Goal: Task Accomplishment & Management: Manage account settings

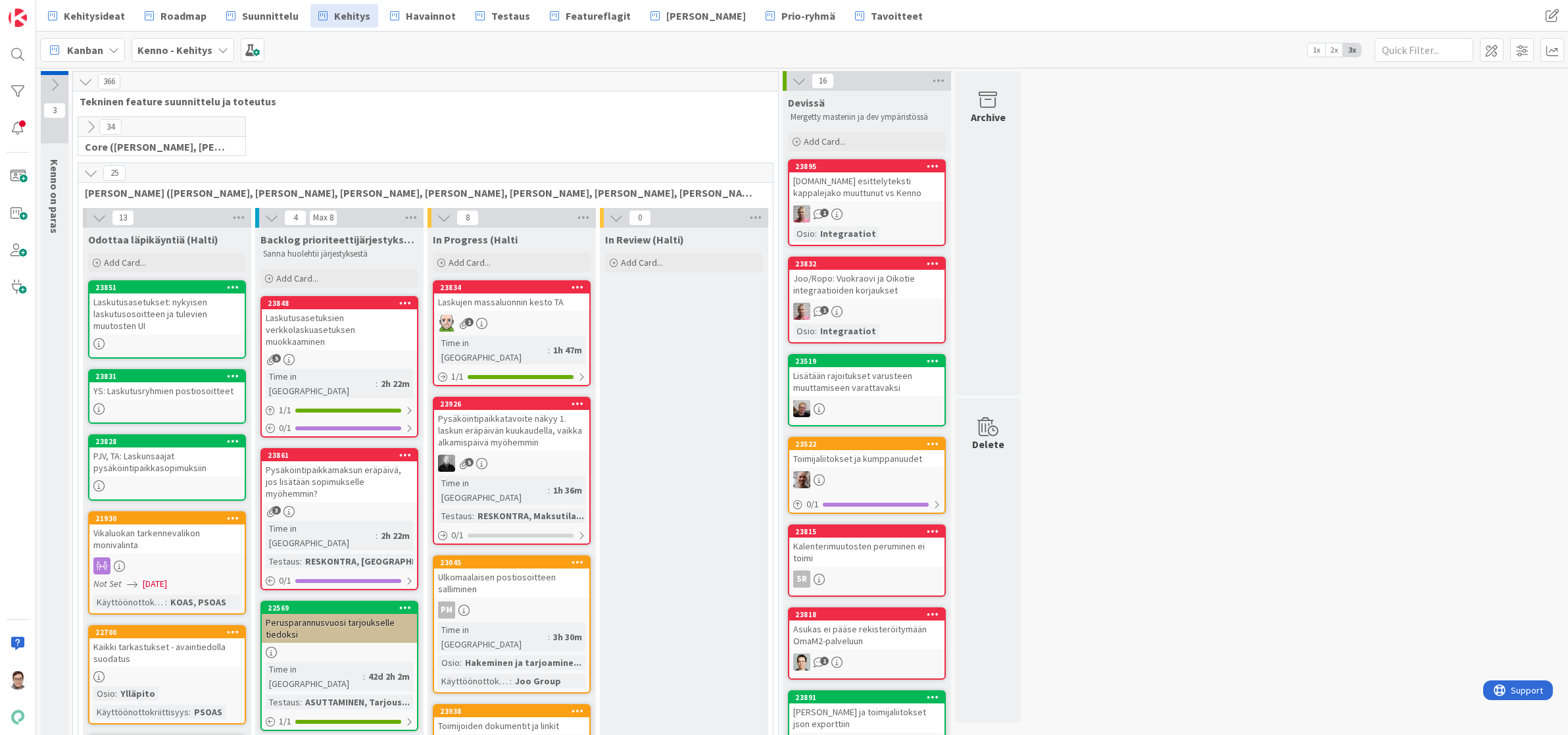
click at [89, 170] on icon at bounding box center [90, 172] width 15 height 15
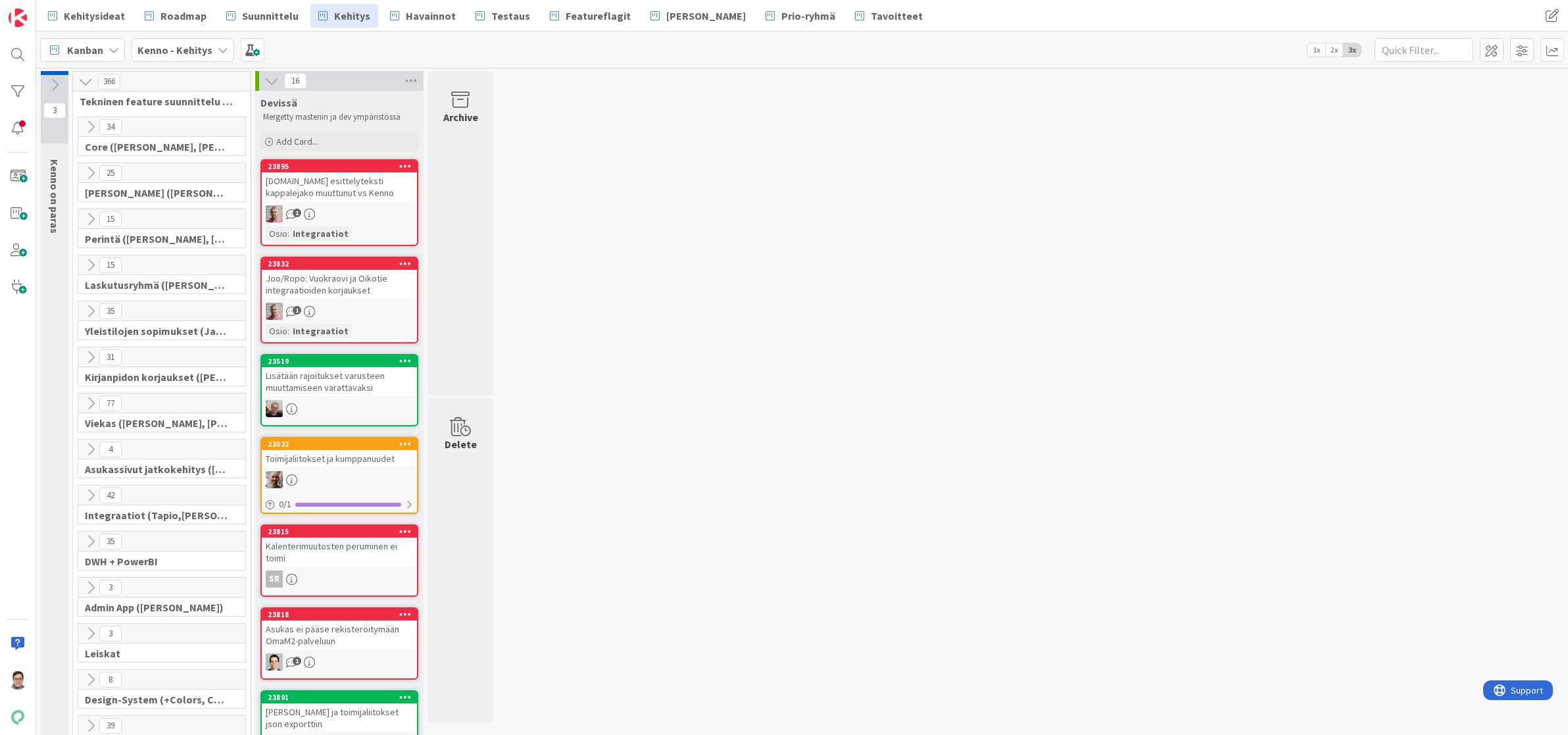
click at [19, 464] on div at bounding box center [18, 368] width 37 height 735
click at [502, 17] on span "Testaus" at bounding box center [510, 16] width 39 height 16
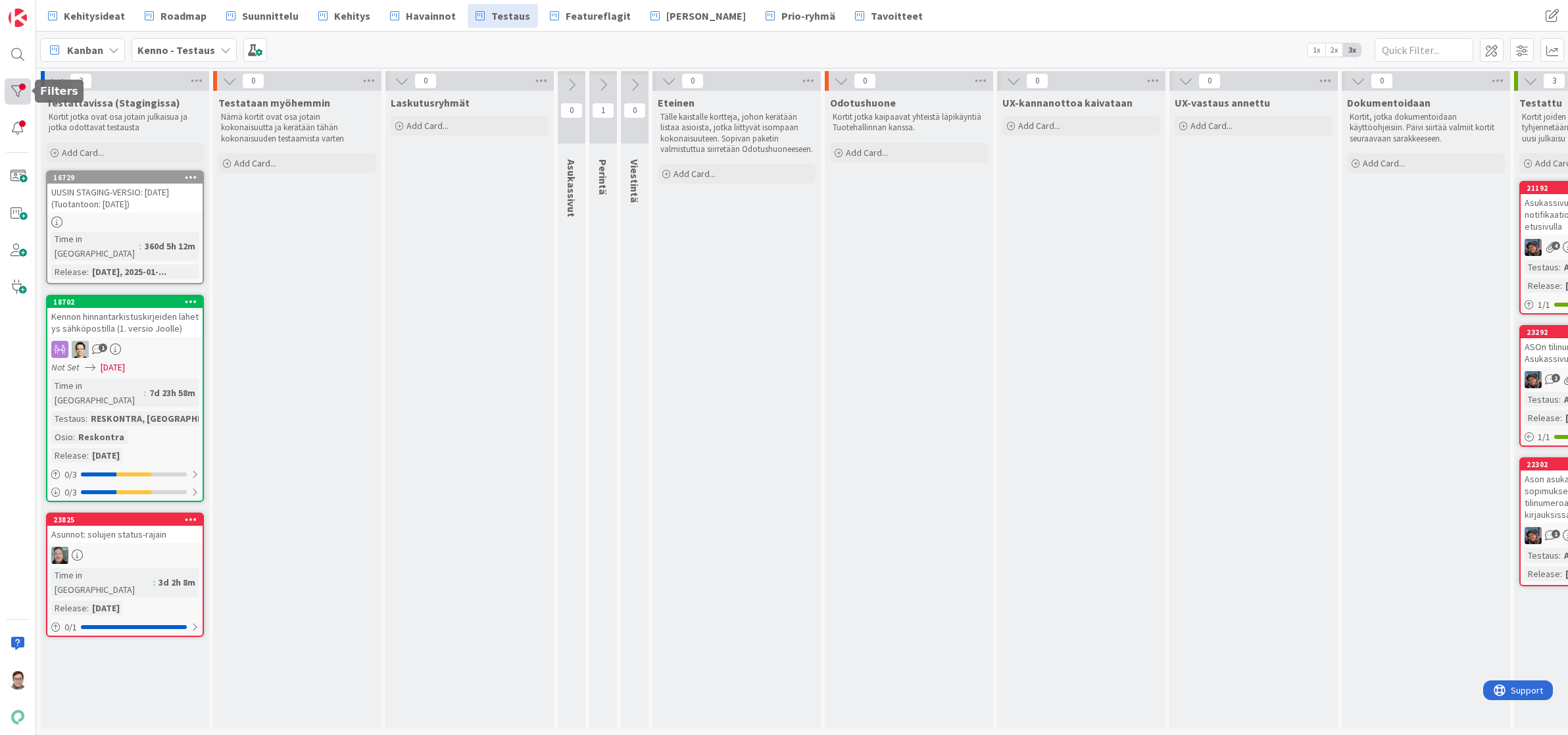
click at [20, 89] on div at bounding box center [18, 91] width 27 height 27
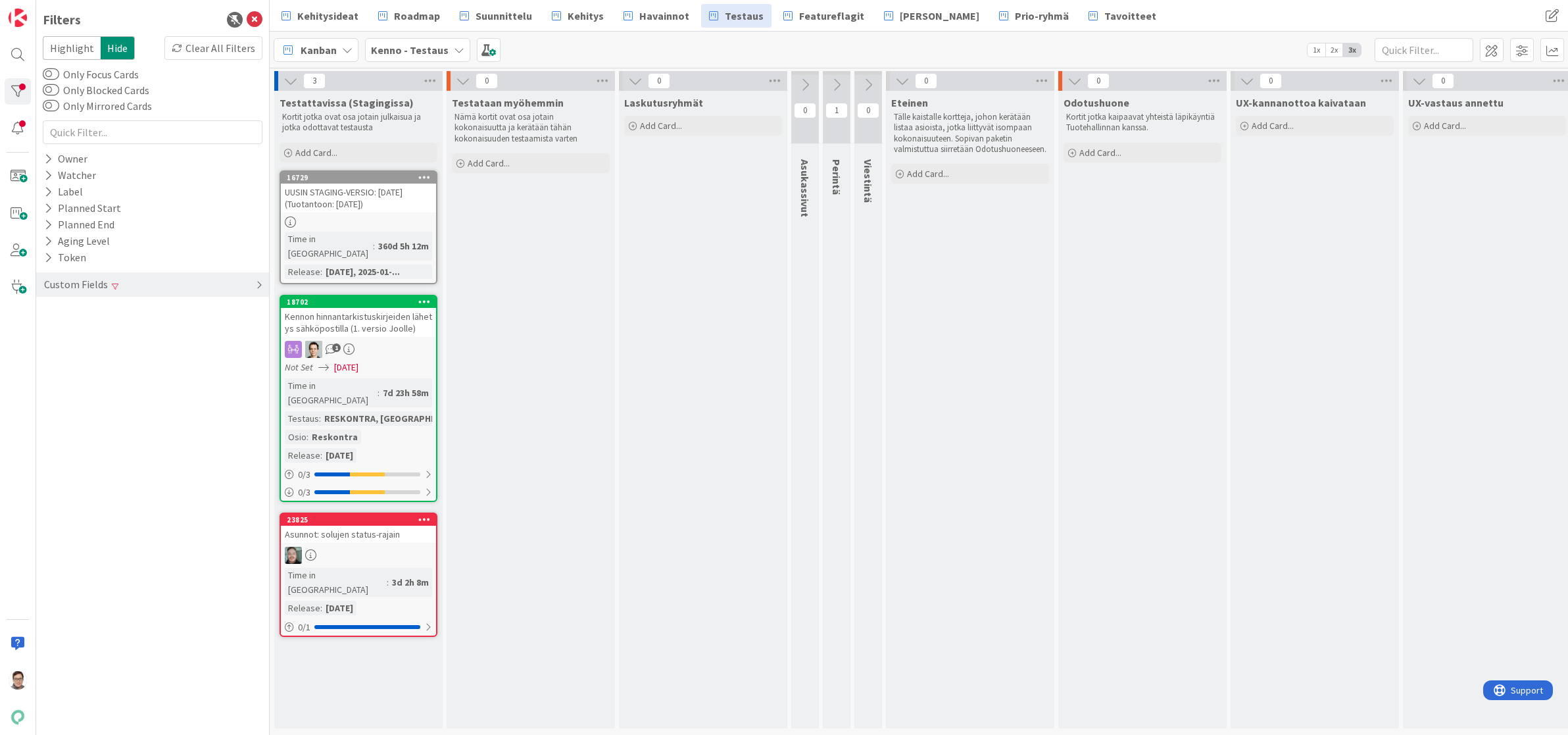
click at [91, 285] on div "Custom Fields" at bounding box center [75, 284] width 66 height 17
click at [48, 373] on icon at bounding box center [49, 376] width 9 height 11
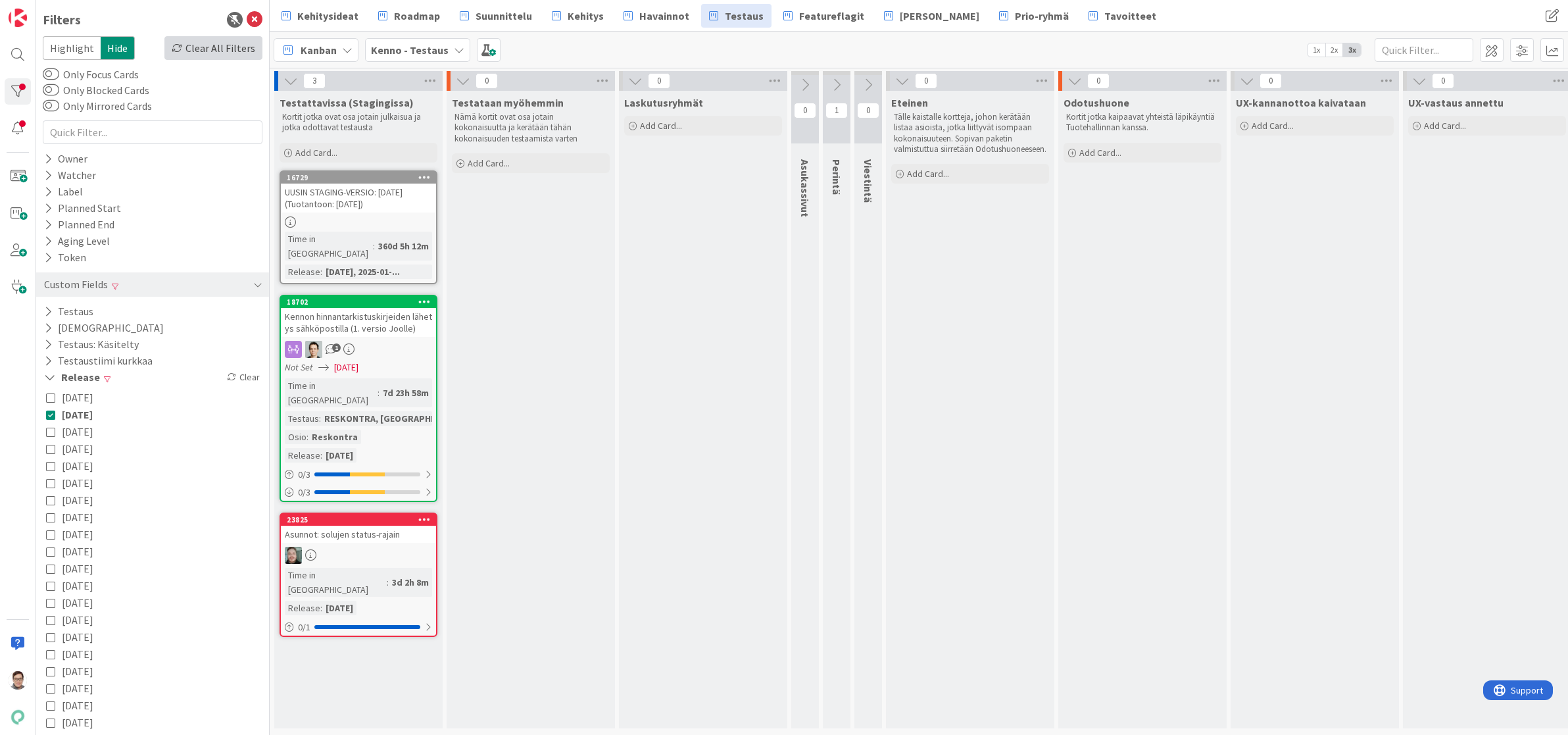
click at [233, 50] on div "Clear All Filters" at bounding box center [213, 49] width 98 height 24
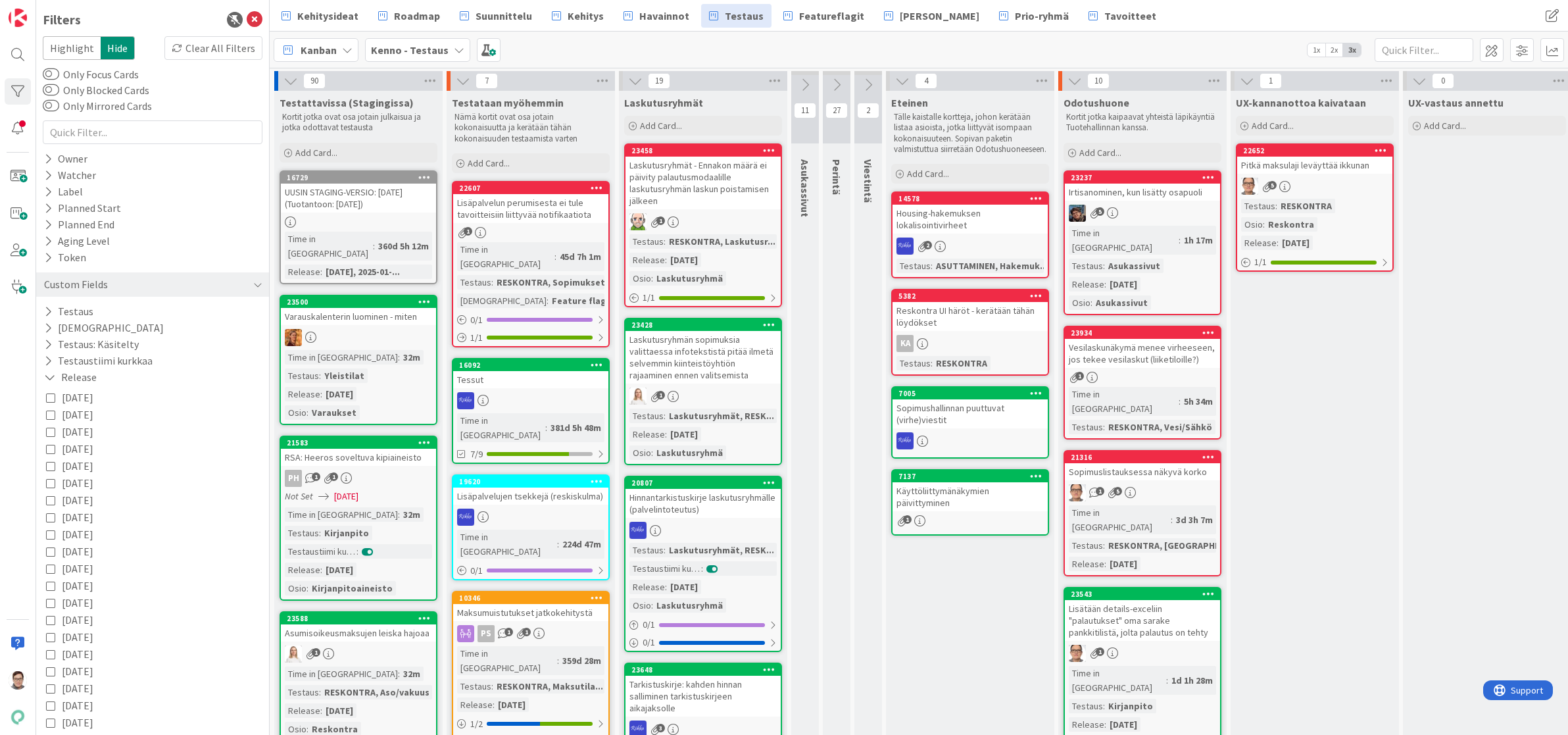
click at [51, 398] on icon at bounding box center [49, 397] width 9 height 9
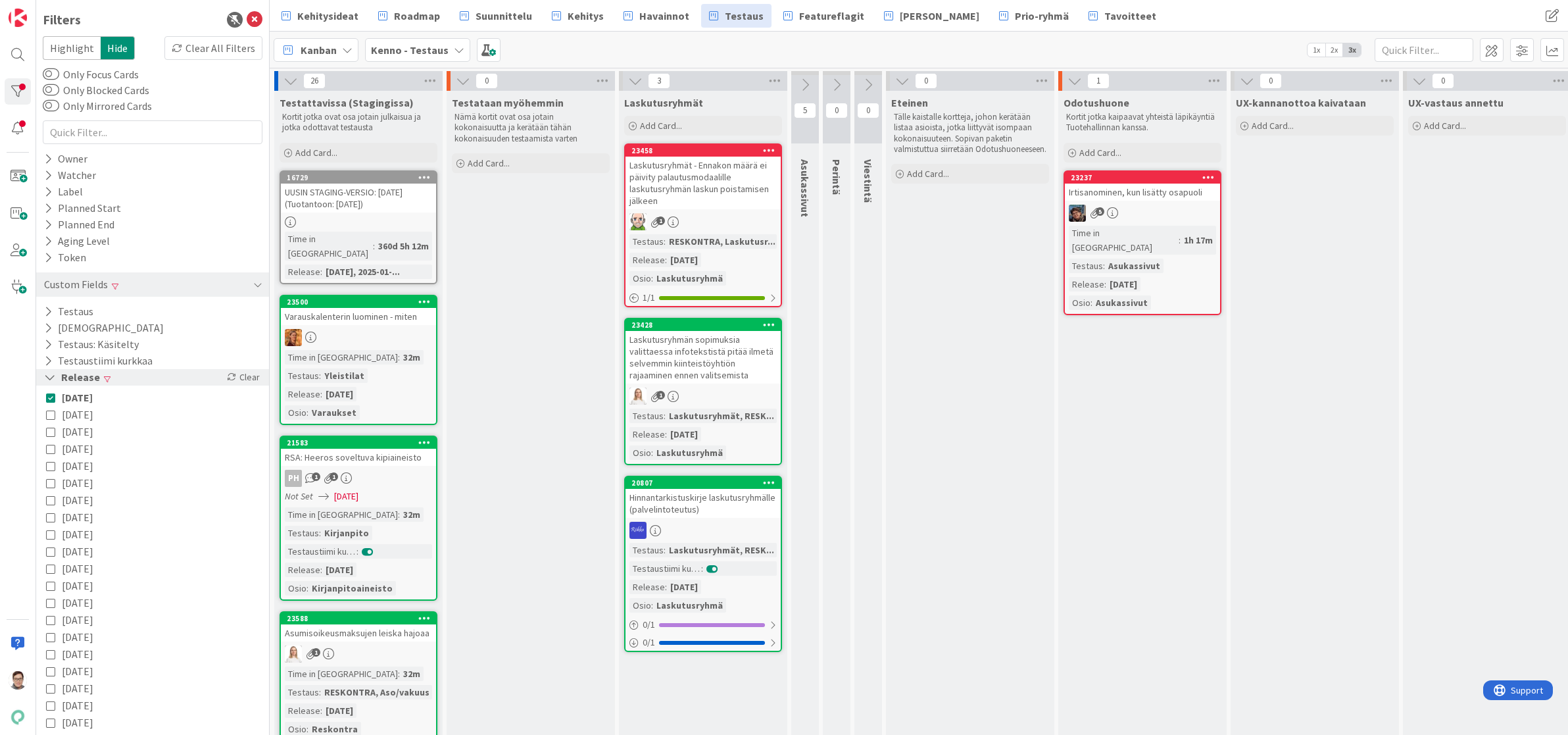
click at [48, 378] on icon at bounding box center [50, 376] width 12 height 11
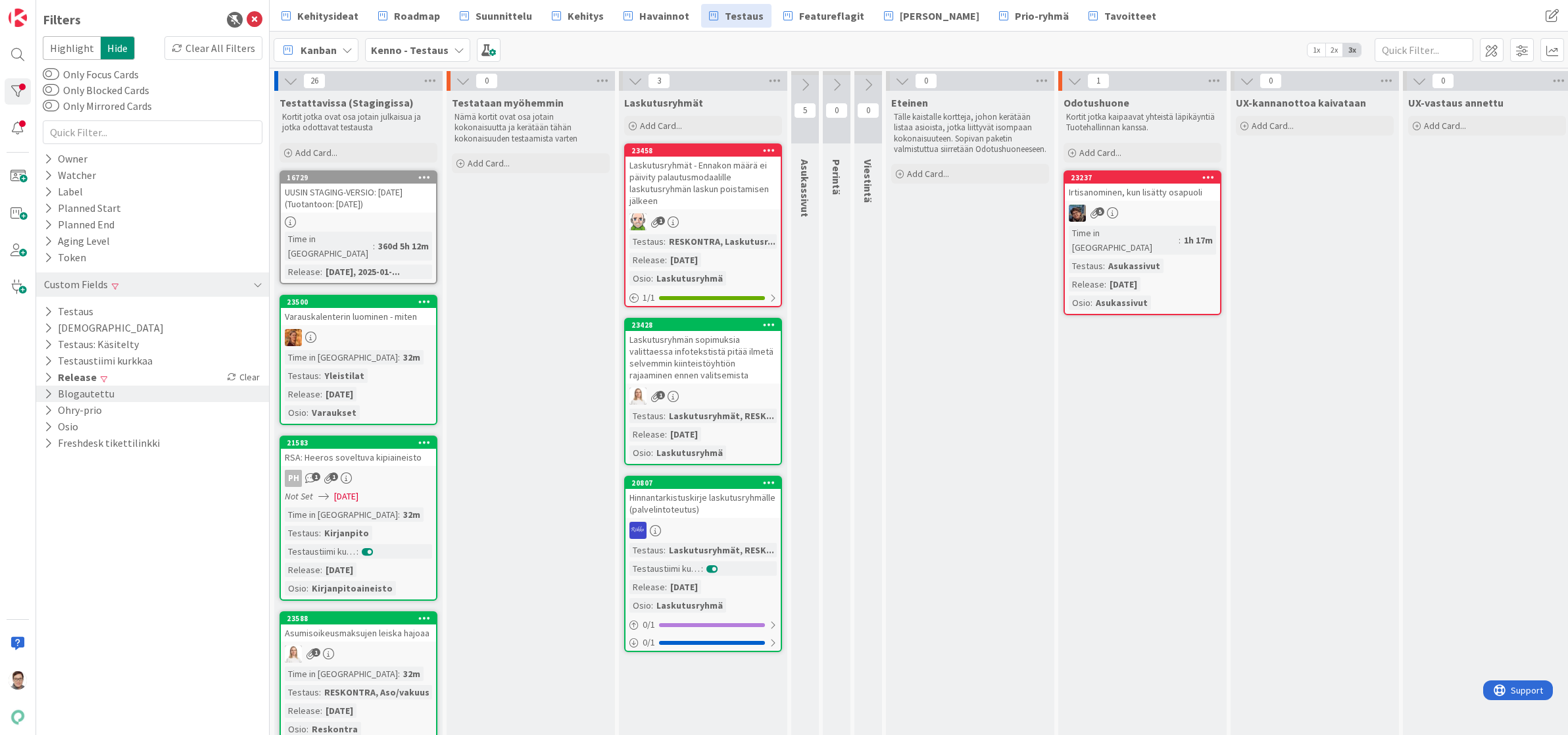
click at [48, 389] on icon at bounding box center [49, 393] width 9 height 11
click at [219, 412] on div "Off" at bounding box center [223, 413] width 70 height 15
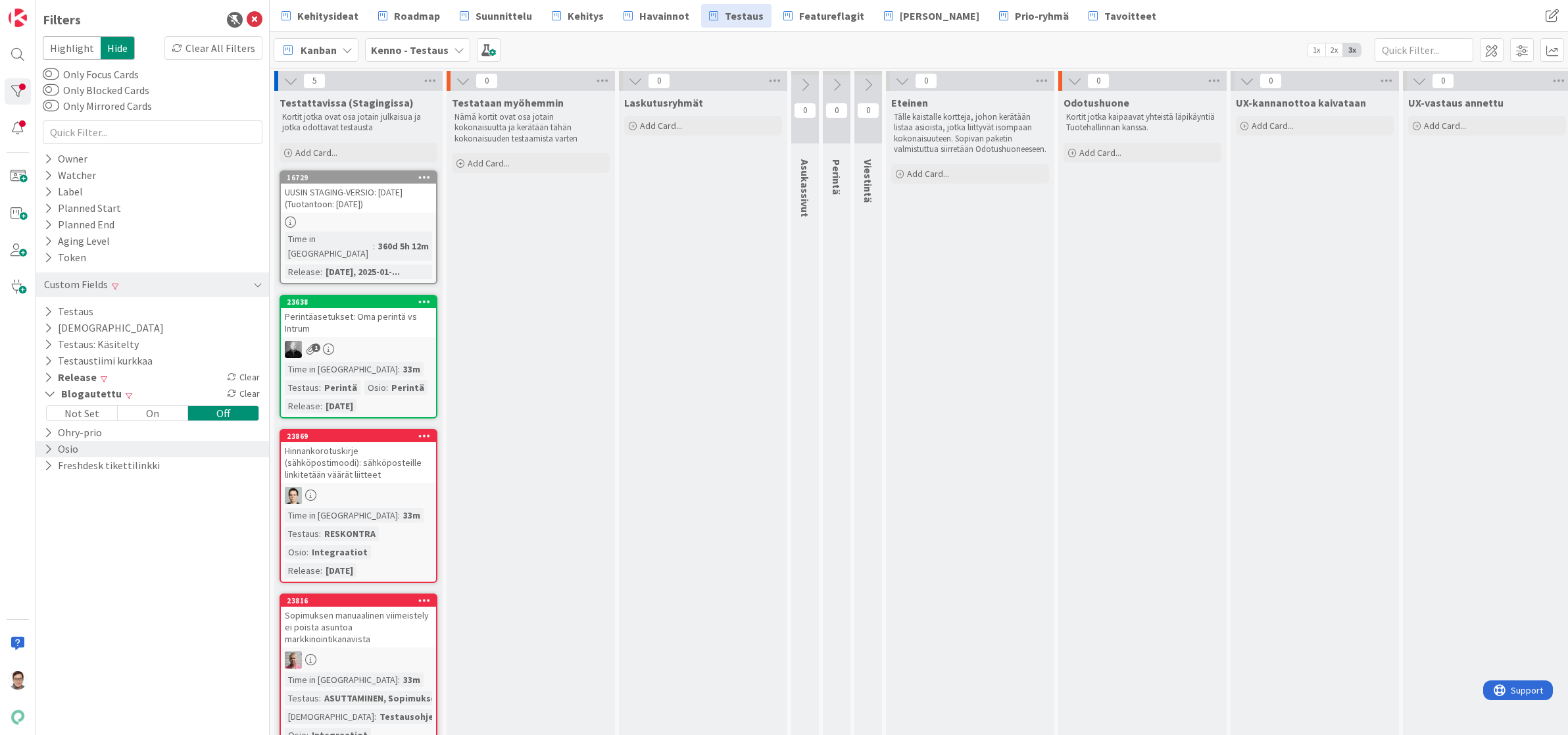
click at [48, 448] on icon at bounding box center [49, 449] width 9 height 11
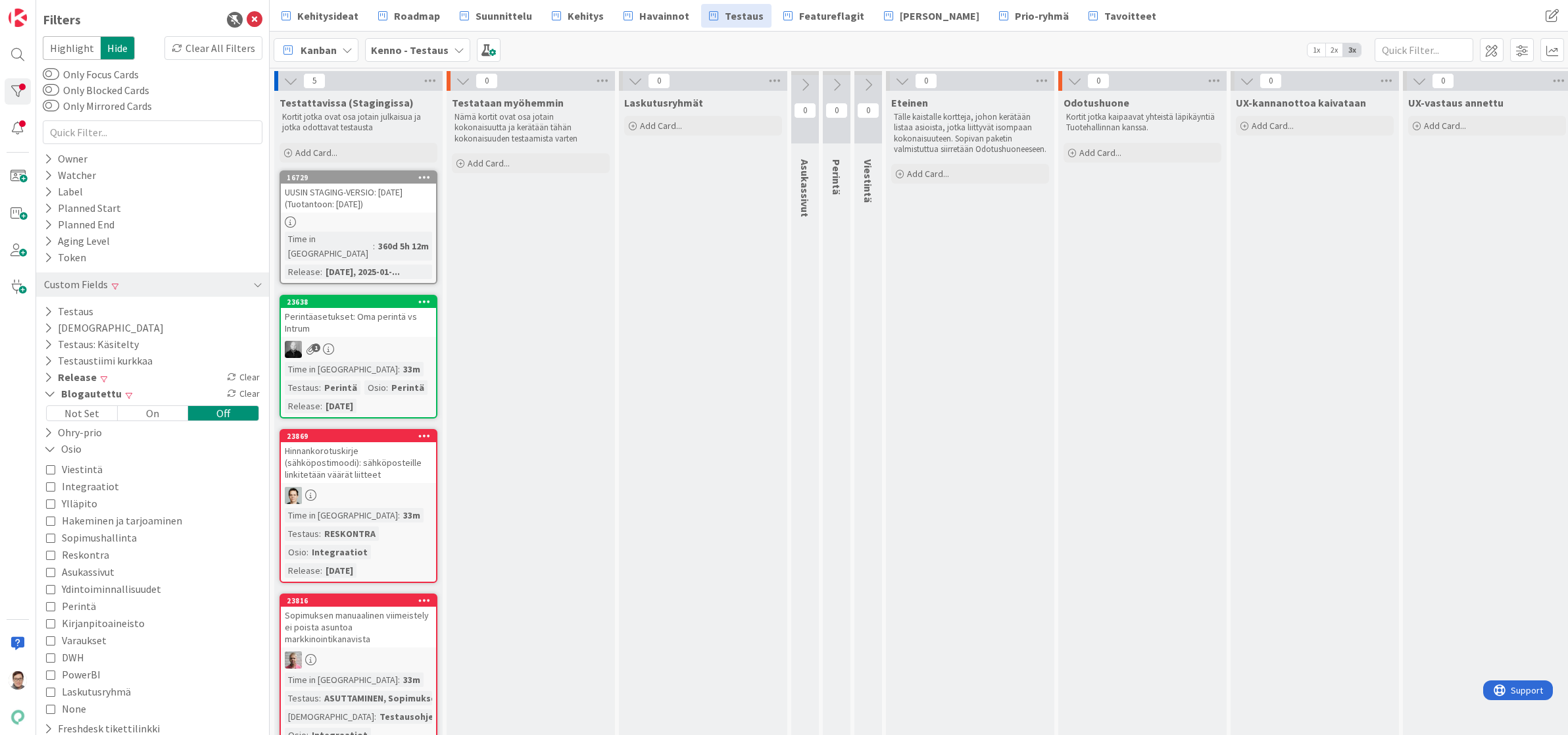
click at [51, 500] on icon at bounding box center [49, 502] width 9 height 9
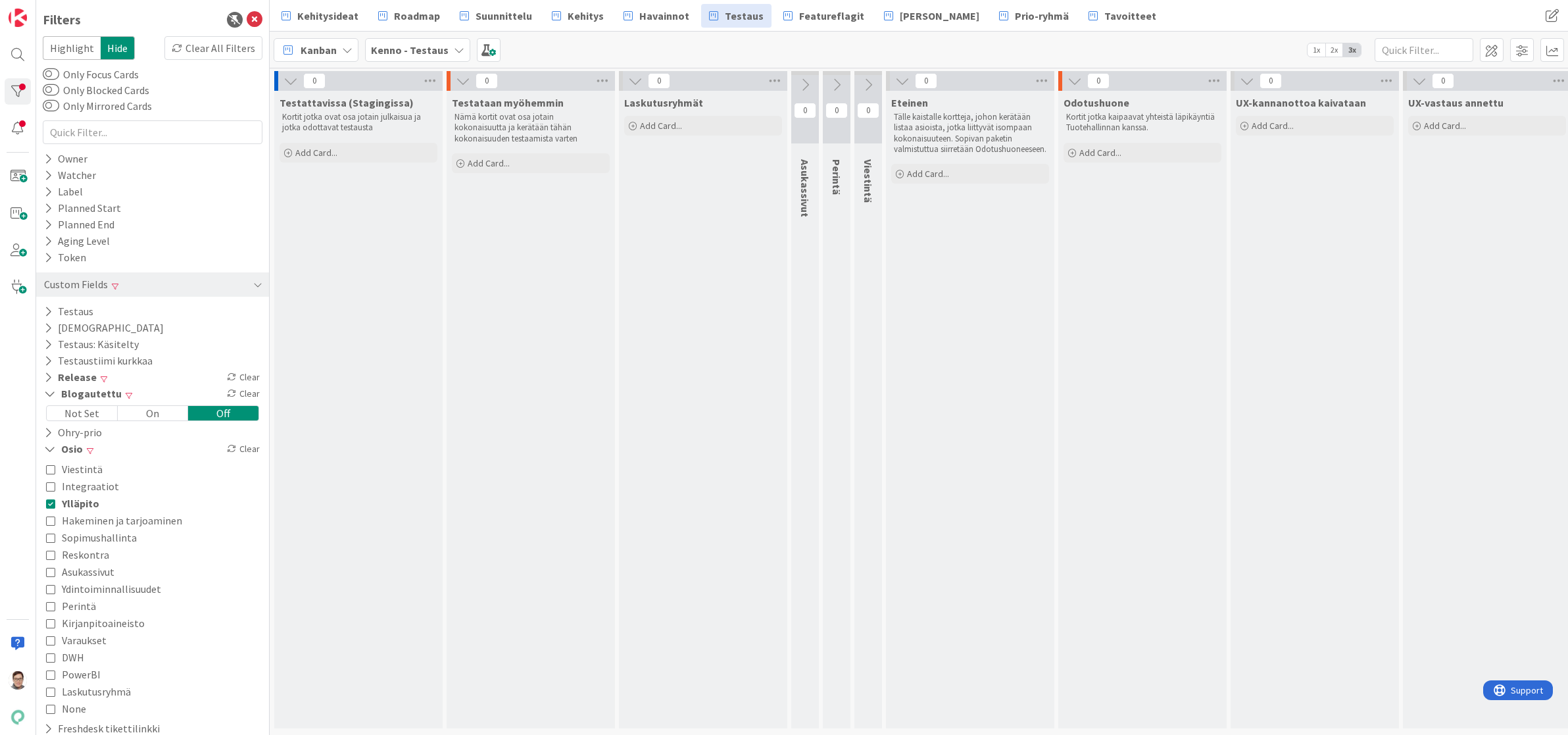
click at [48, 518] on icon at bounding box center [49, 520] width 9 height 9
click at [47, 536] on icon at bounding box center [49, 537] width 9 height 9
click at [49, 556] on icon at bounding box center [49, 554] width 9 height 9
click at [50, 589] on icon at bounding box center [49, 588] width 9 height 9
click at [50, 623] on icon at bounding box center [49, 622] width 9 height 9
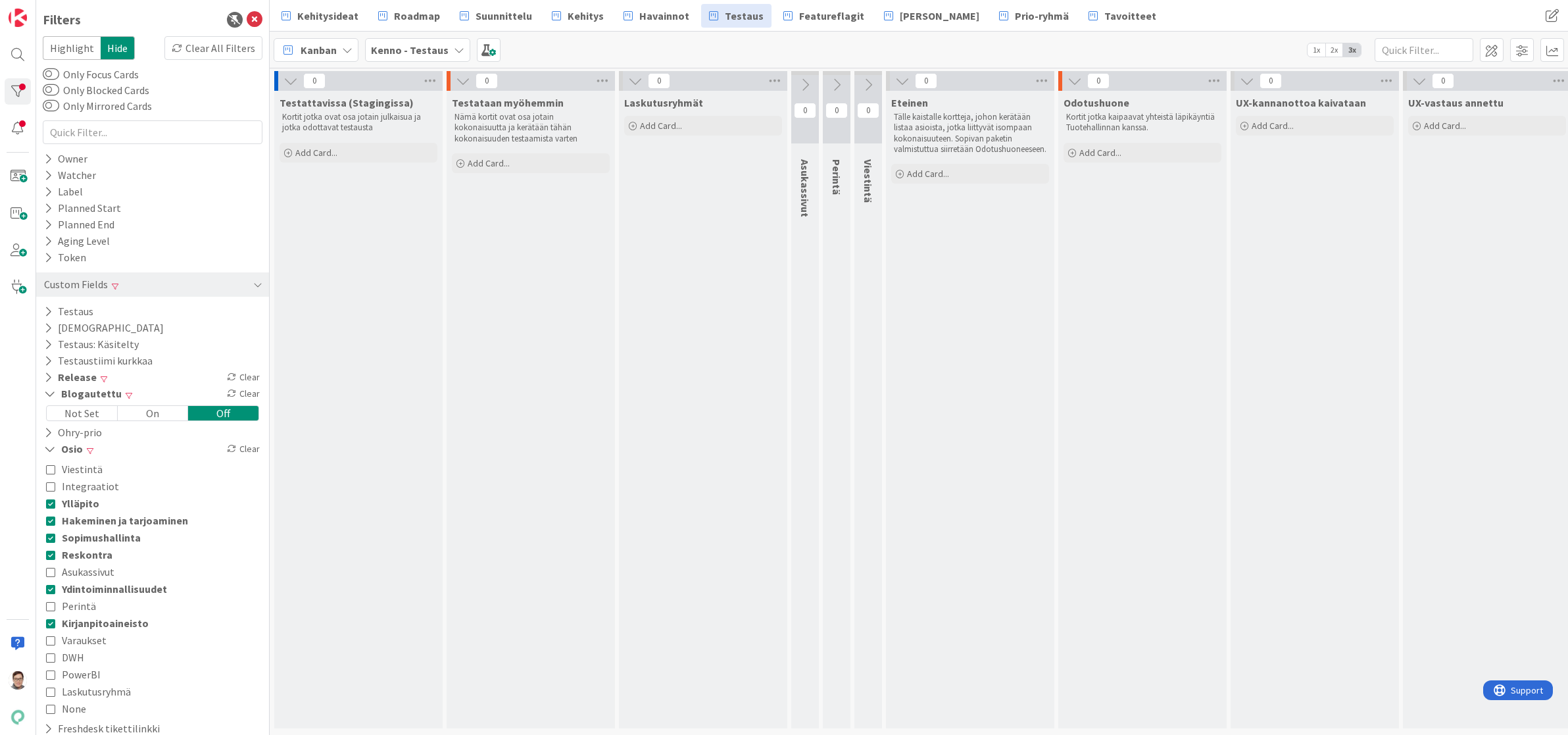
click at [49, 641] on icon at bounding box center [49, 640] width 9 height 9
click at [49, 662] on icon at bounding box center [49, 657] width 9 height 9
click at [49, 674] on icon at bounding box center [49, 674] width 9 height 9
click at [49, 690] on icon at bounding box center [49, 690] width 9 height 9
click at [49, 706] on icon at bounding box center [49, 708] width 9 height 9
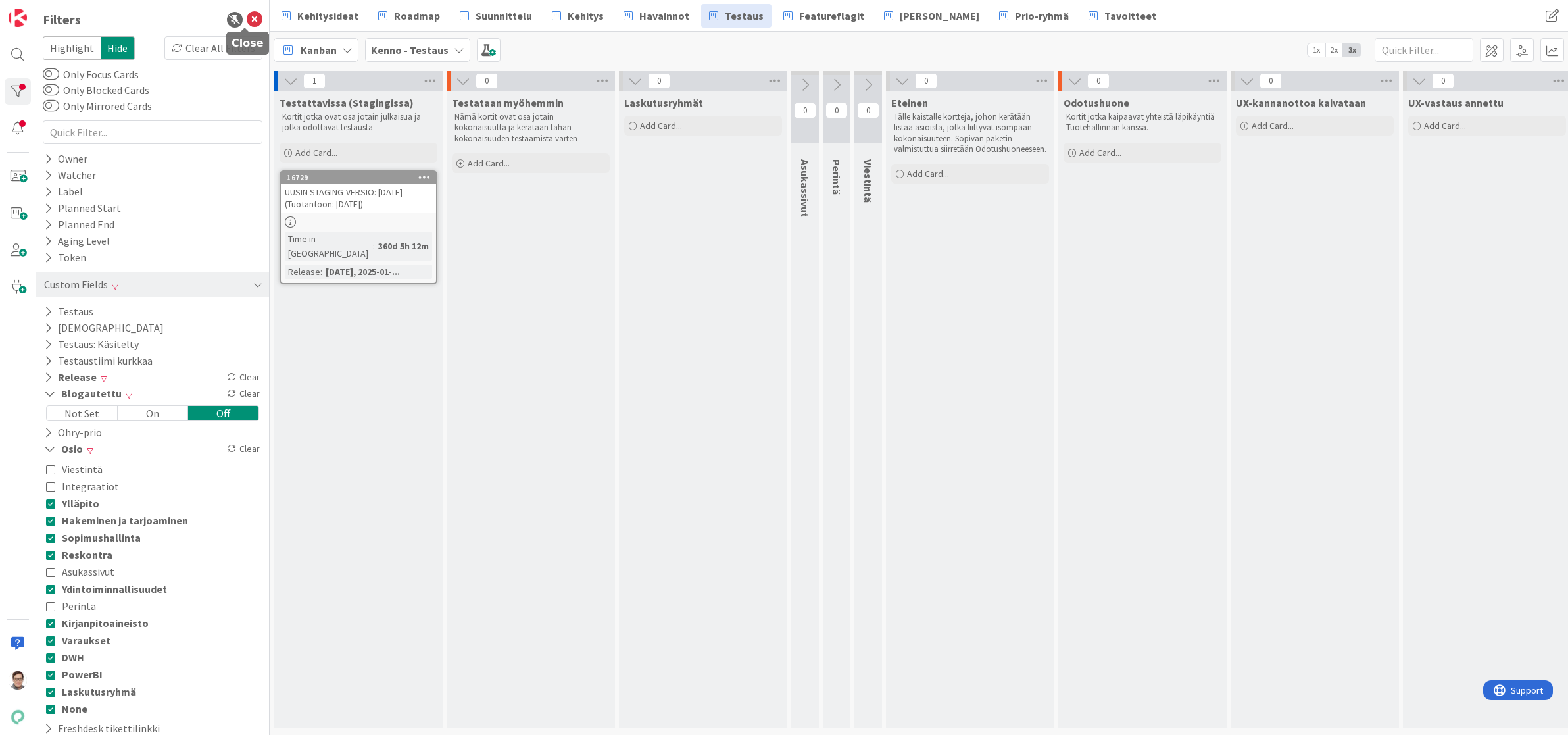
click at [246, 23] on icon at bounding box center [254, 20] width 16 height 16
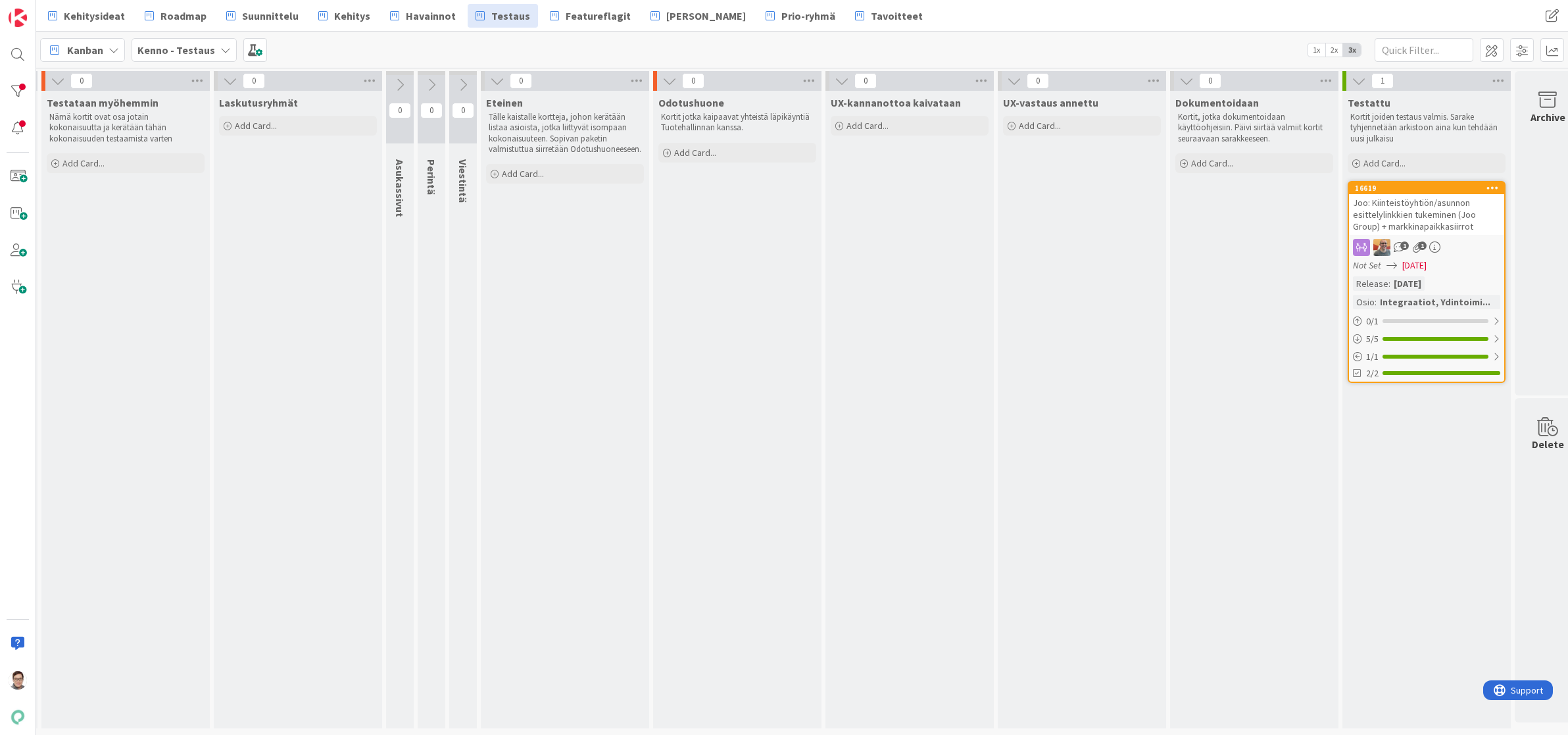
scroll to position [0, 199]
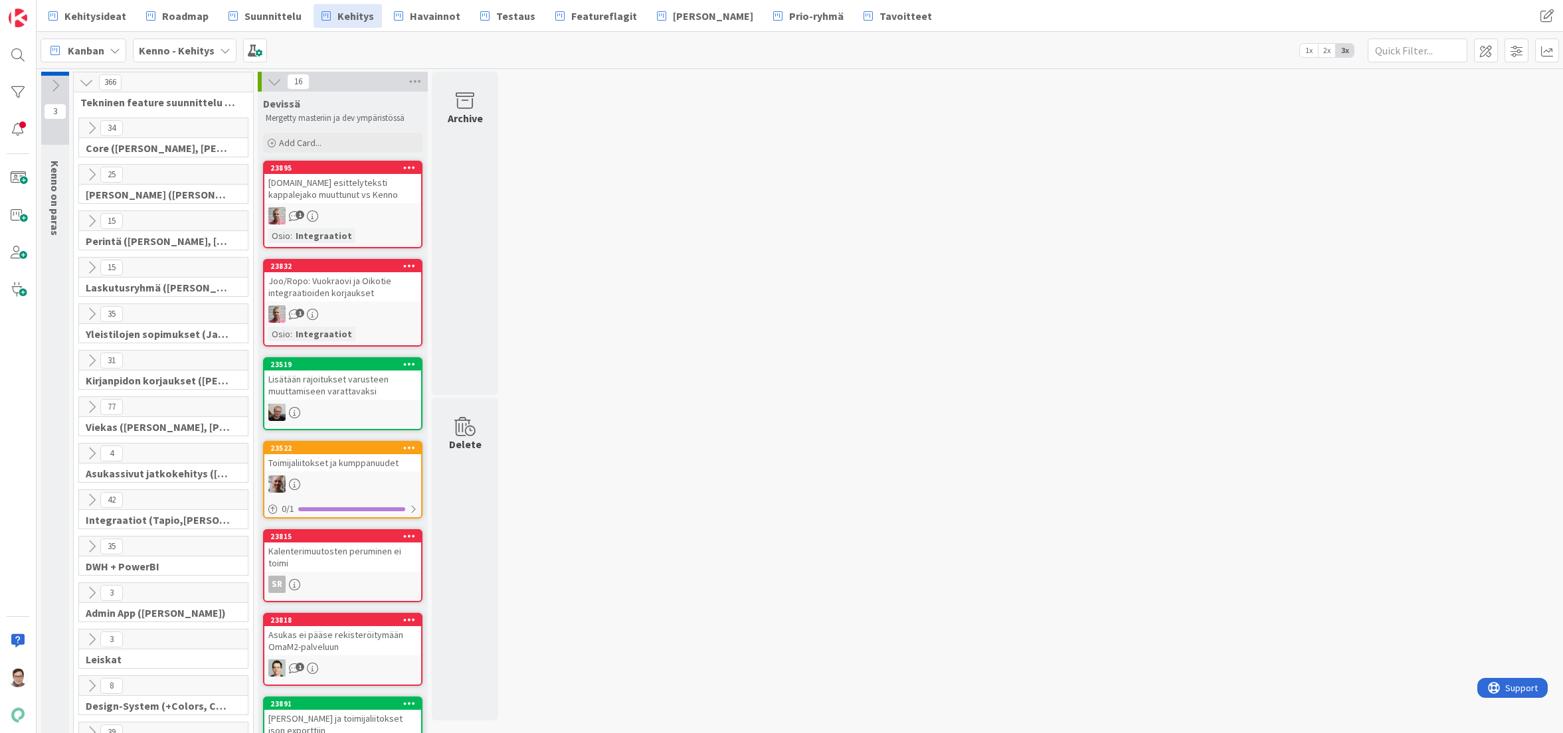
click at [92, 174] on icon at bounding box center [91, 174] width 15 height 15
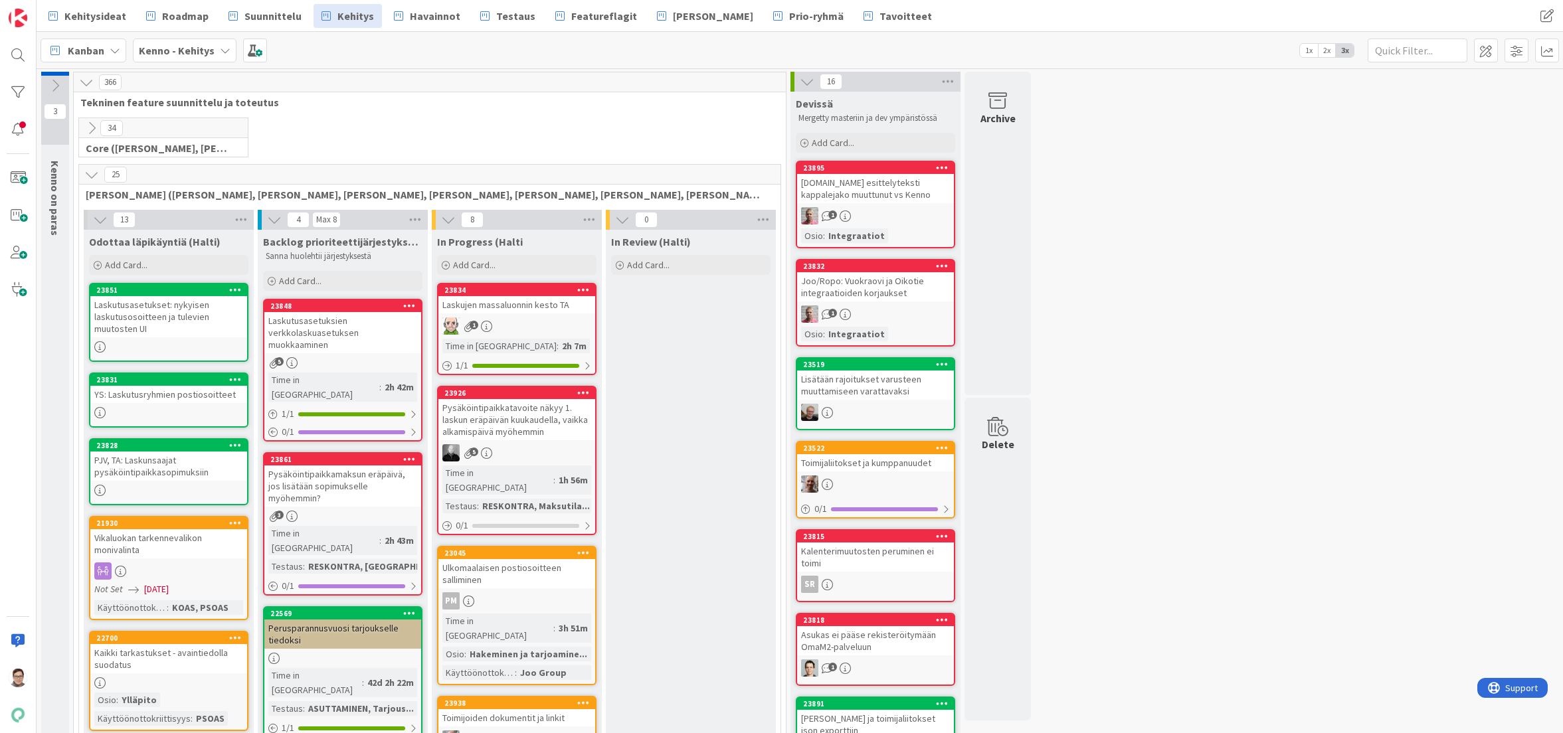
click at [123, 262] on span "Add Card..." at bounding box center [126, 265] width 43 height 12
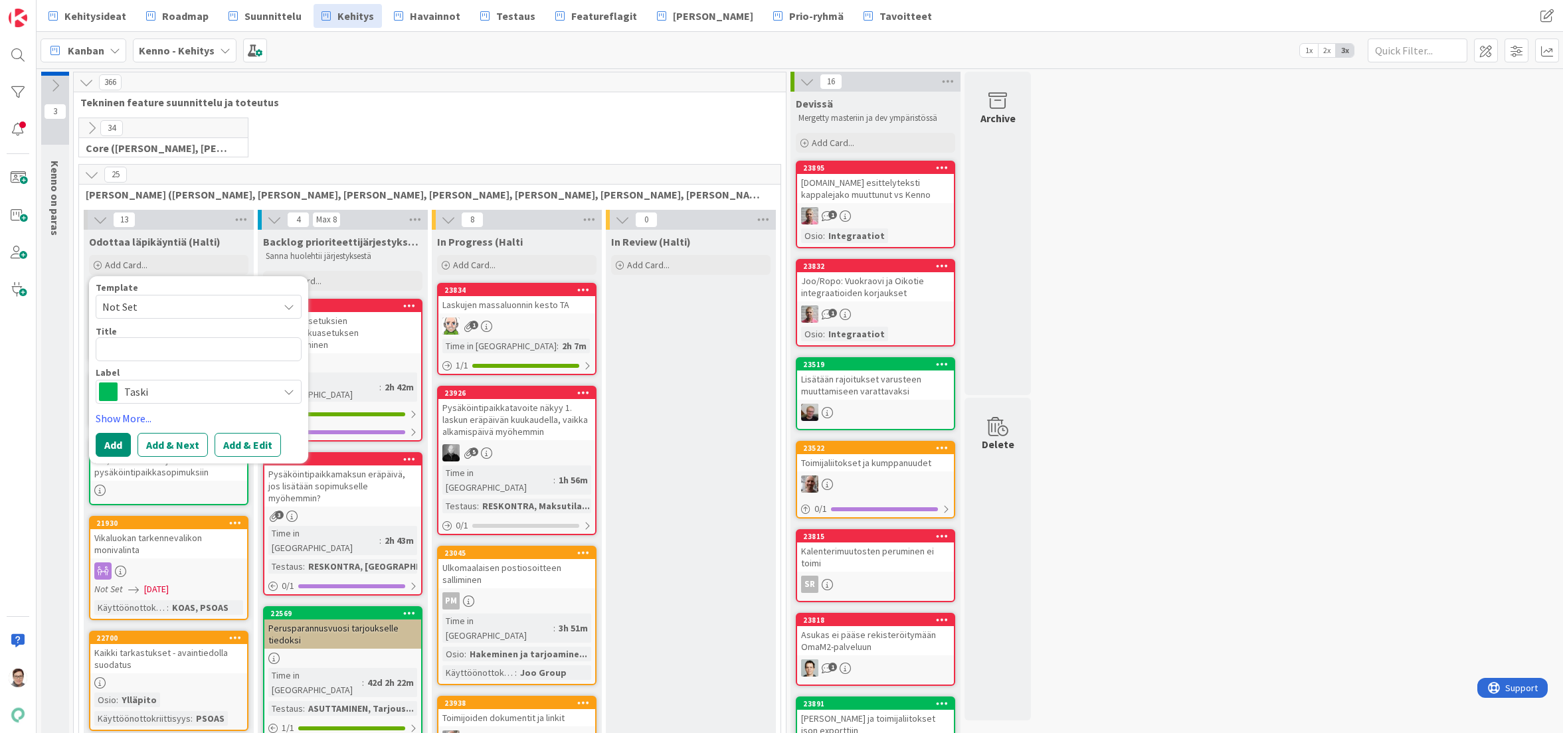
type textarea "x"
type textarea "F"
type textarea "x"
type textarea "Fe"
type textarea "x"
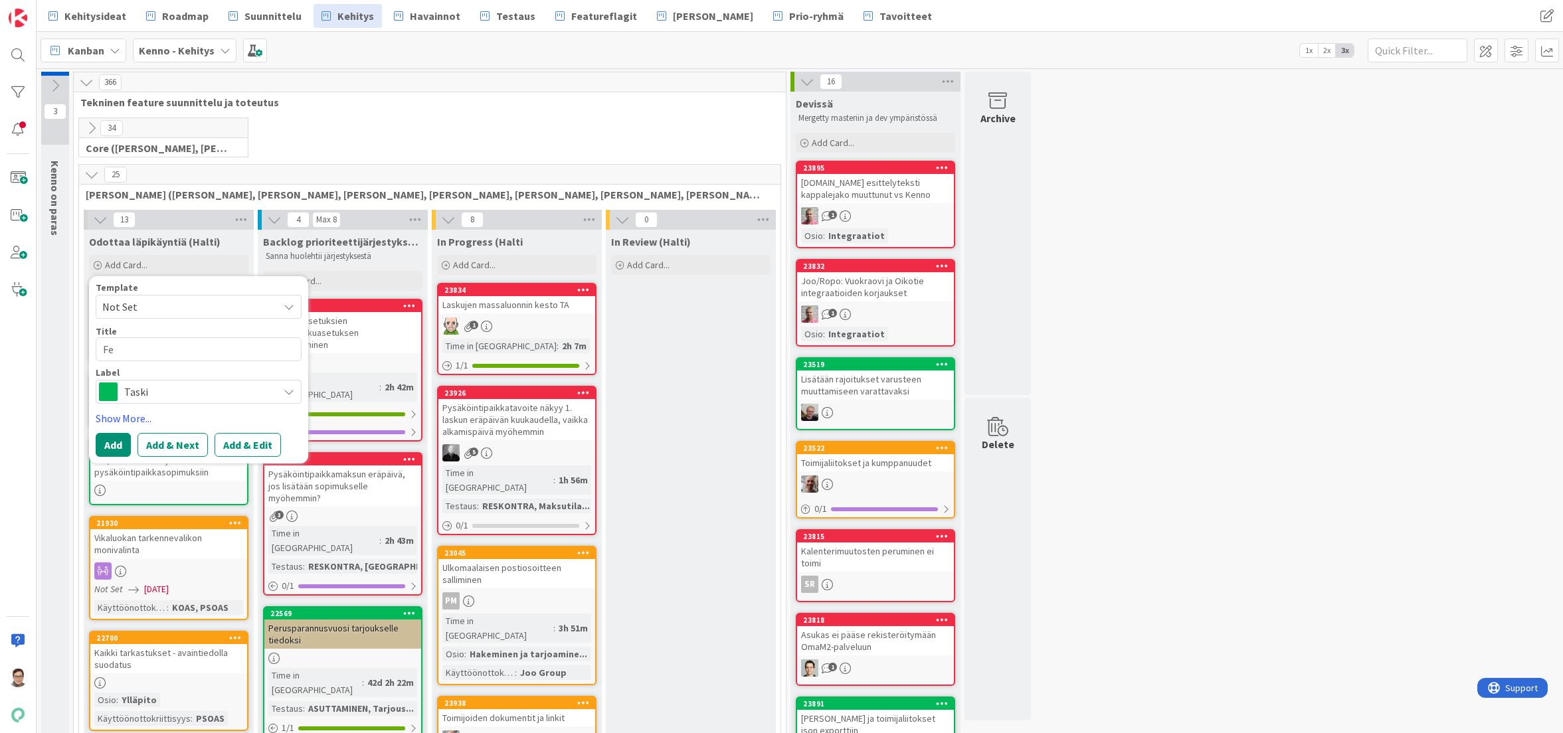
type textarea "Fea"
type textarea "x"
type textarea "Feat"
type textarea "x"
type textarea "Featu"
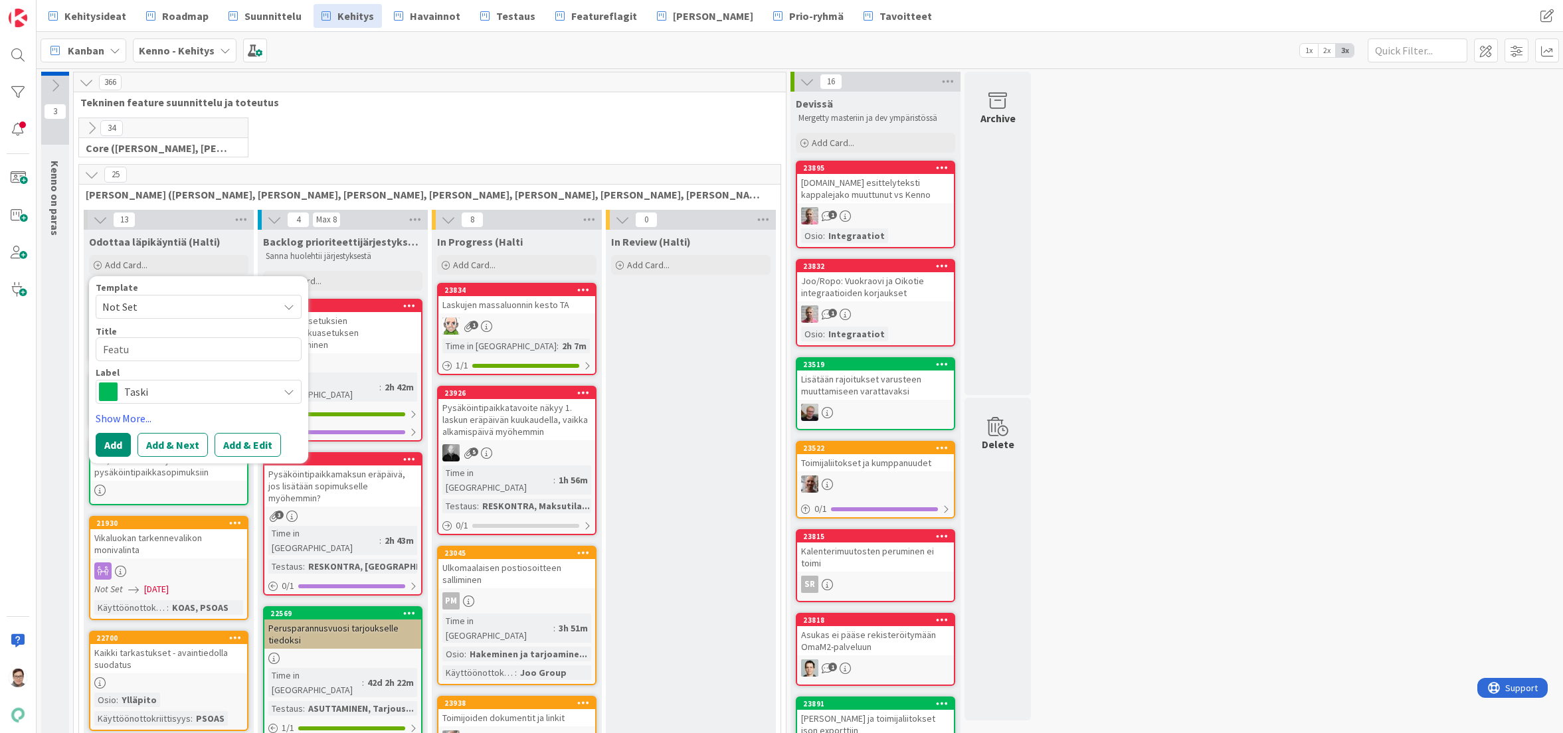
type textarea "x"
type textarea "Featur"
type textarea "x"
type textarea "Feature"
type textarea "x"
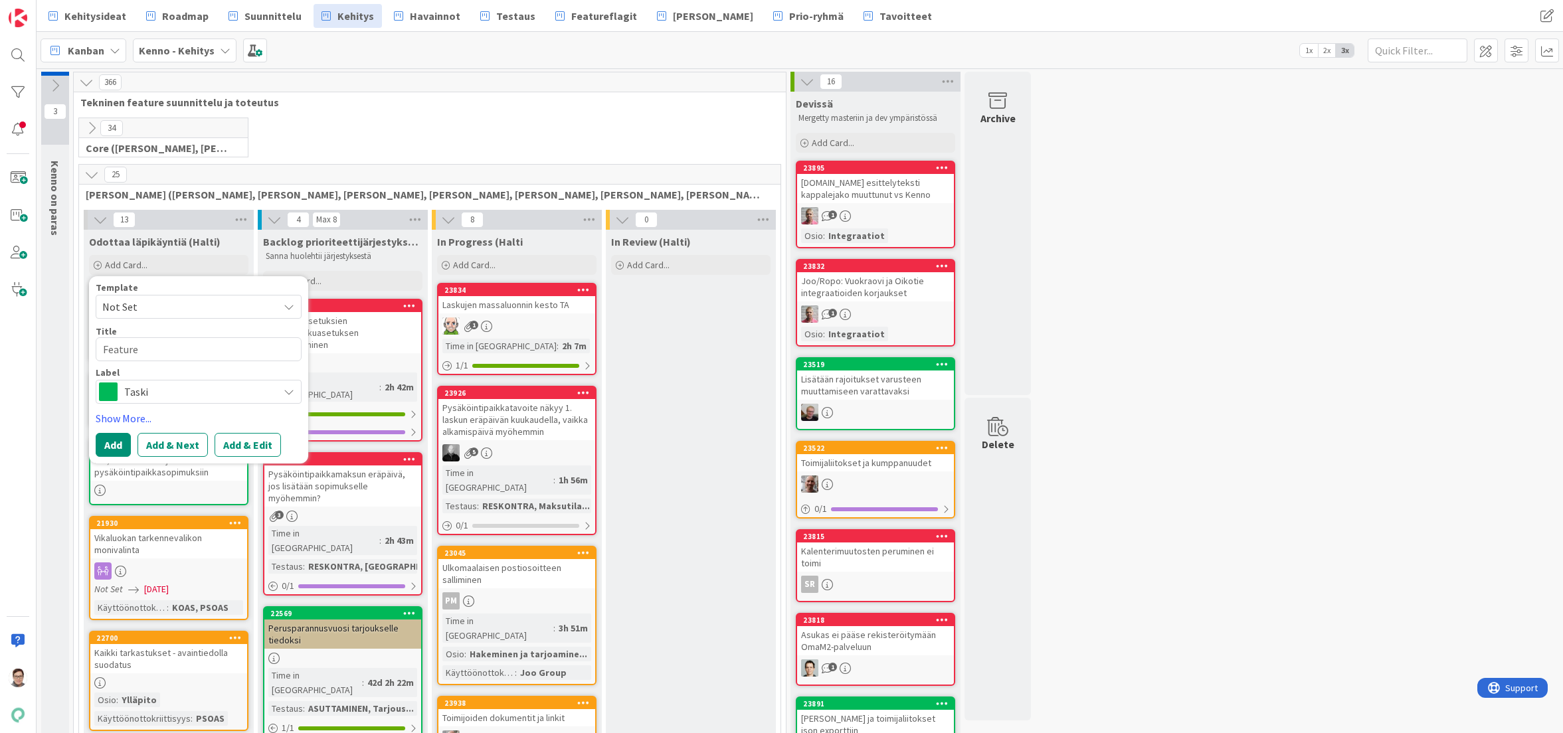
type textarea "Featuref"
type textarea "x"
type textarea "Featurefl"
type textarea "x"
type textarea "Featurefla"
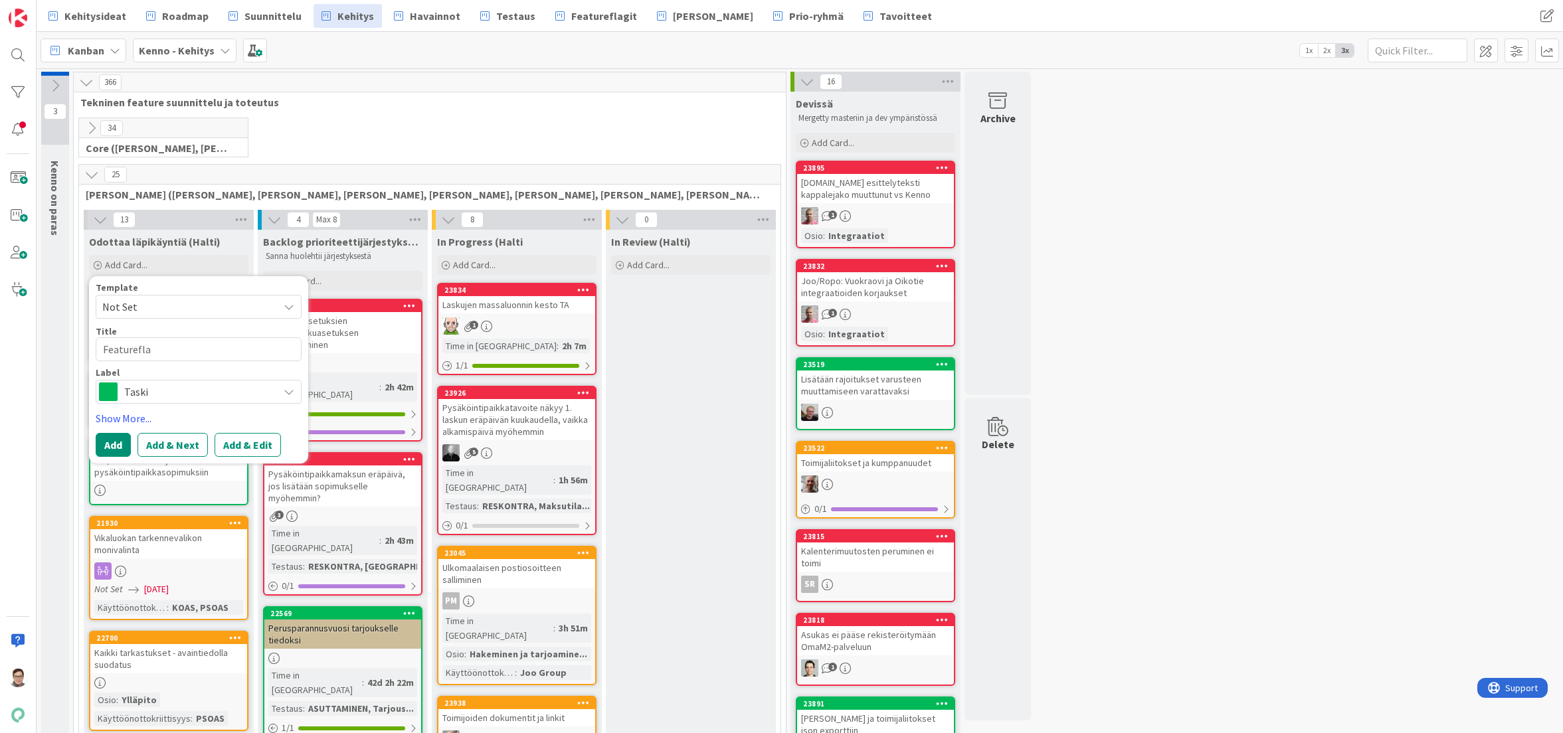
type textarea "x"
type textarea "Featureflag"
type textarea "x"
type textarea "Featureflagi"
type textarea "x"
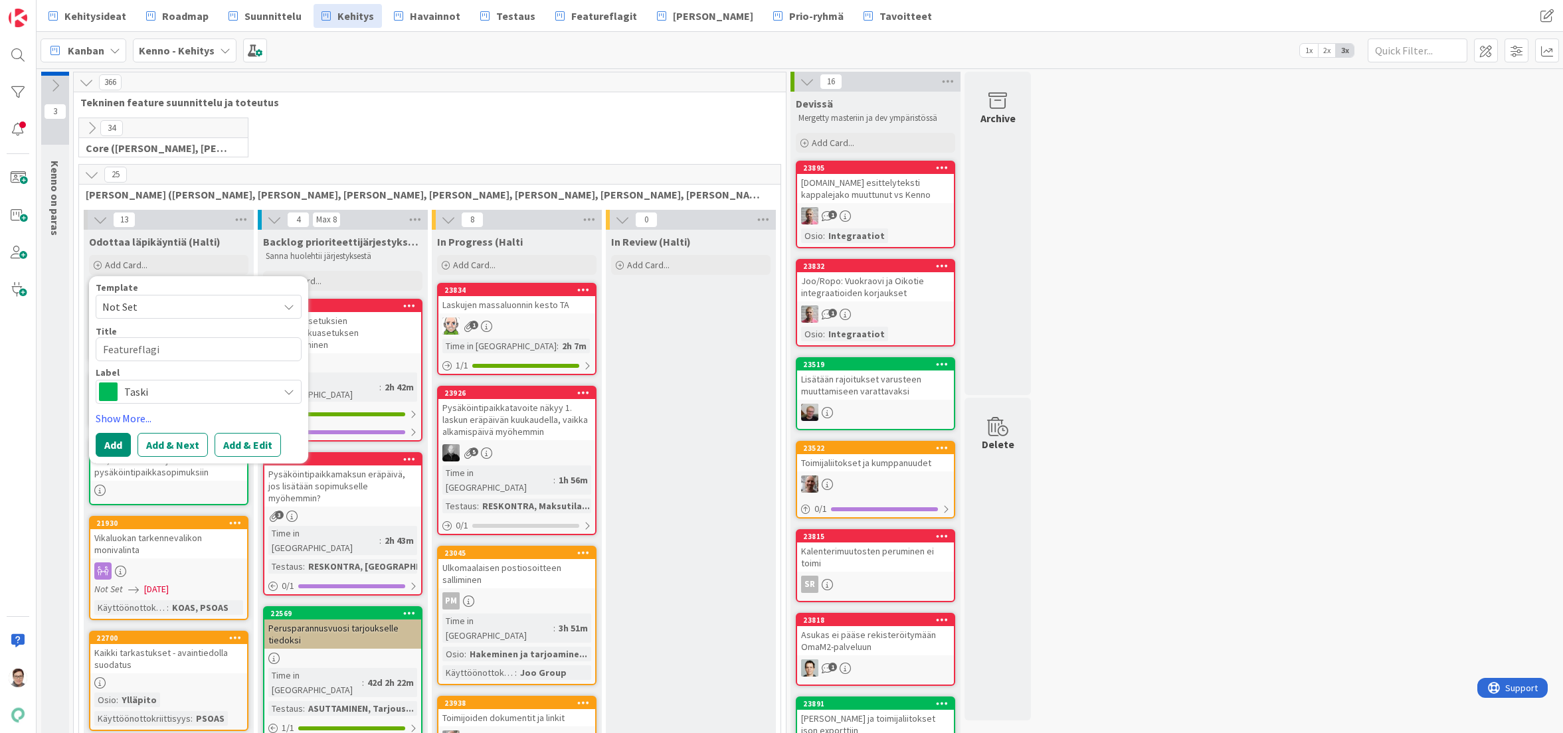
type textarea "Featureflagin"
type textarea "x"
type textarea "Featureflagin"
type textarea "x"
type textarea "Featureflagin p"
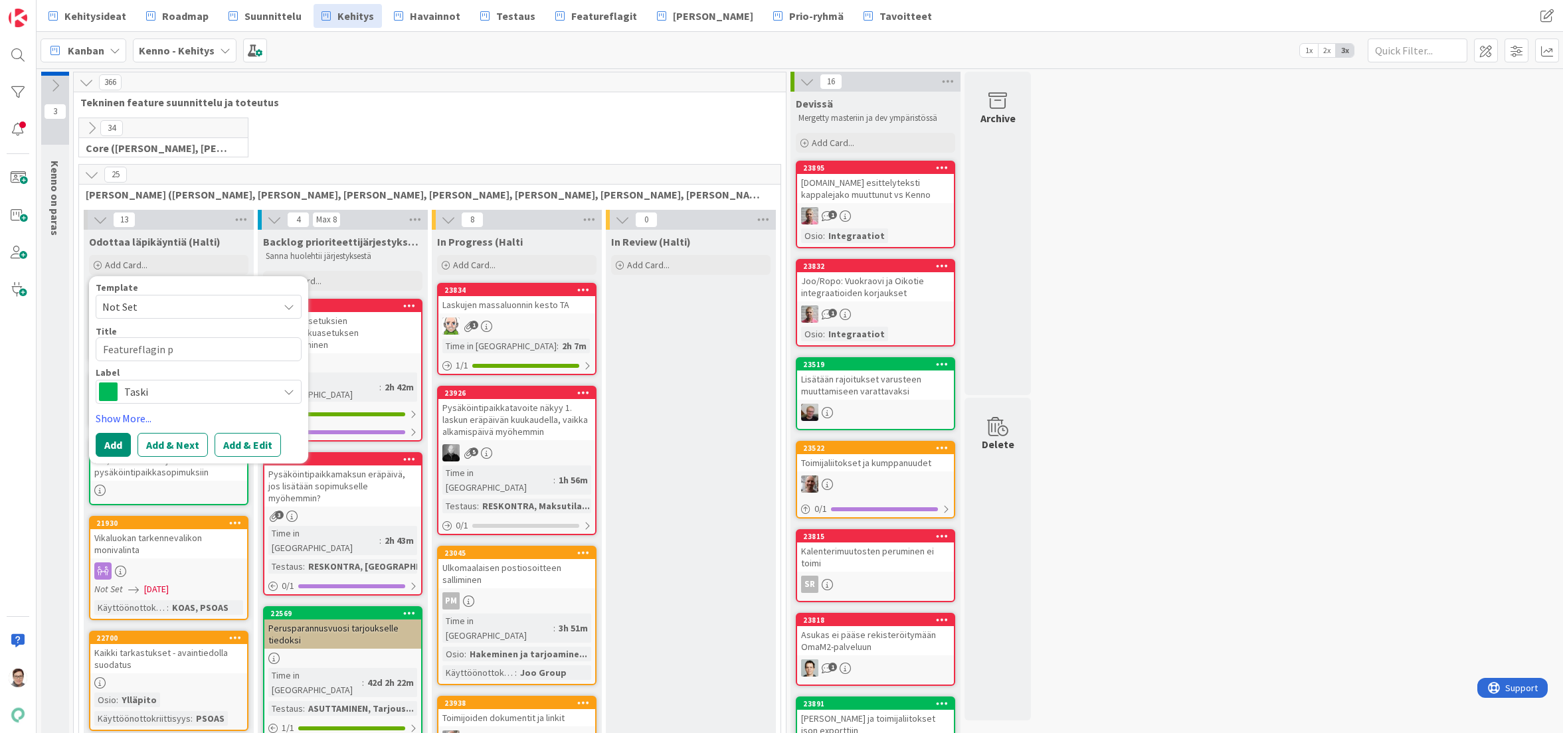
type textarea "x"
type textarea "Featureflagin po"
type textarea "x"
type textarea "Featureflagin poi"
type textarea "x"
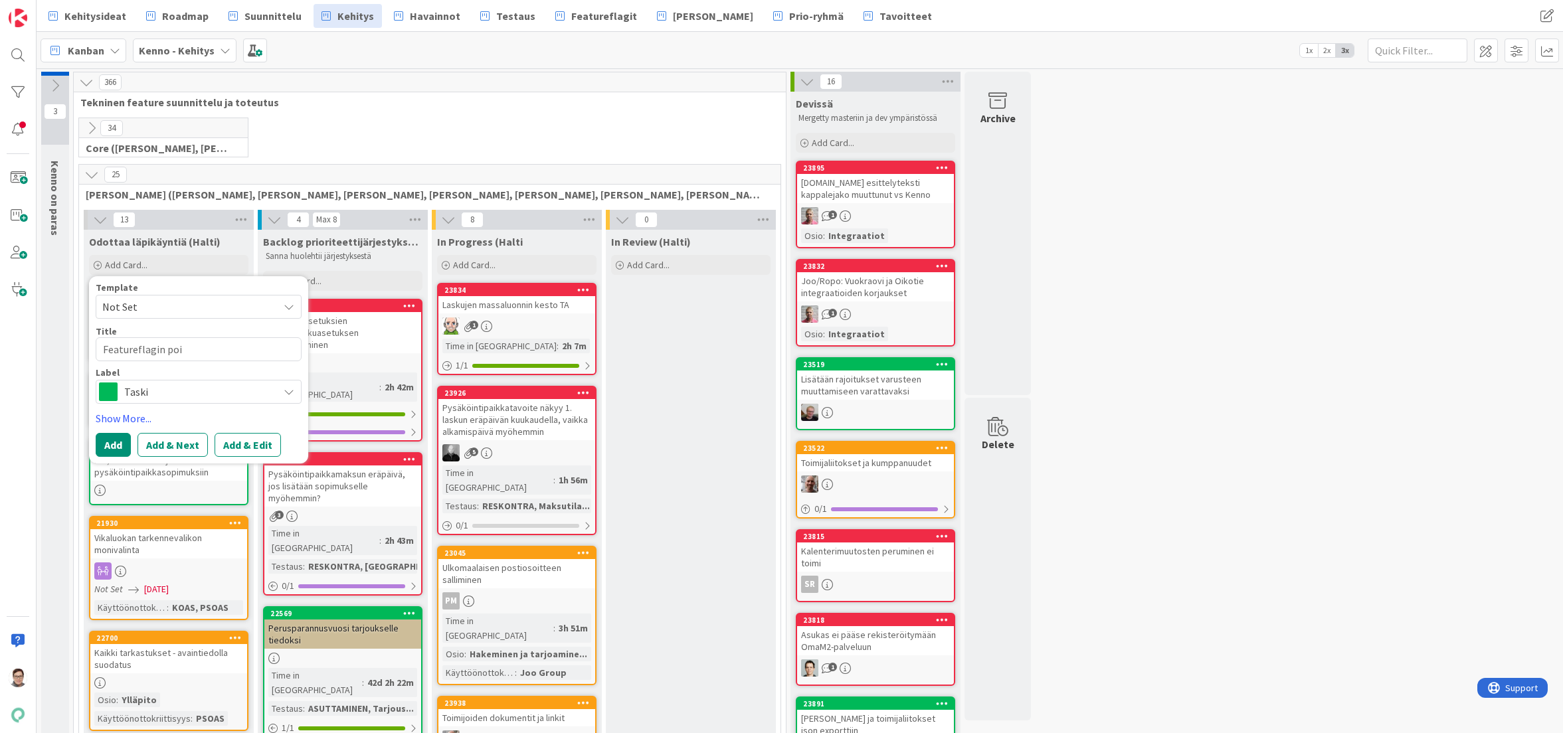
type textarea "Featureflagin poit"
type textarea "x"
type textarea "Featureflagin poi"
type textarea "x"
type textarea "Featureflagin pois"
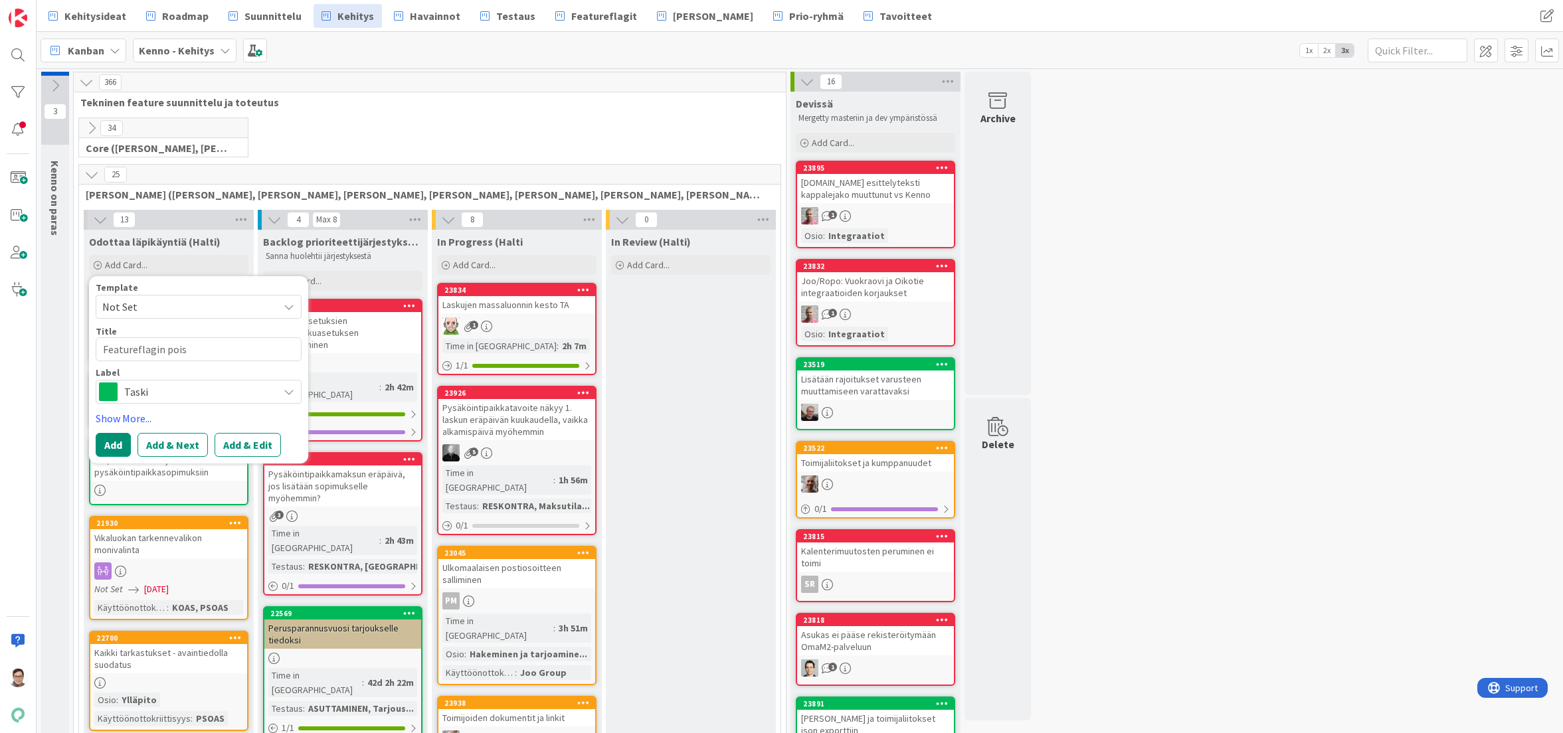
type textarea "x"
type textarea "Featureflagin poist"
type textarea "x"
type textarea "Featureflagin poisto"
type textarea "x"
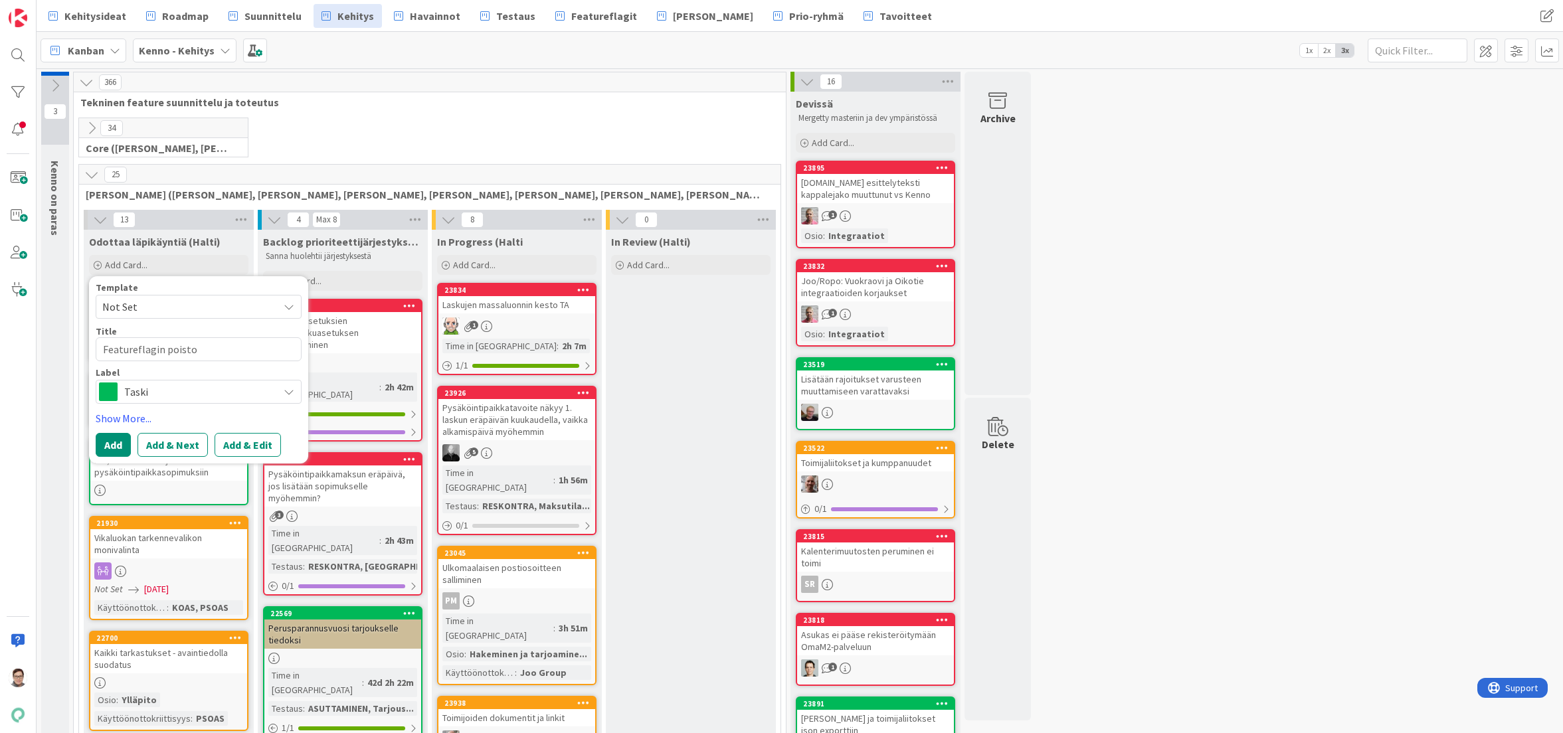
type textarea "Featureflagin poisto"
type textarea "x"
type textarea "Featureflagin poisto ""
type textarea "x"
type textarea "Featureflagin poisto "P"
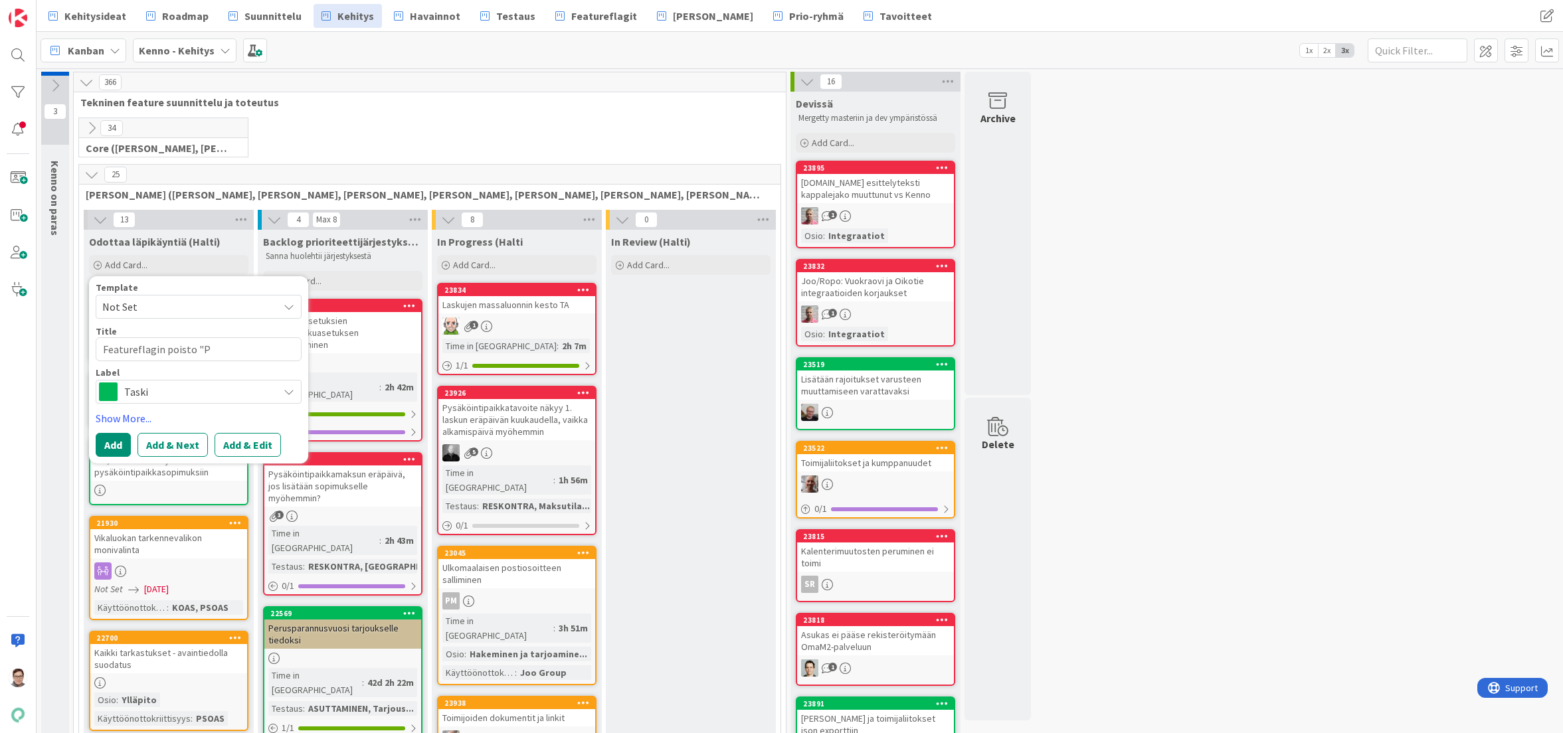
type textarea "x"
type textarea "Featureflagin poisto "Pa"
type textarea "x"
type textarea "Featureflagin poisto "Pal"
type textarea "x"
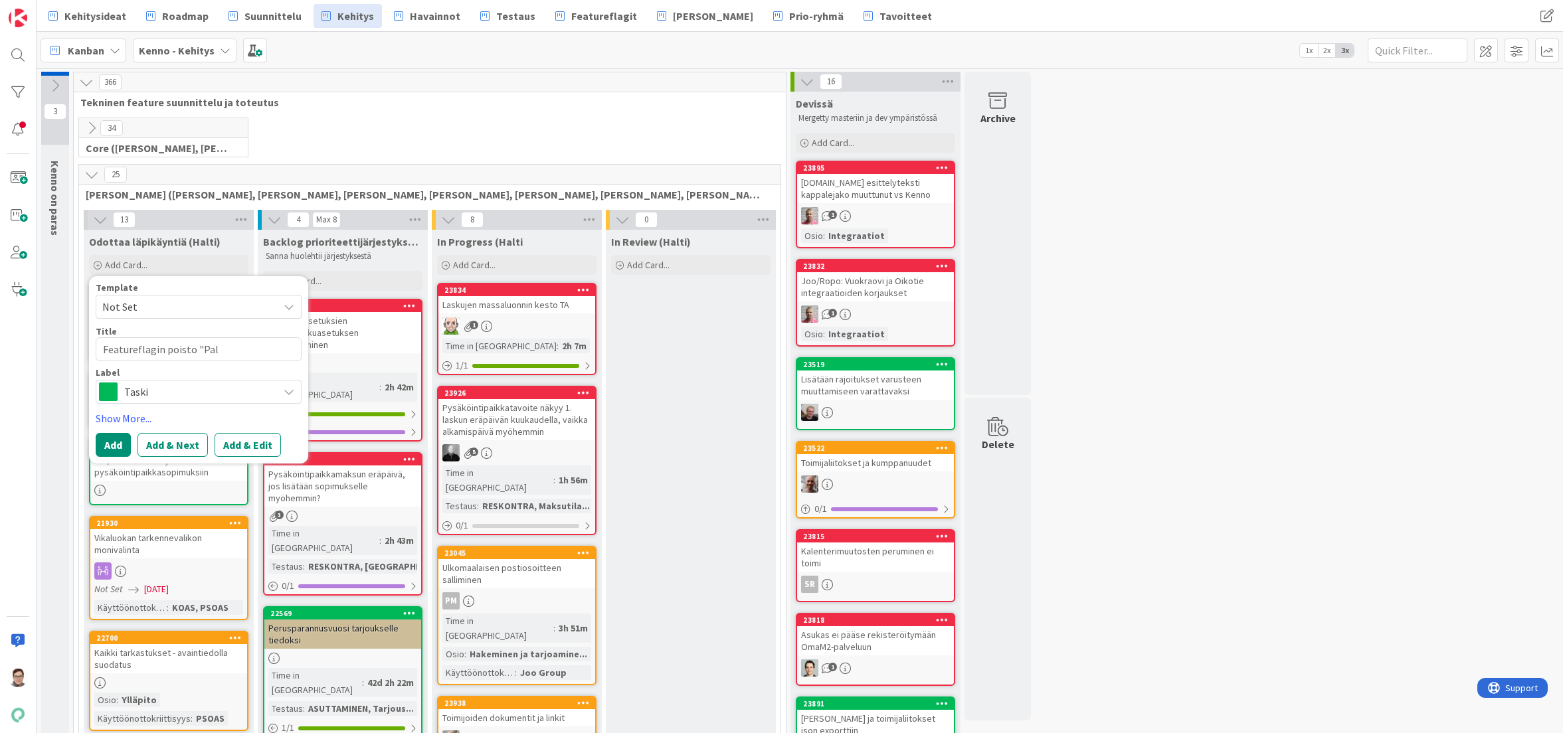
type textarea "Featureflagin poisto "Pala"
type textarea "x"
type textarea "Featureflagin poisto "Palau"
type textarea "x"
type textarea "Featureflagin poisto "Palaut"
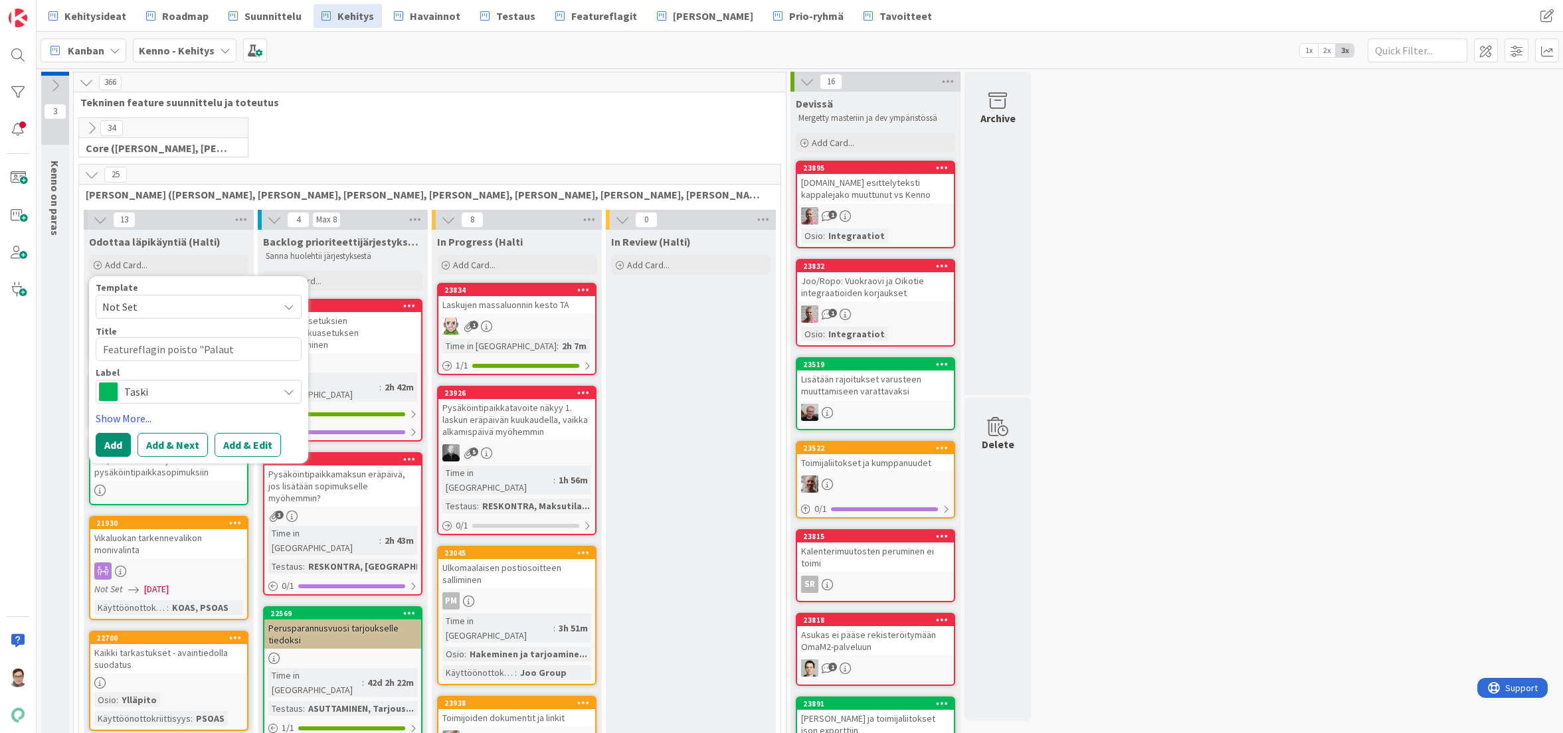
type textarea "x"
type textarea "Featureflagin poisto "Palautu"
type textarea "x"
type textarea "Featureflagin poisto "Palautus"
type textarea "x"
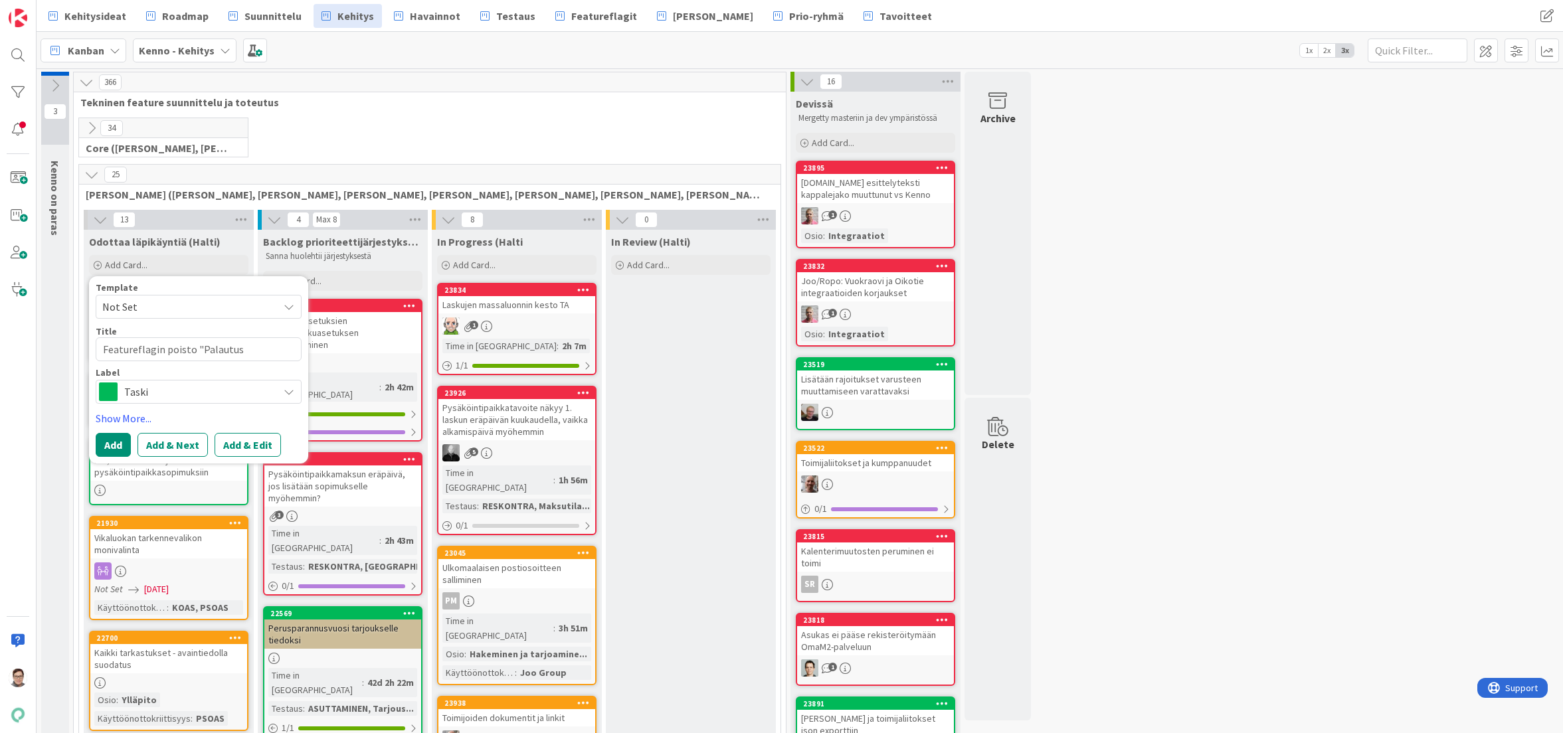
type textarea "Featureflagin poisto "Palautusl"
type textarea "x"
type textarea "Featureflagin poisto "Palautusla"
type textarea "x"
type textarea "Featureflagin poisto "Palautuslas"
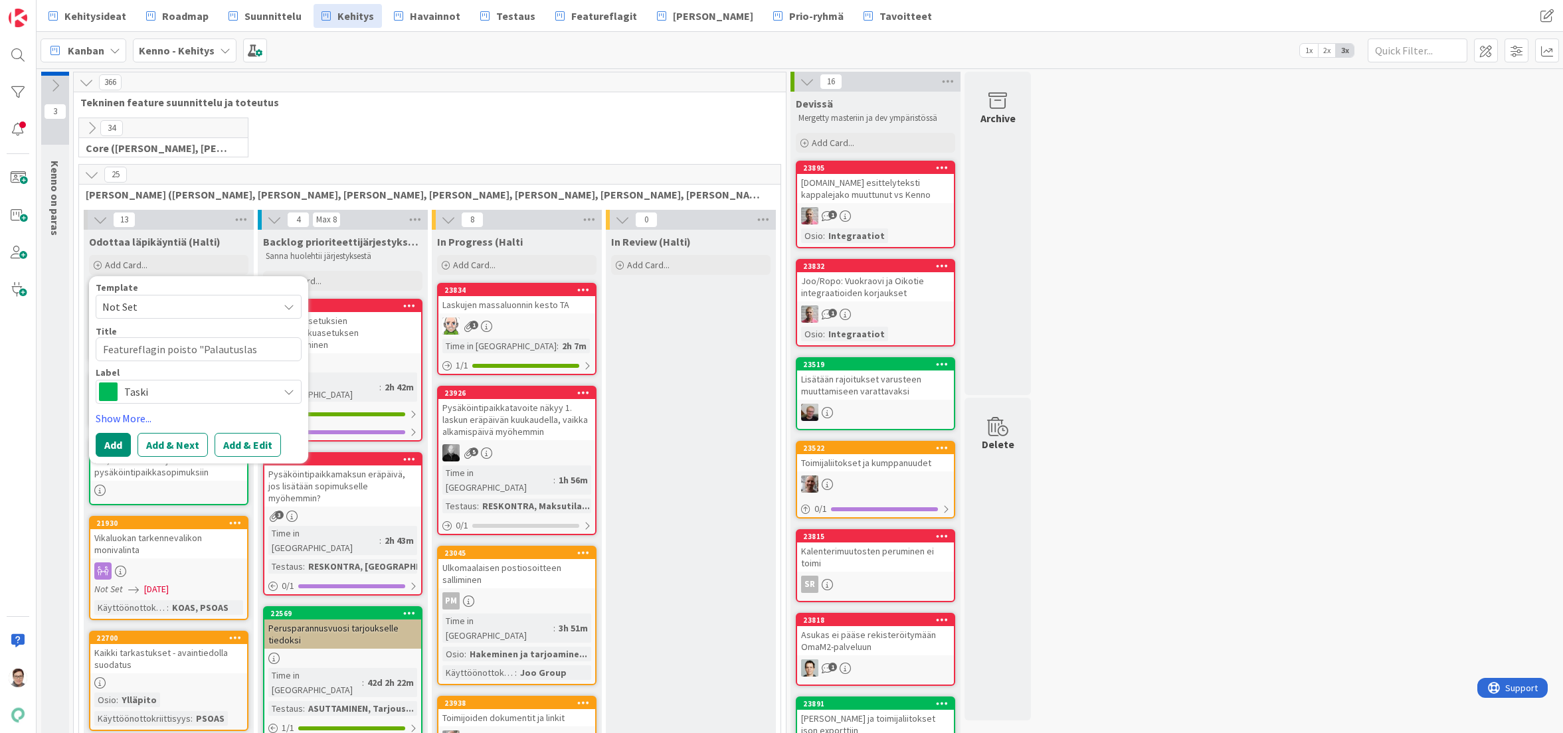
type textarea "x"
type textarea "Featureflagin poisto "Palautuslasu"
type textarea "x"
type textarea "Featureflagin poisto "Palautuslas"
type textarea "x"
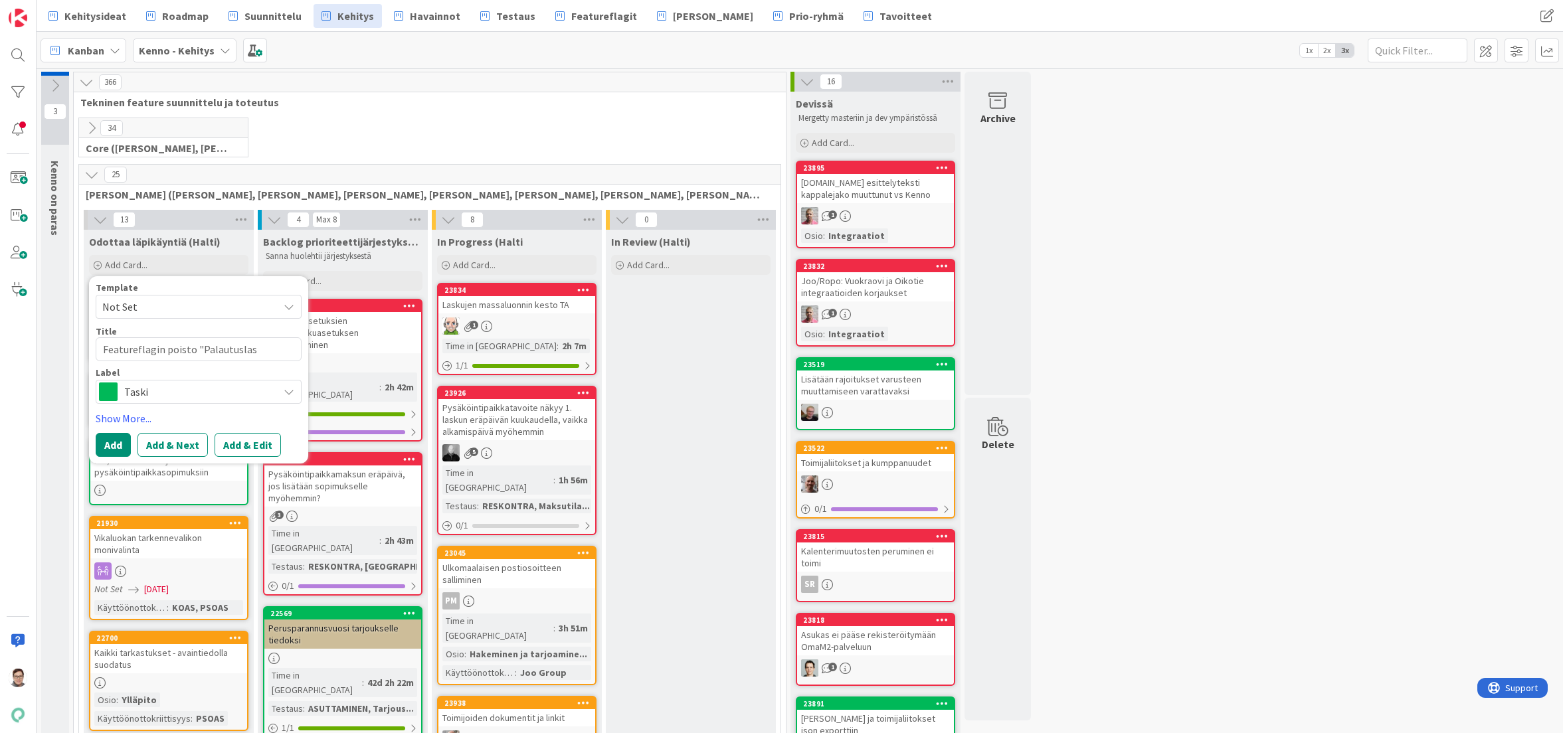
type textarea "Featureflagin poisto "Palautuslask"
type textarea "x"
type textarea "Featureflagin poisto "Palautuslasku"
type textarea "x"
type textarea "Featureflagin poisto "Palautuslaskun"
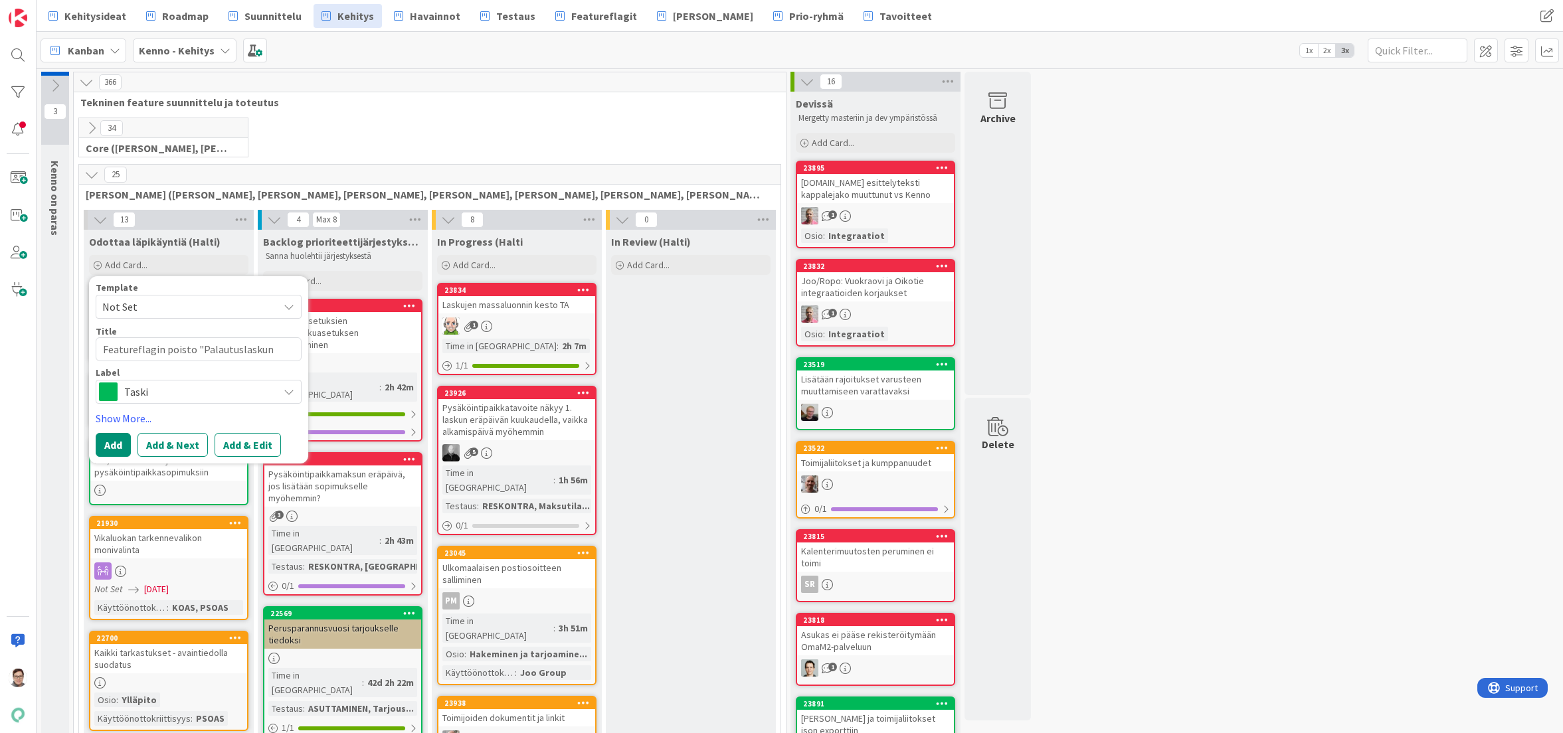
type textarea "x"
type textarea "Featureflagin poisto "Palautuslaskun"
type textarea "x"
type textarea "Featureflagin poisto "Palautuslaskun l"
type textarea "x"
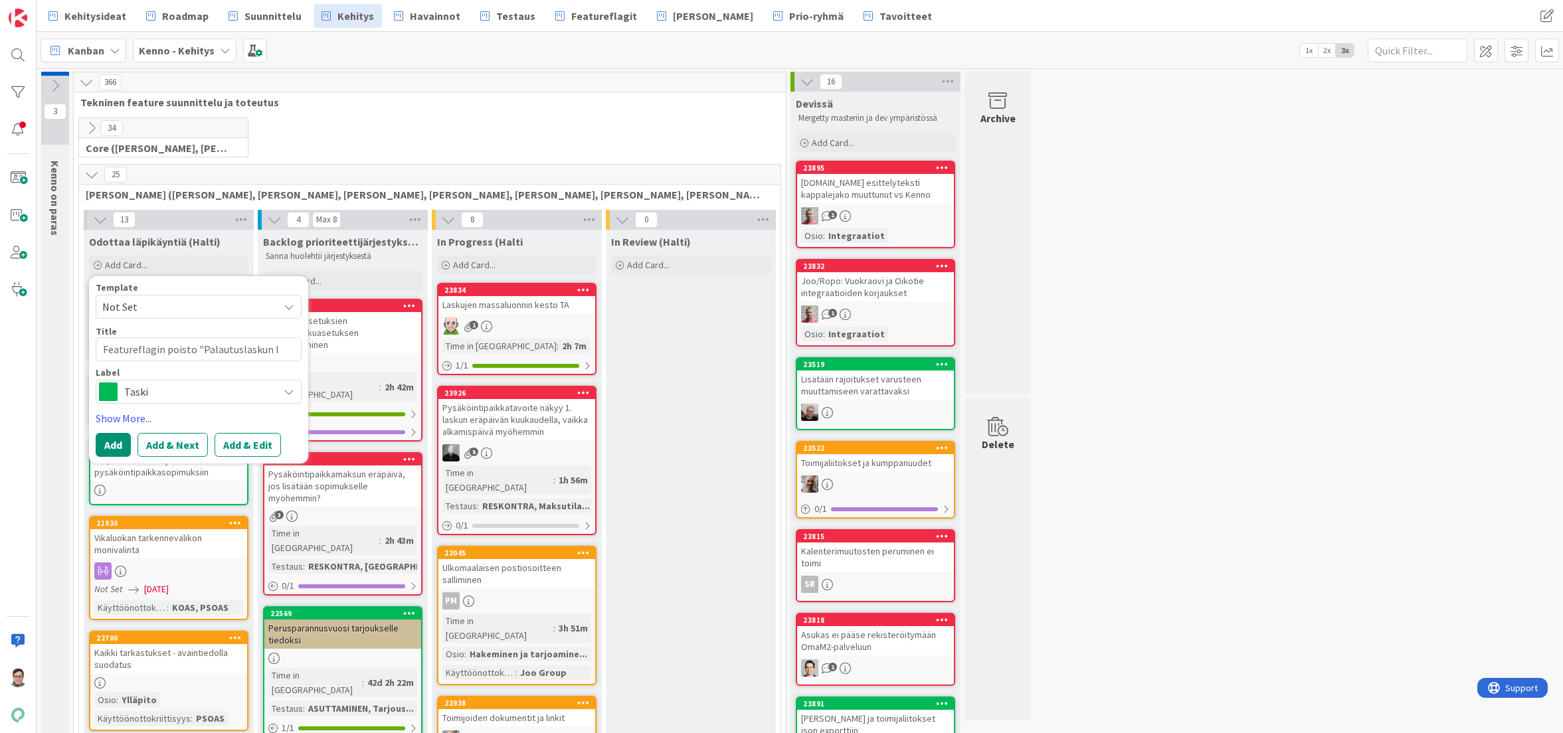
type textarea "Featureflagin poisto "Palautuslaskun lä"
type textarea "x"
type textarea "Featureflagin poisto "Palautuslaskun läh"
type textarea "x"
type textarea "Featureflagin poisto "Palautuslaskun lähe"
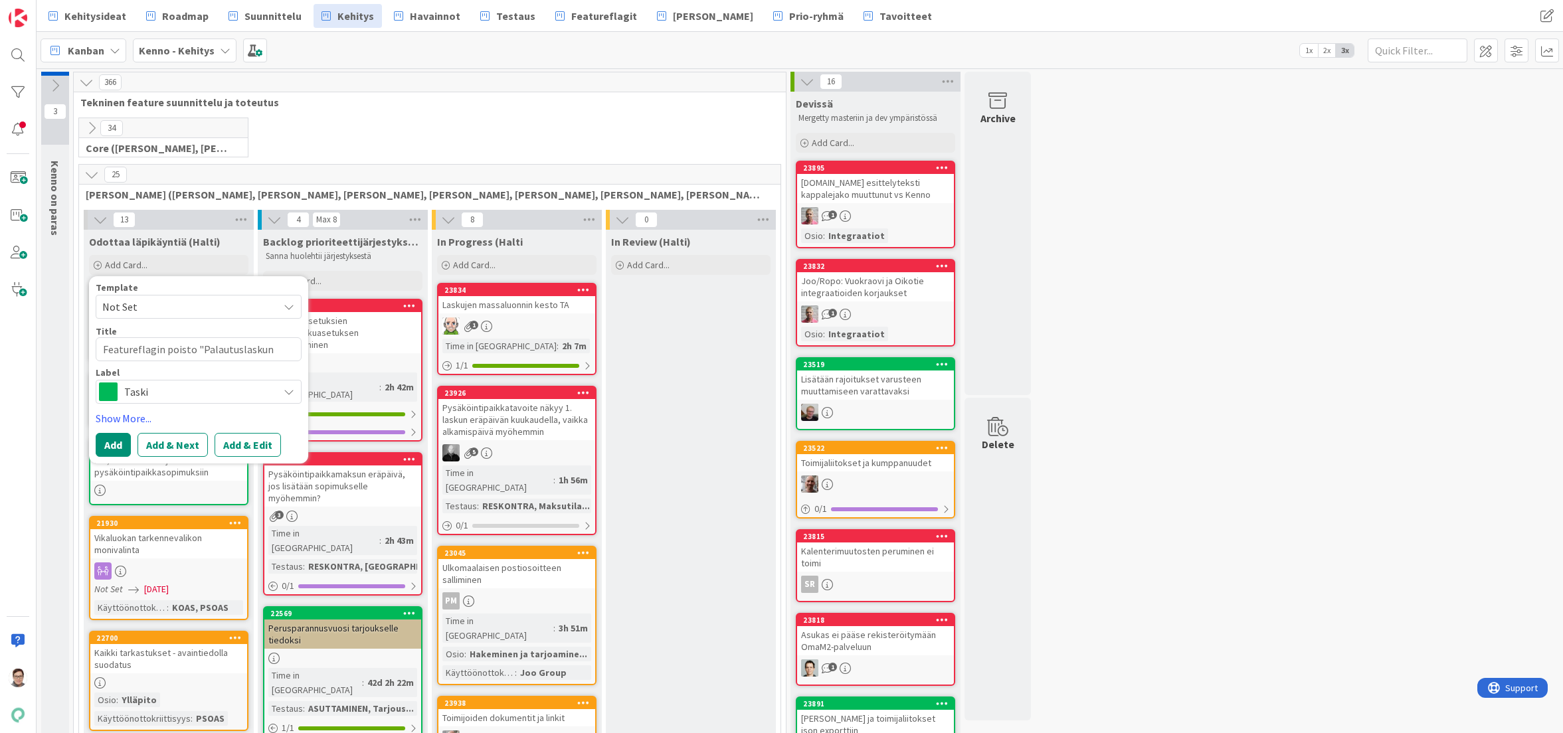
type textarea "x"
type textarea "Featureflagin poisto "Palautuslaskun lähet"
type textarea "x"
type textarea "Featureflagin poisto "Palautuslaskun lähety"
type textarea "x"
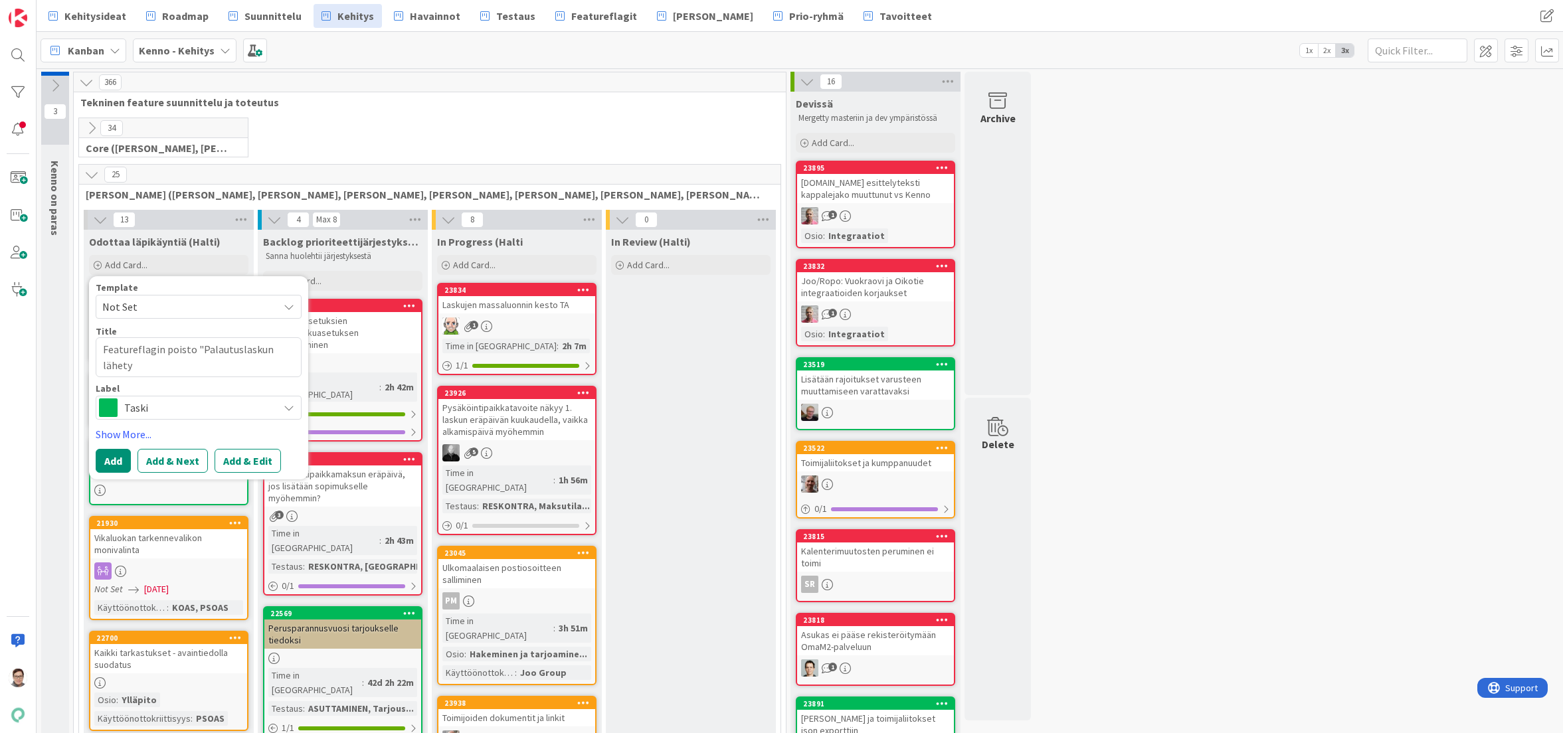
type textarea "Featureflagin poisto "Palautuslaskun lähetys"
type textarea "x"
type textarea "Featureflagin poisto "Palautuslaskun lähetys"
type textarea "x"
type textarea "Featureflagin poisto "Palautuslaskun lähetys s"
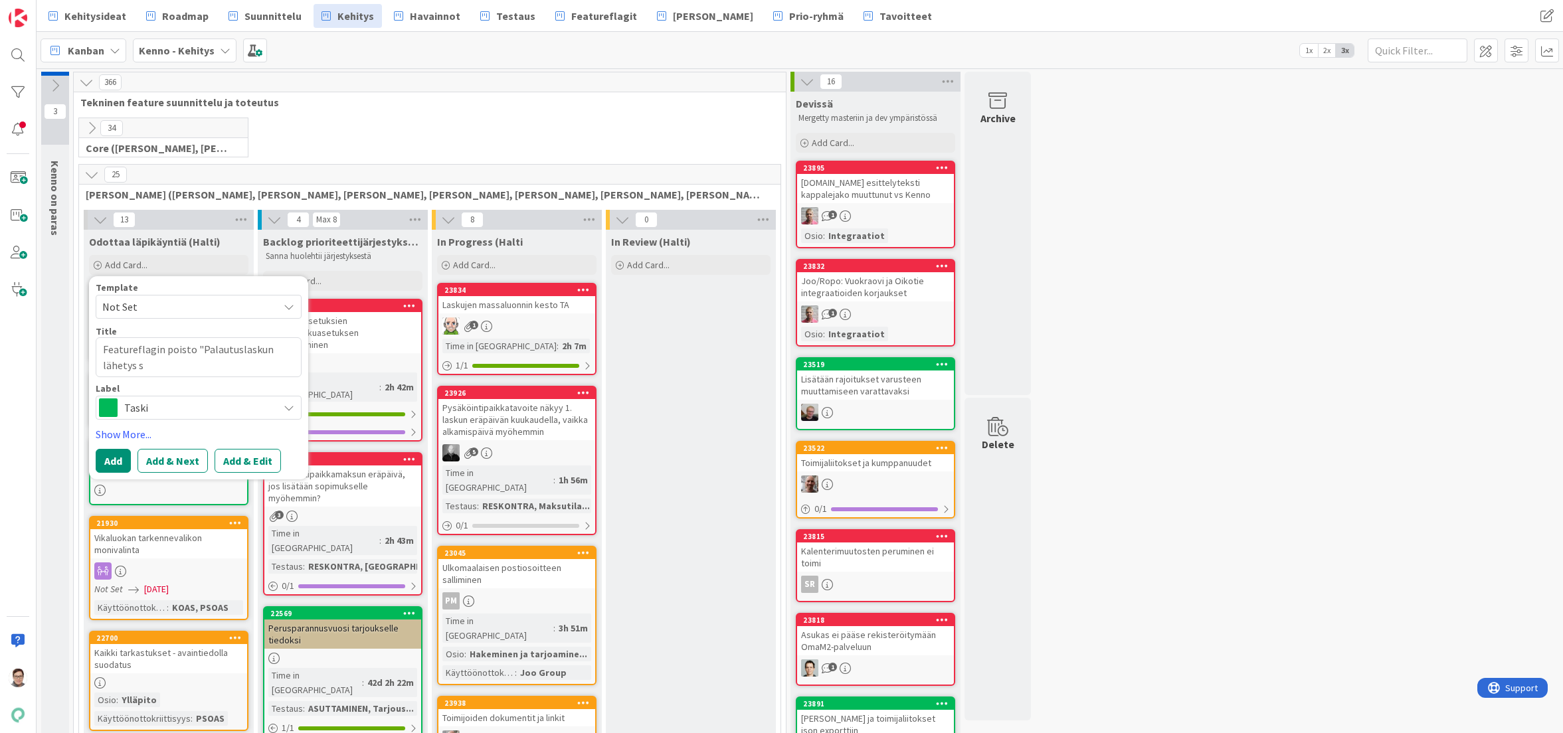
type textarea "x"
type textarea "Featureflagin poisto "Palautuslaskun lähetys sä"
type textarea "x"
type textarea "Featureflagin poisto "Palautuslaskun lähetys säh"
type textarea "x"
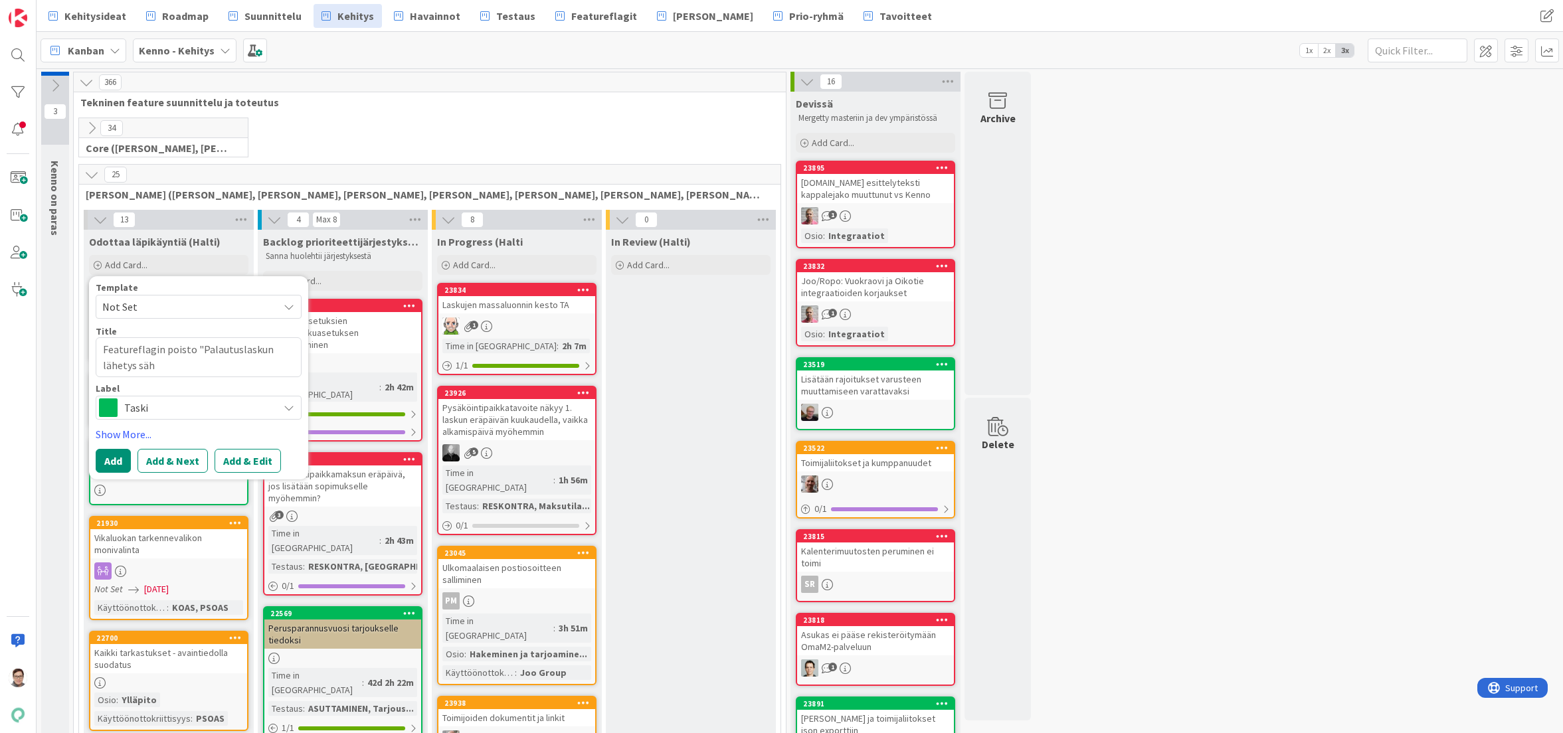
type textarea "Featureflagin poisto "Palautuslaskun lähetys sähk"
type textarea "x"
type textarea "Featureflagin poisto "Palautuslaskun lähetys sähkö"
type textarea "x"
type textarea "Featureflagin poisto "Palautuslaskun lähetys sähköp"
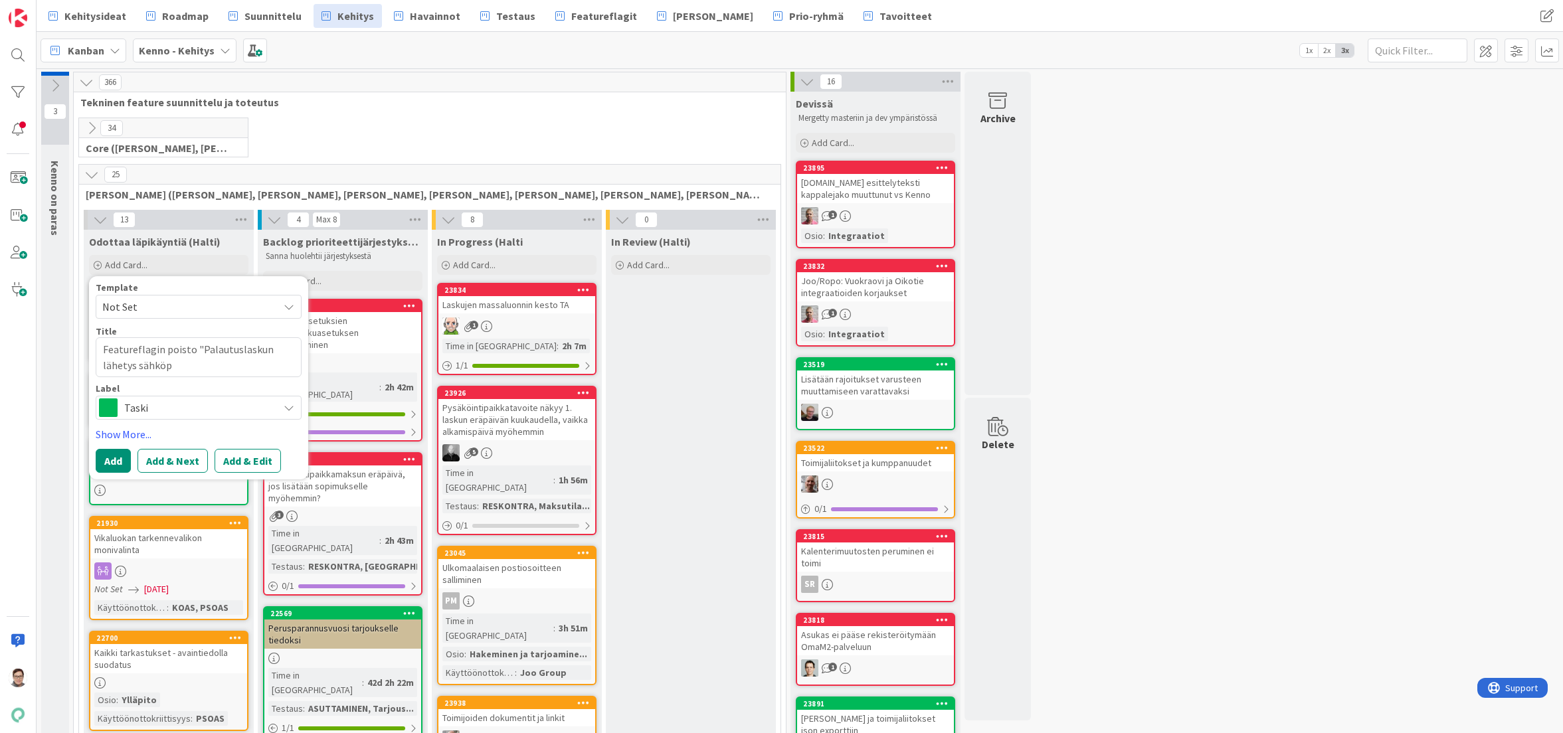
type textarea "x"
type textarea "Featureflagin poisto "Palautuslaskun lähetys sähköpo"
type textarea "x"
type textarea "Featureflagin poisto "Palautuslaskun lähetys sähköpos"
type textarea "x"
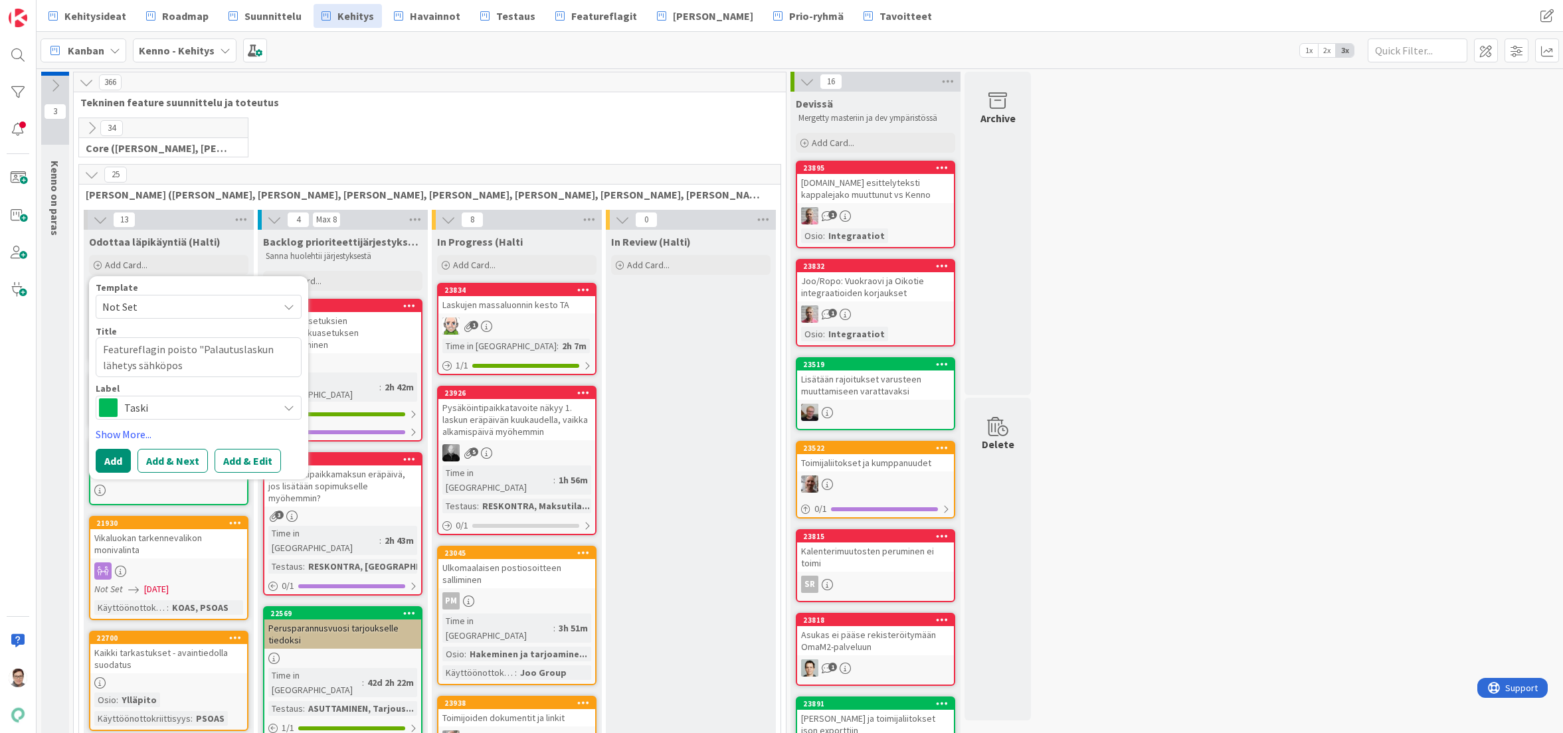
type textarea "Featureflagin poisto "Palautuslaskun lähetys sähköpost"
type textarea "x"
type textarea "Featureflagin poisto "Palautuslaskun lähetys sähköposti"
type textarea "x"
type textarea "Featureflagin poisto "Palautuslaskun lähetys sähköpostil"
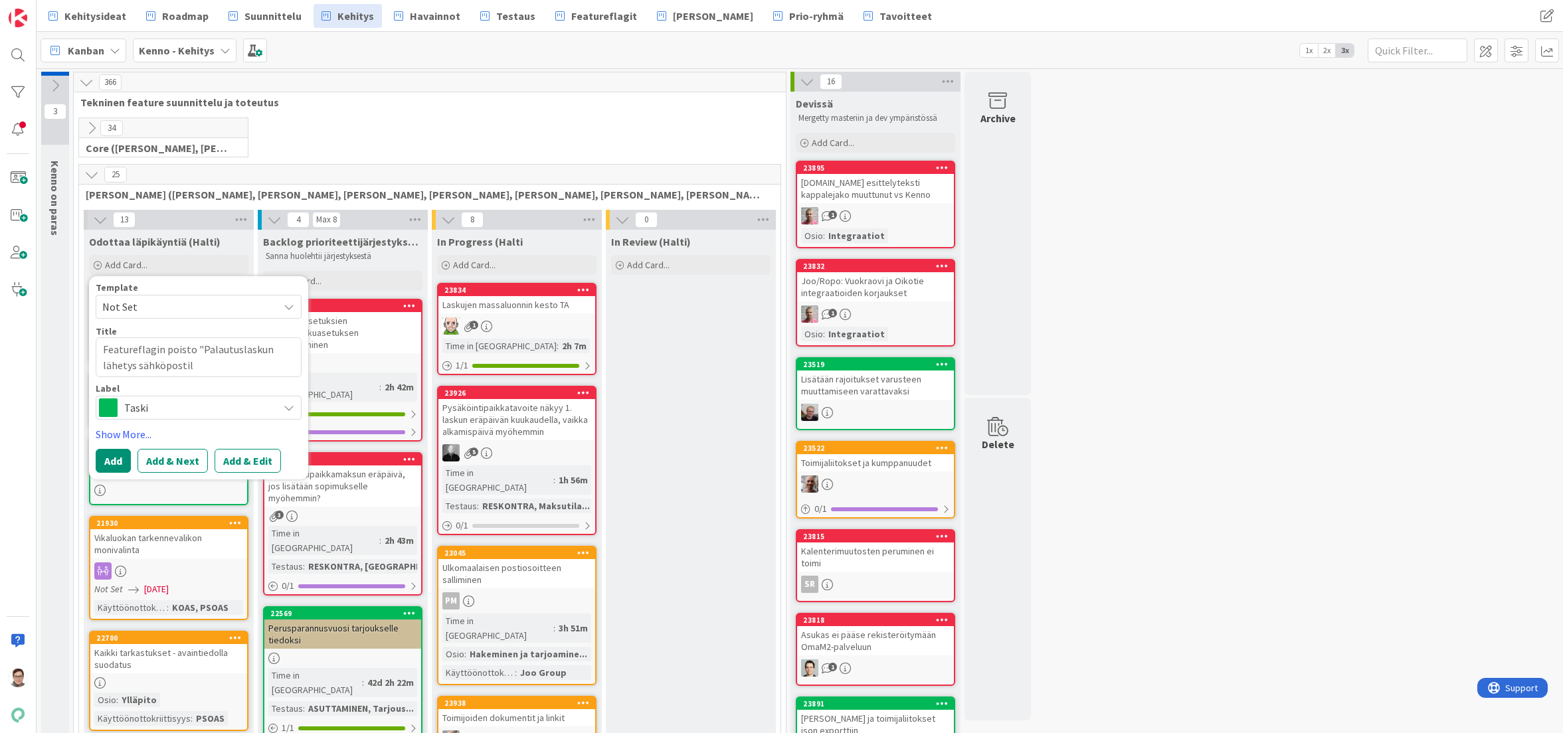
type textarea "x"
type textarea "Featureflagin poisto "Palautuslaskun lähetys sähköpostill"
type textarea "x"
type textarea "Featureflagin poisto "Palautuslaskun lähetys sähköpostilla"
type textarea "x"
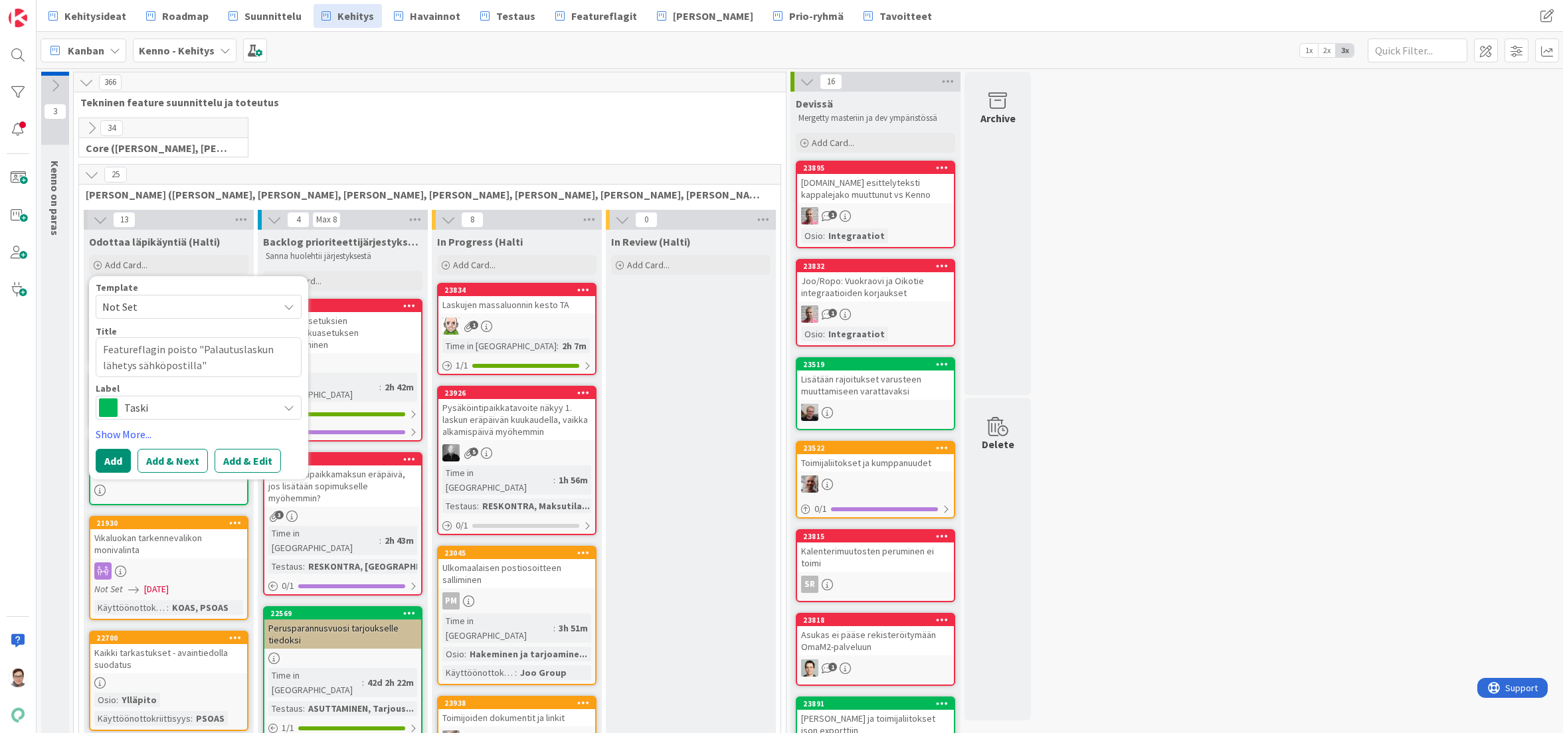
drag, startPoint x: 201, startPoint y: 361, endPoint x: 86, endPoint y: 342, distance: 117.2
type textarea "Featureflagin poisto "Palautuslaskun lähetys sähköpostilla""
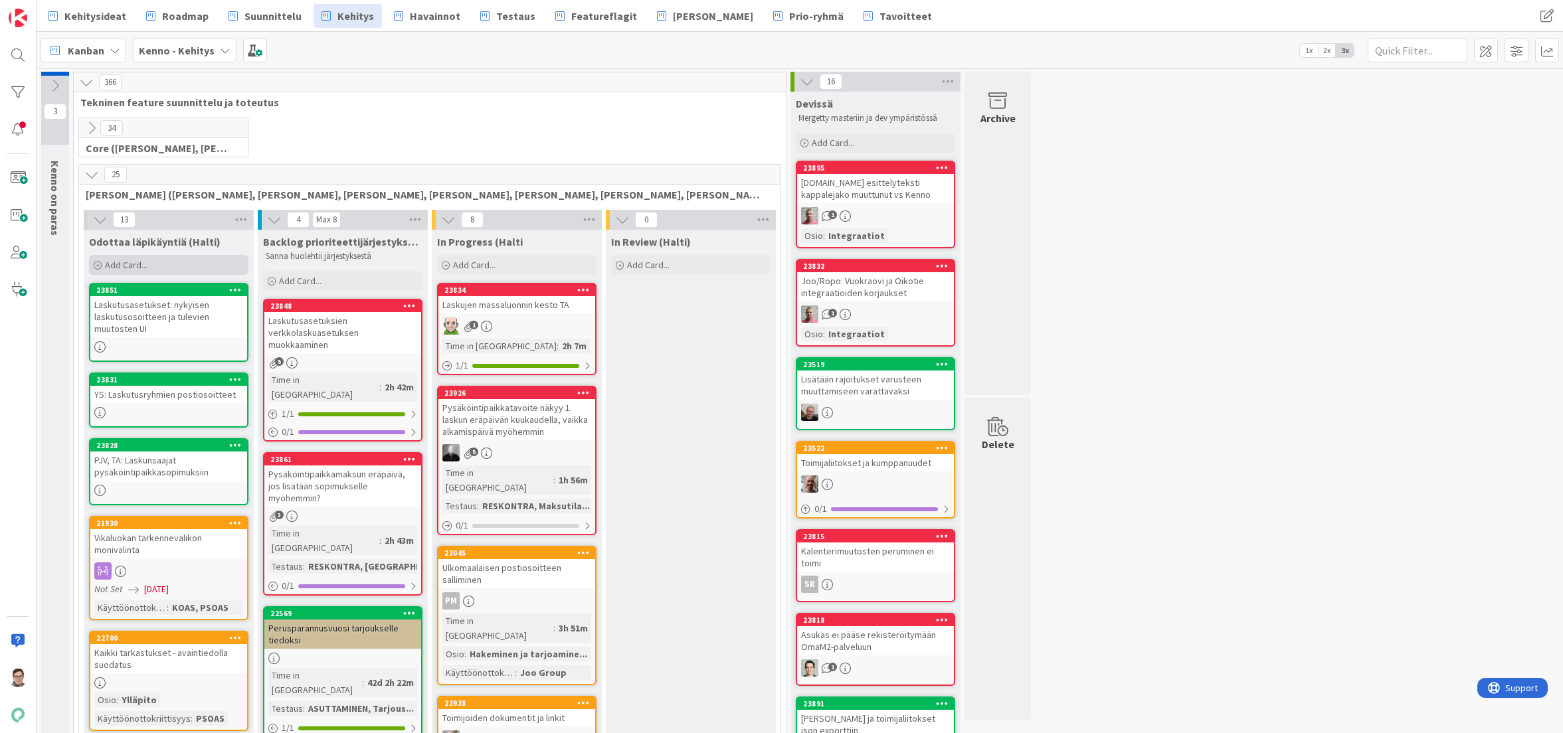
click at [124, 267] on span "Add Card..." at bounding box center [126, 265] width 43 height 12
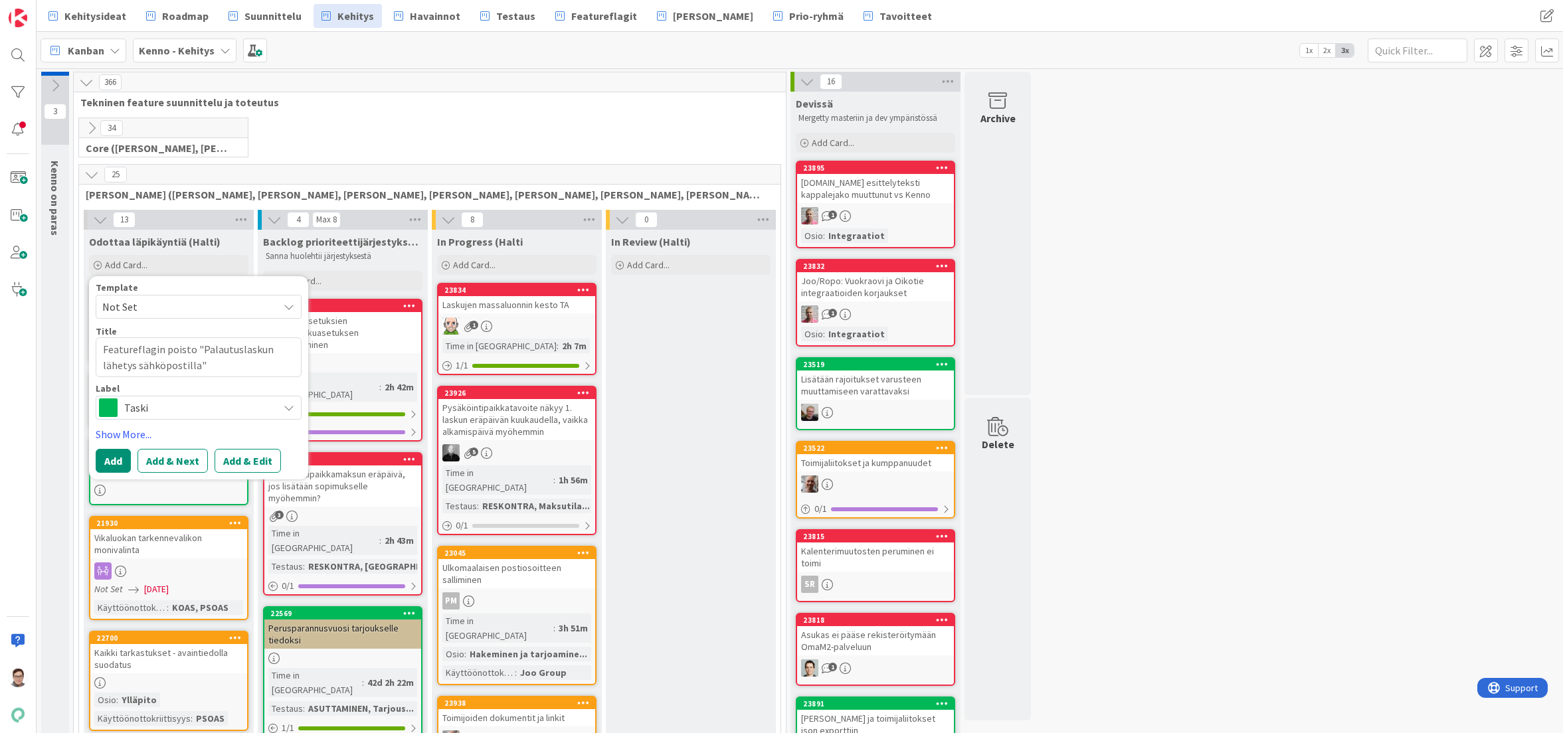
click at [242, 458] on button "Add & Edit" at bounding box center [248, 461] width 66 height 24
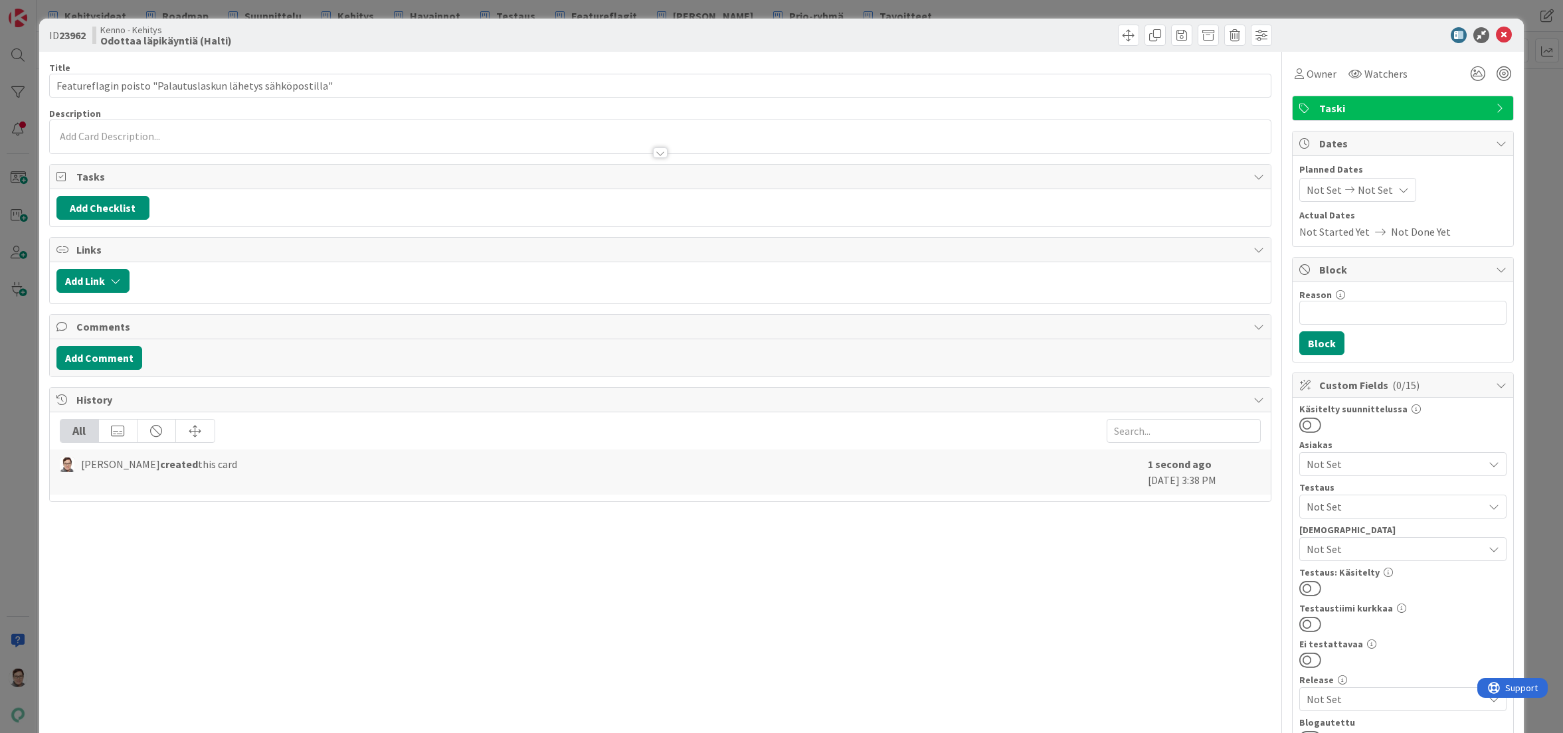
click at [139, 151] on div at bounding box center [660, 146] width 1221 height 14
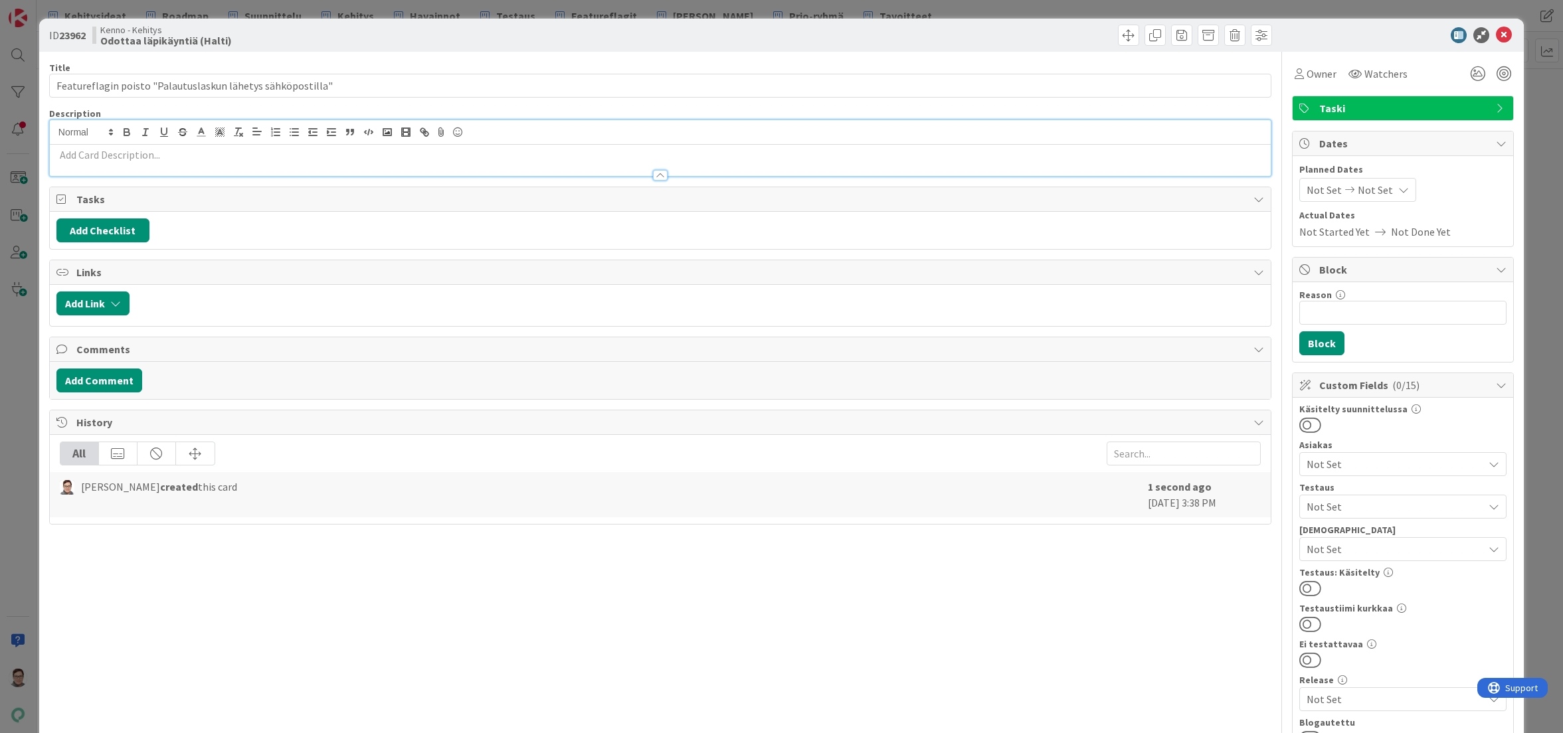
click at [136, 157] on p at bounding box center [660, 154] width 1208 height 15
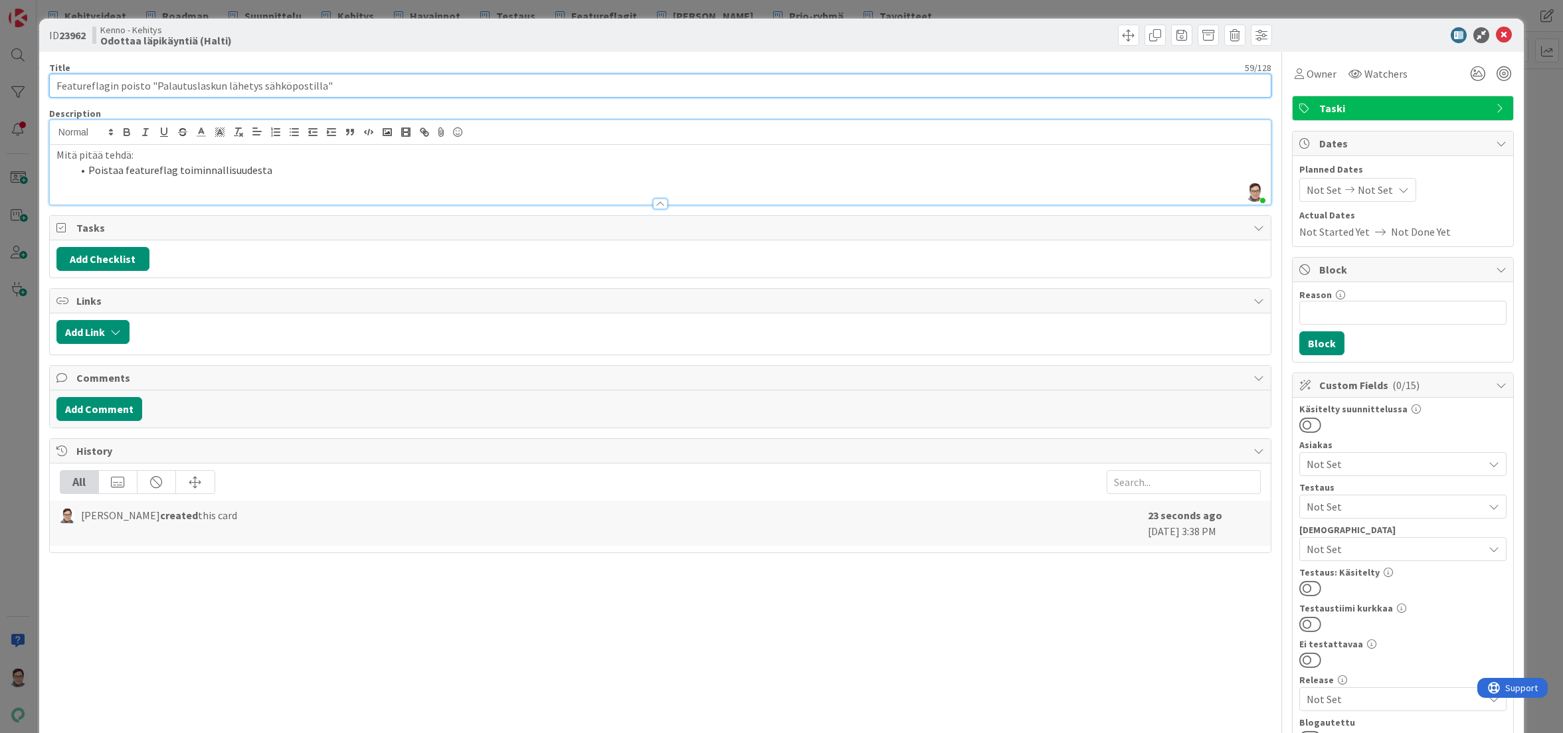
drag, startPoint x: 335, startPoint y: 87, endPoint x: 148, endPoint y: 86, distance: 187.3
click at [148, 86] on input "Featureflagin poisto "Palautuslaskun lähetys sähköpostilla"" at bounding box center [660, 86] width 1222 height 24
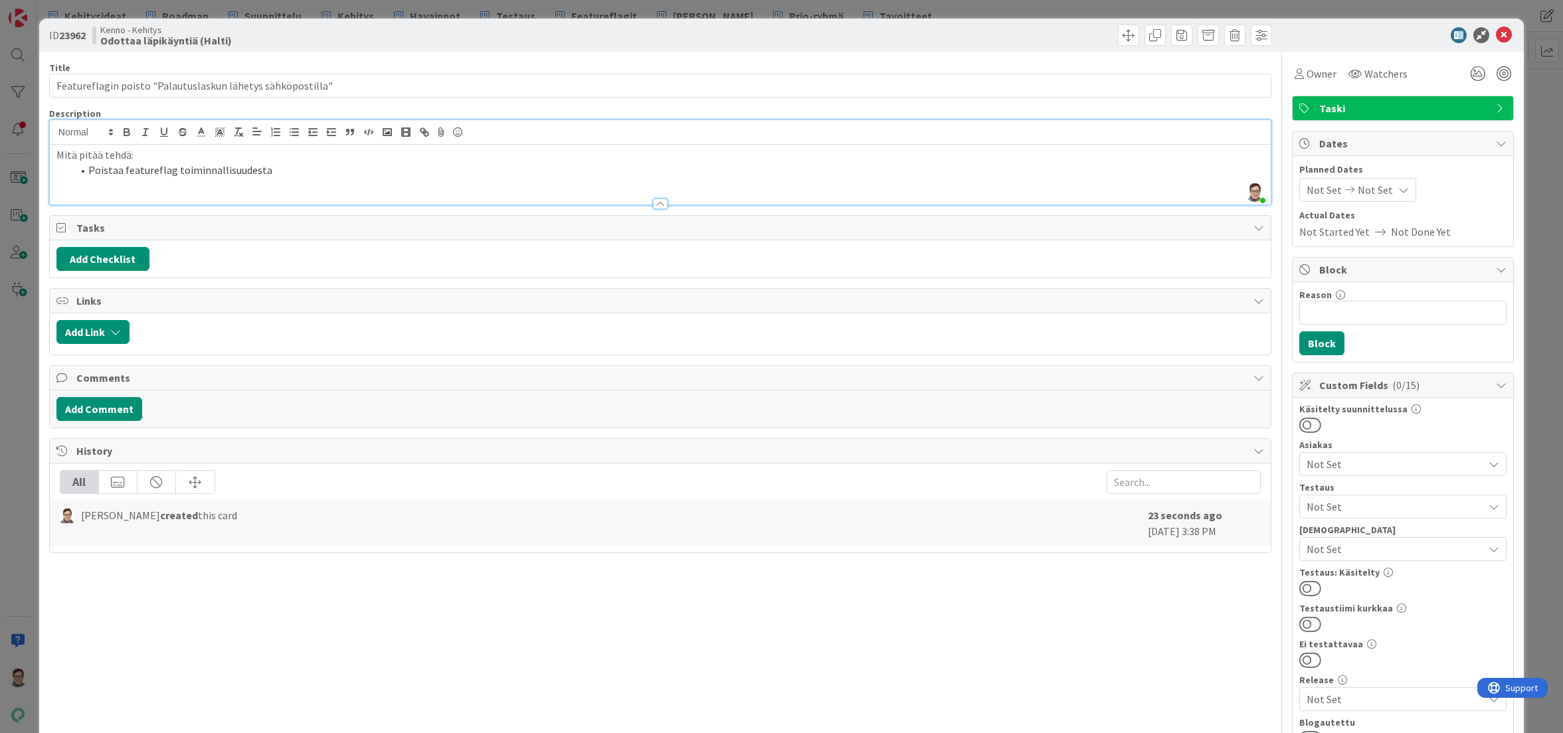
click at [287, 175] on li "Poistaa featureflag toiminnallisuudesta" at bounding box center [668, 170] width 1192 height 15
click at [660, 206] on div at bounding box center [660, 204] width 15 height 11
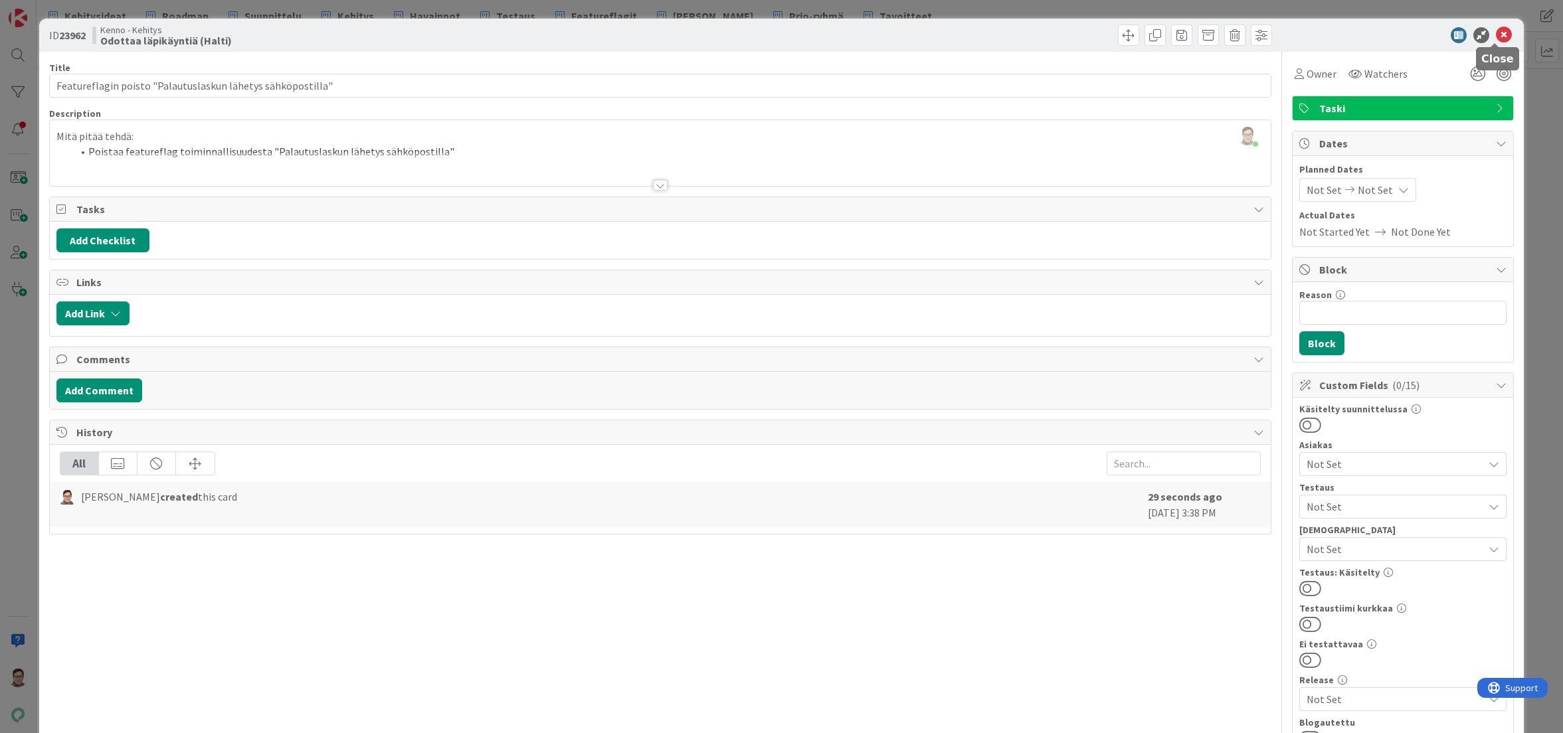
click at [1496, 35] on icon at bounding box center [1504, 35] width 16 height 16
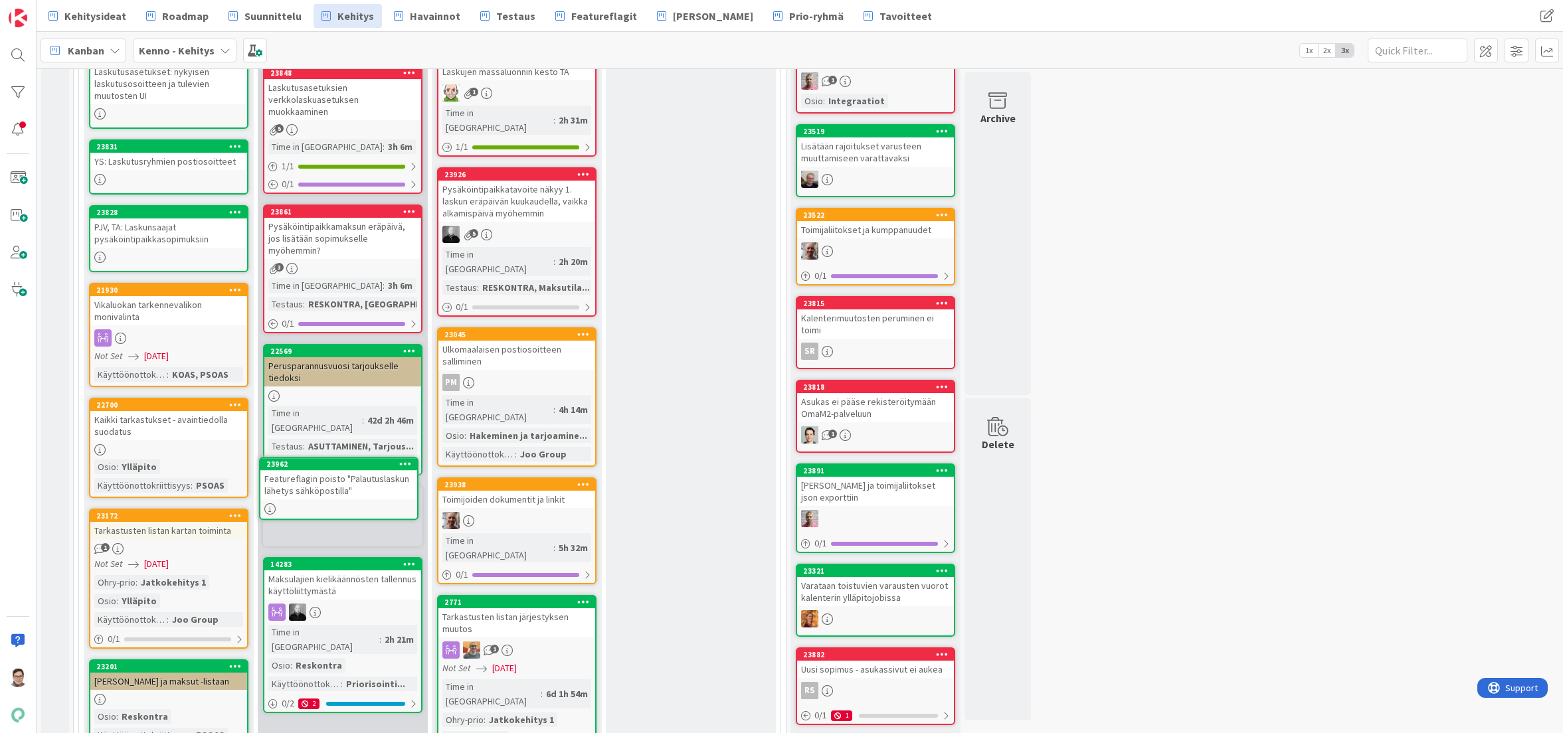
scroll to position [234, 0]
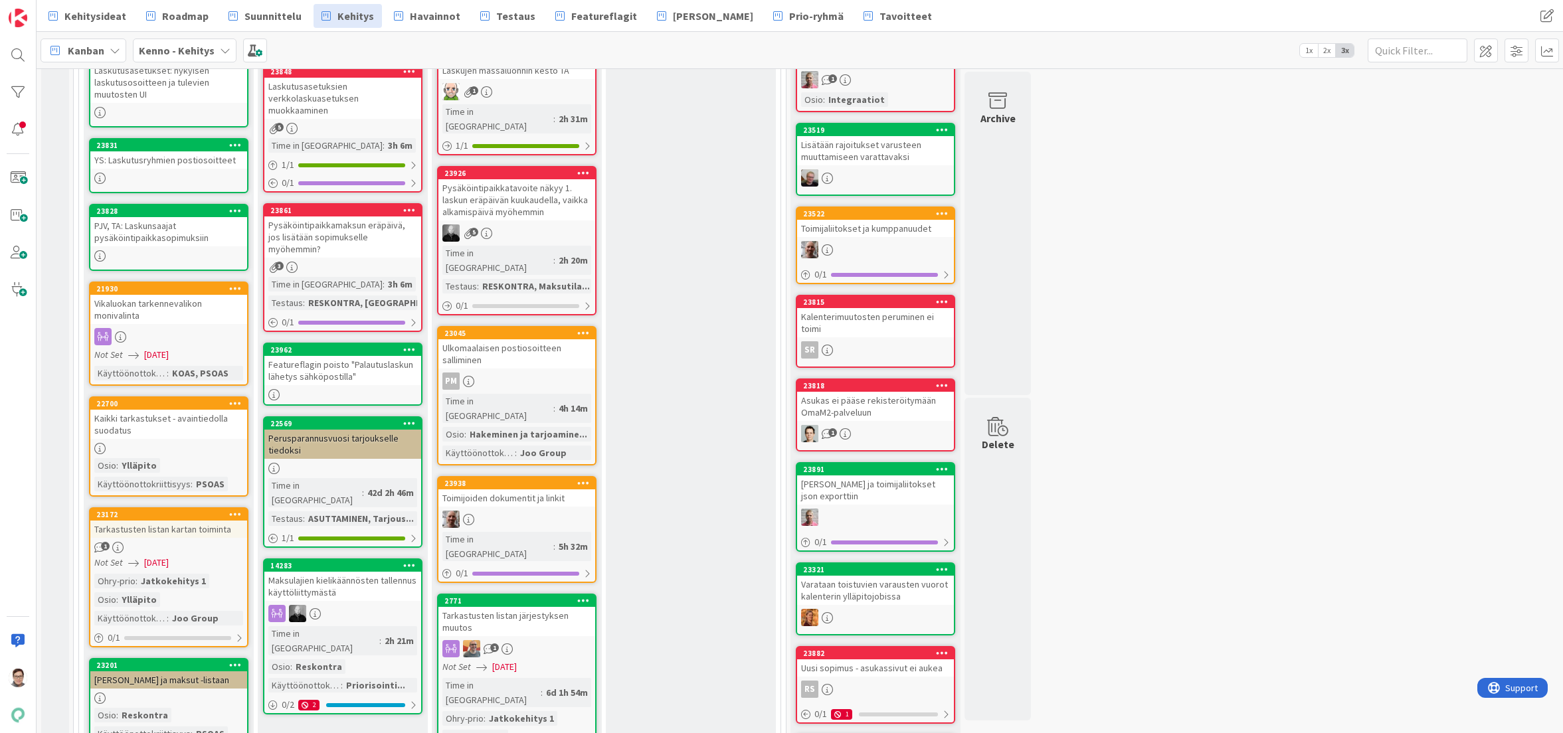
click at [361, 359] on div "Featureflagin poisto "Palautuslaskun lähetys sähköpostilla"" at bounding box center [342, 370] width 157 height 29
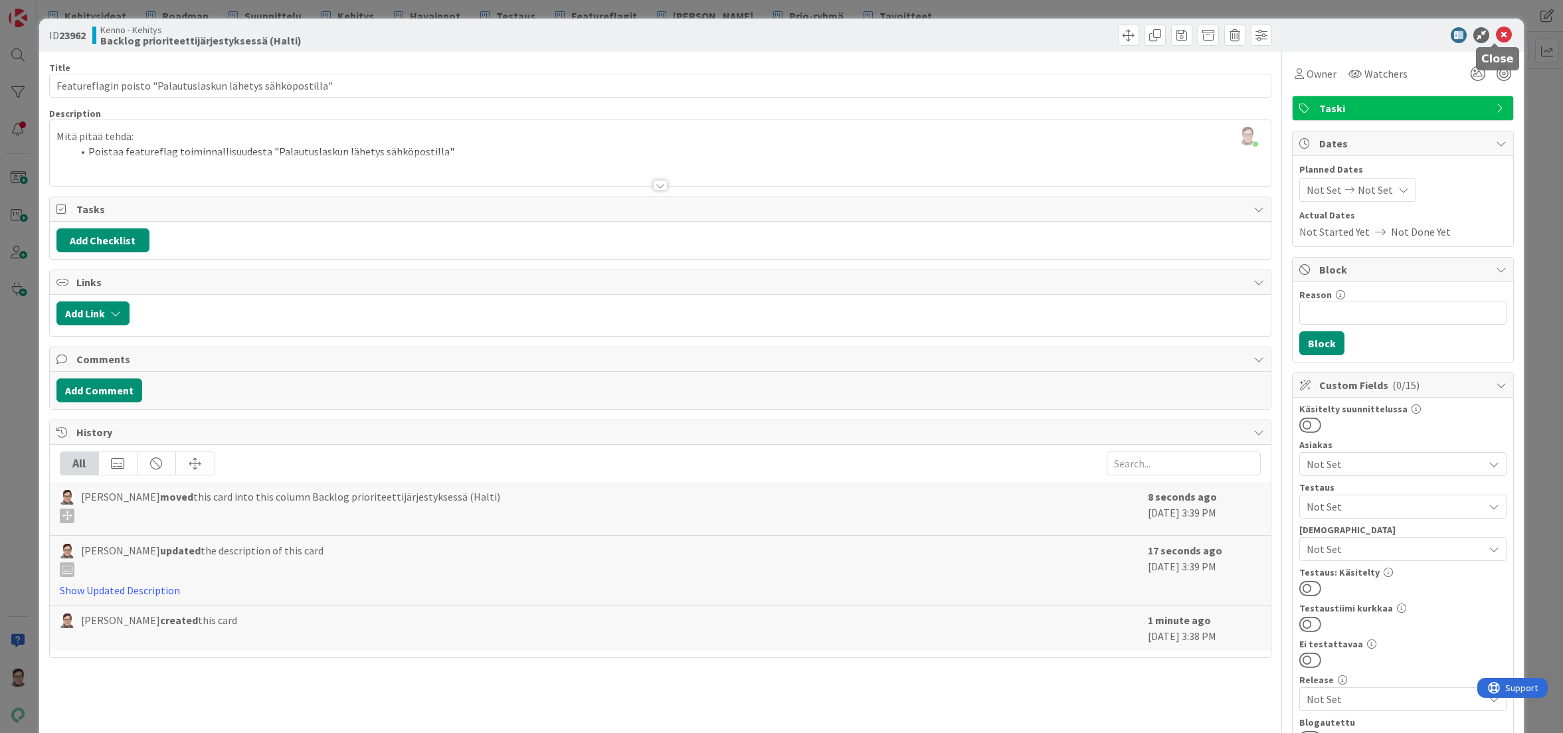
click at [1496, 37] on icon at bounding box center [1504, 35] width 16 height 16
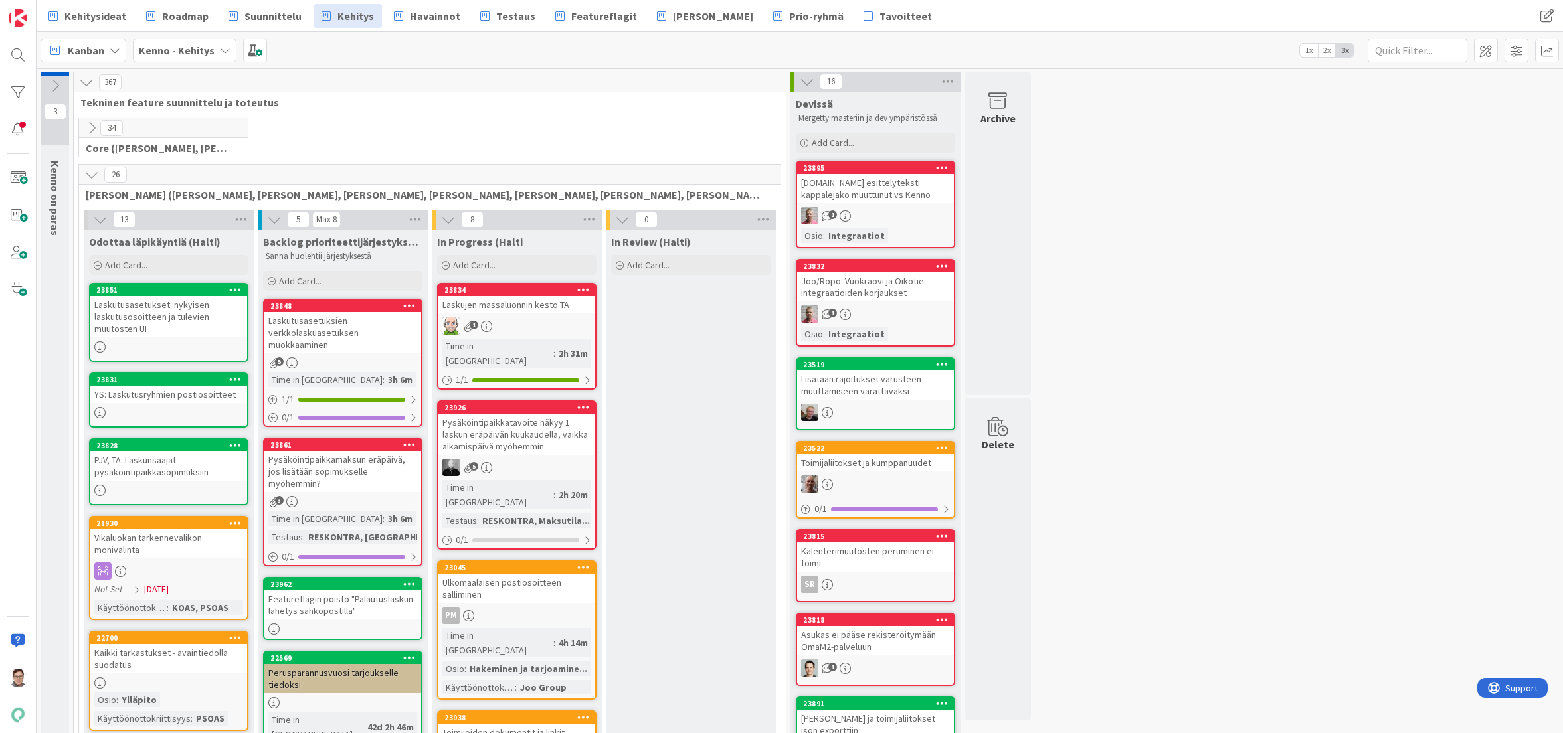
click at [255, 25] on link "Suunnittelu" at bounding box center [265, 16] width 89 height 24
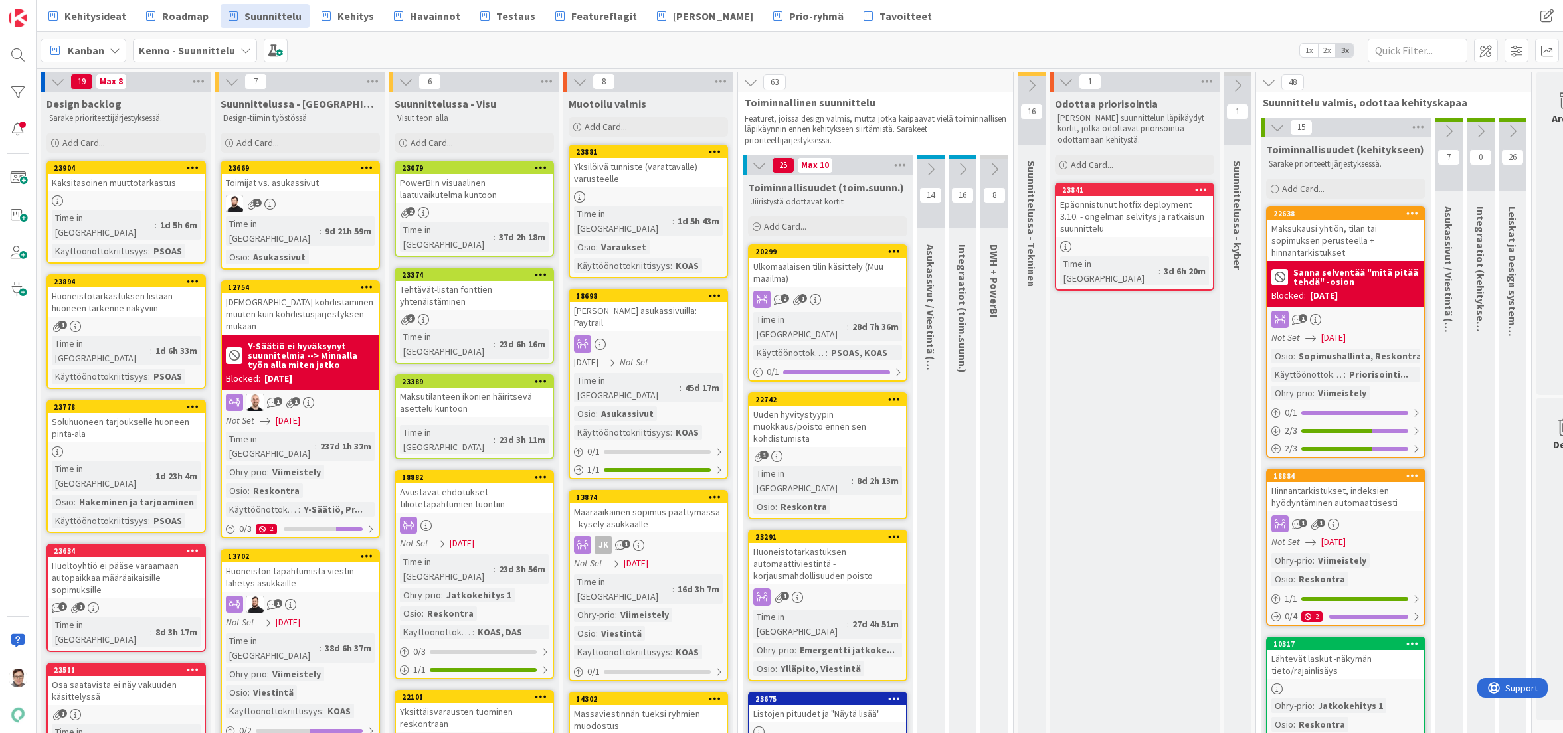
click at [120, 199] on div at bounding box center [126, 200] width 157 height 11
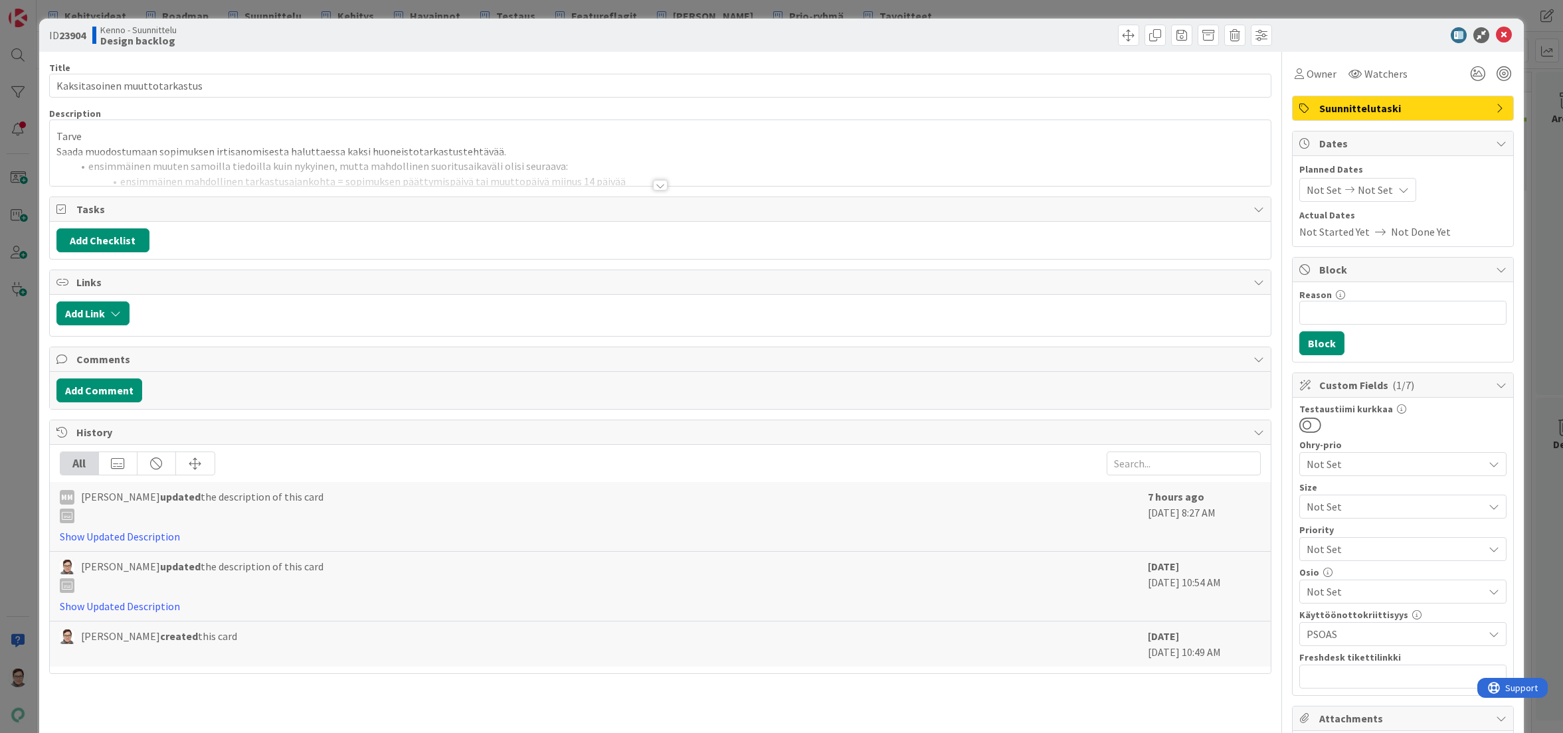
click at [659, 186] on div at bounding box center [660, 185] width 15 height 11
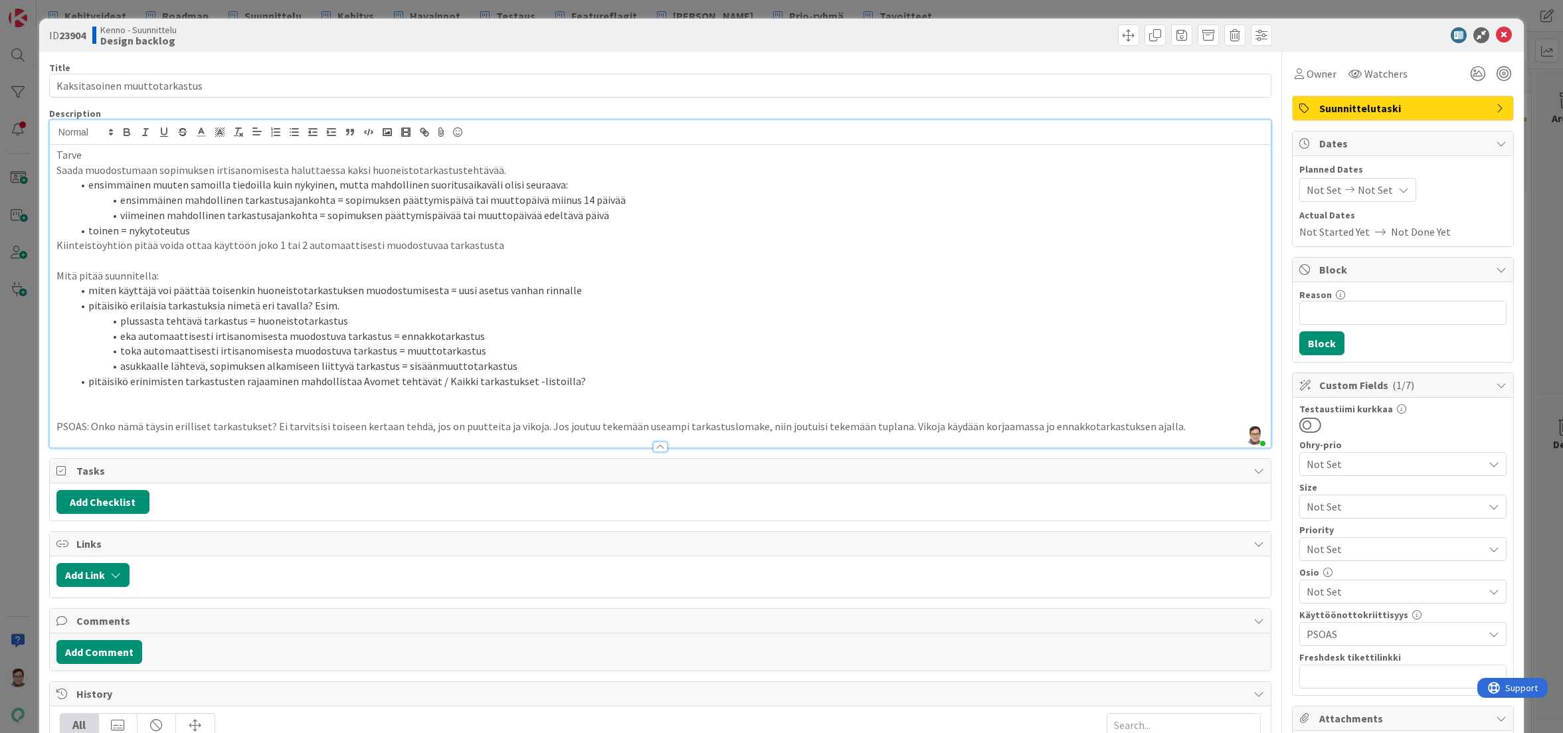
click at [491, 254] on p at bounding box center [660, 260] width 1208 height 15
click at [505, 249] on p "Kiinteistöyhtiön pitää voida ottaa käyttöön joko 1 tai 2 automaattisesti muodos…" at bounding box center [660, 245] width 1208 height 15
click at [1496, 39] on icon at bounding box center [1504, 35] width 16 height 16
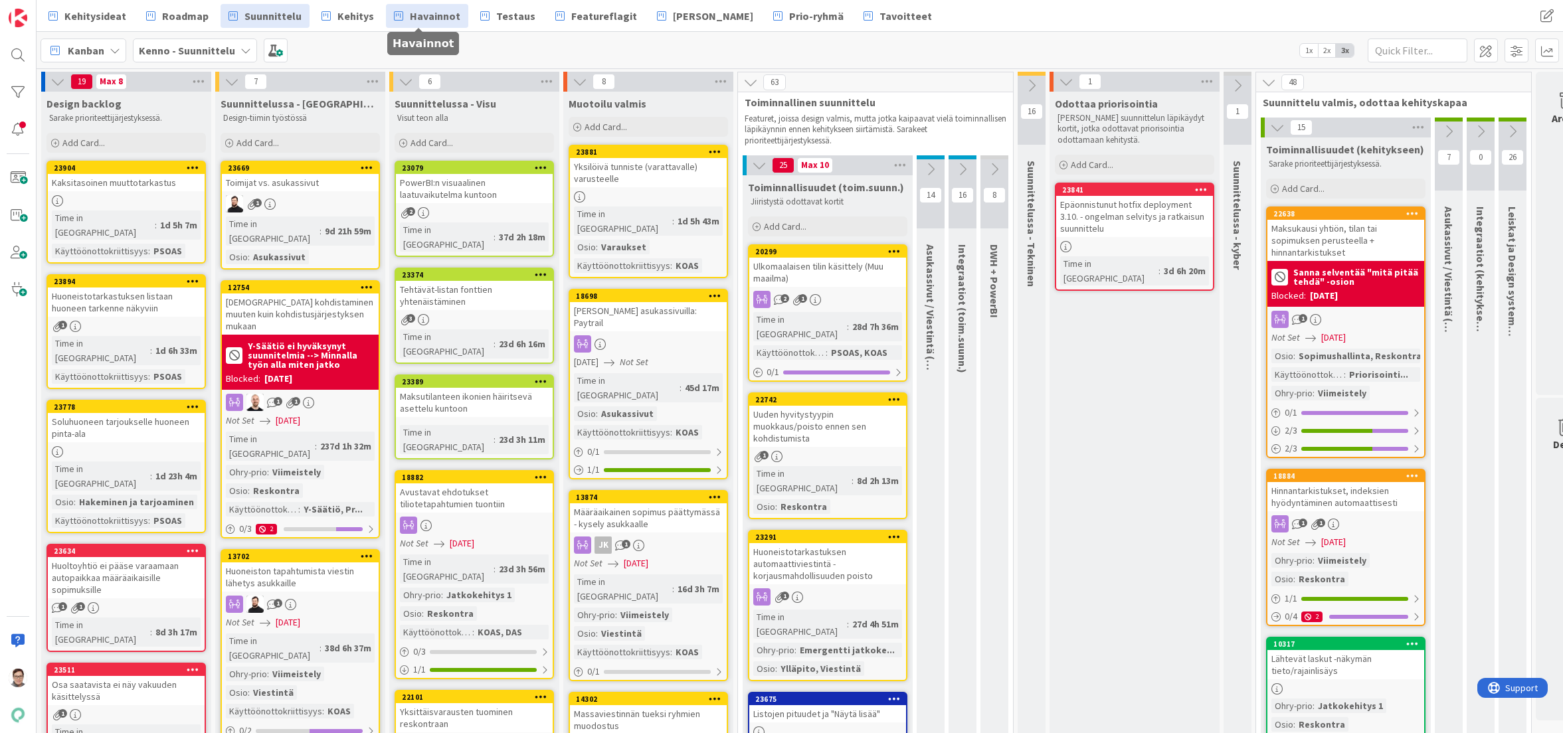
click at [410, 14] on span "Havainnot" at bounding box center [435, 16] width 50 height 16
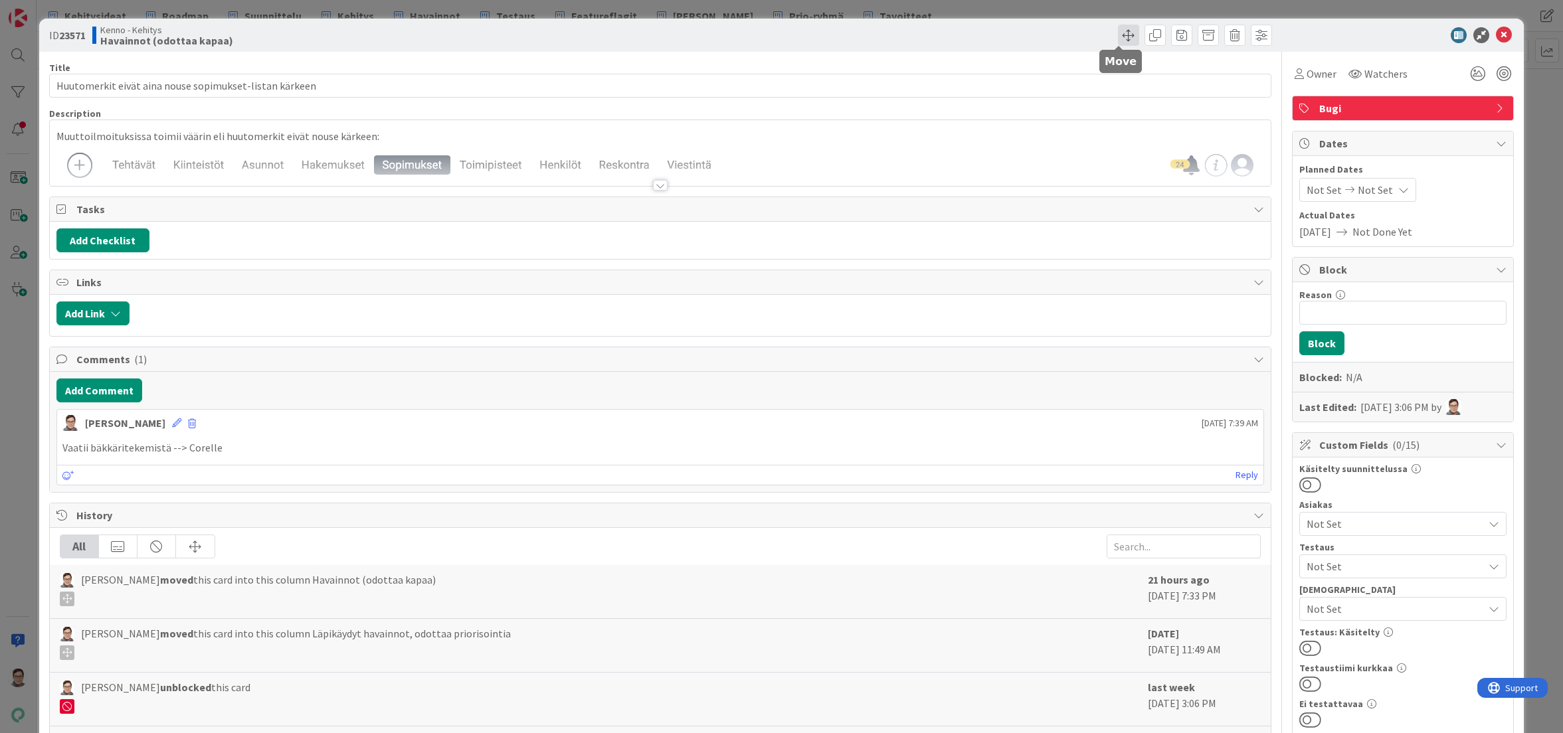
click at [1118, 43] on span at bounding box center [1128, 35] width 21 height 21
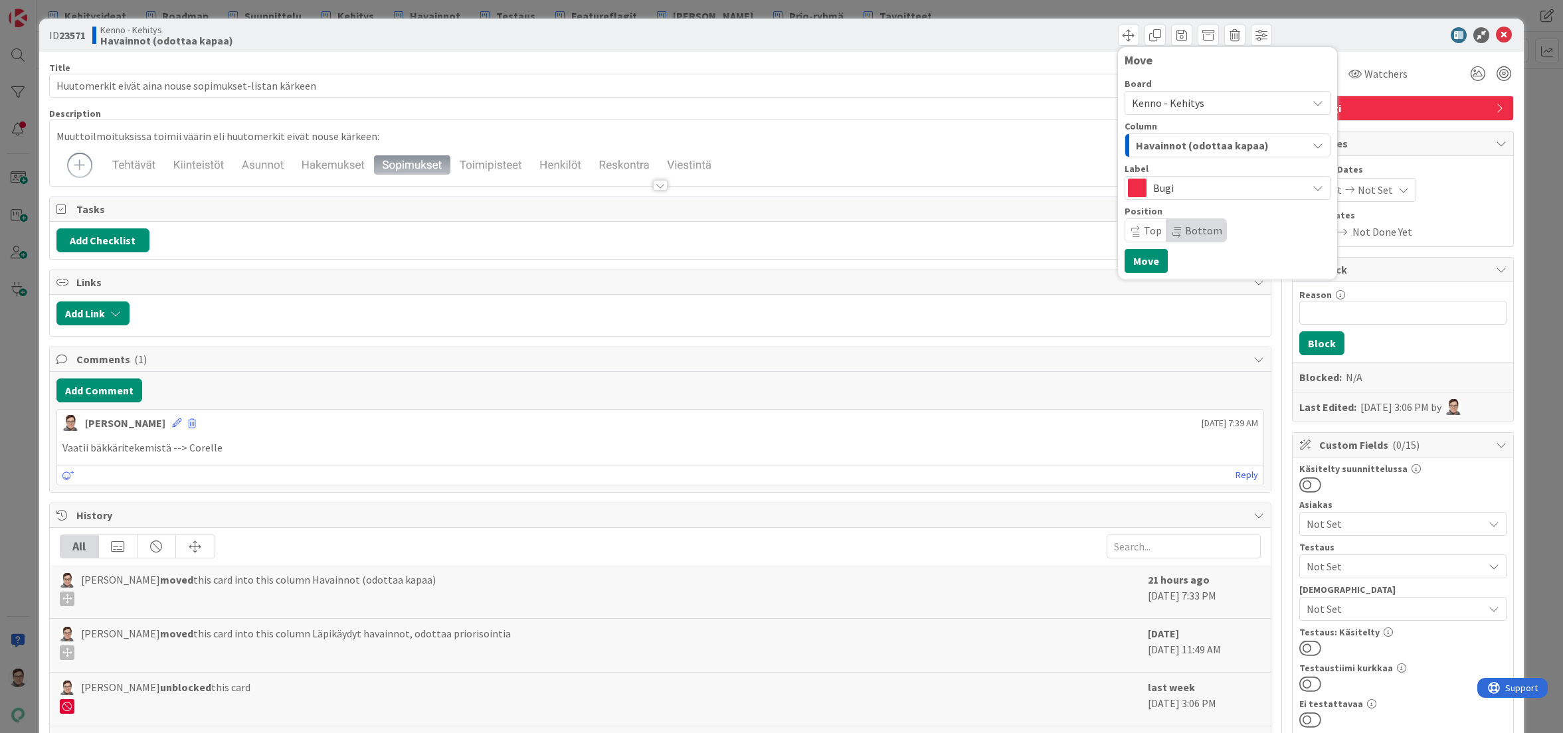
click at [1158, 100] on span "Kenno - Kehitys" at bounding box center [1168, 102] width 72 height 13
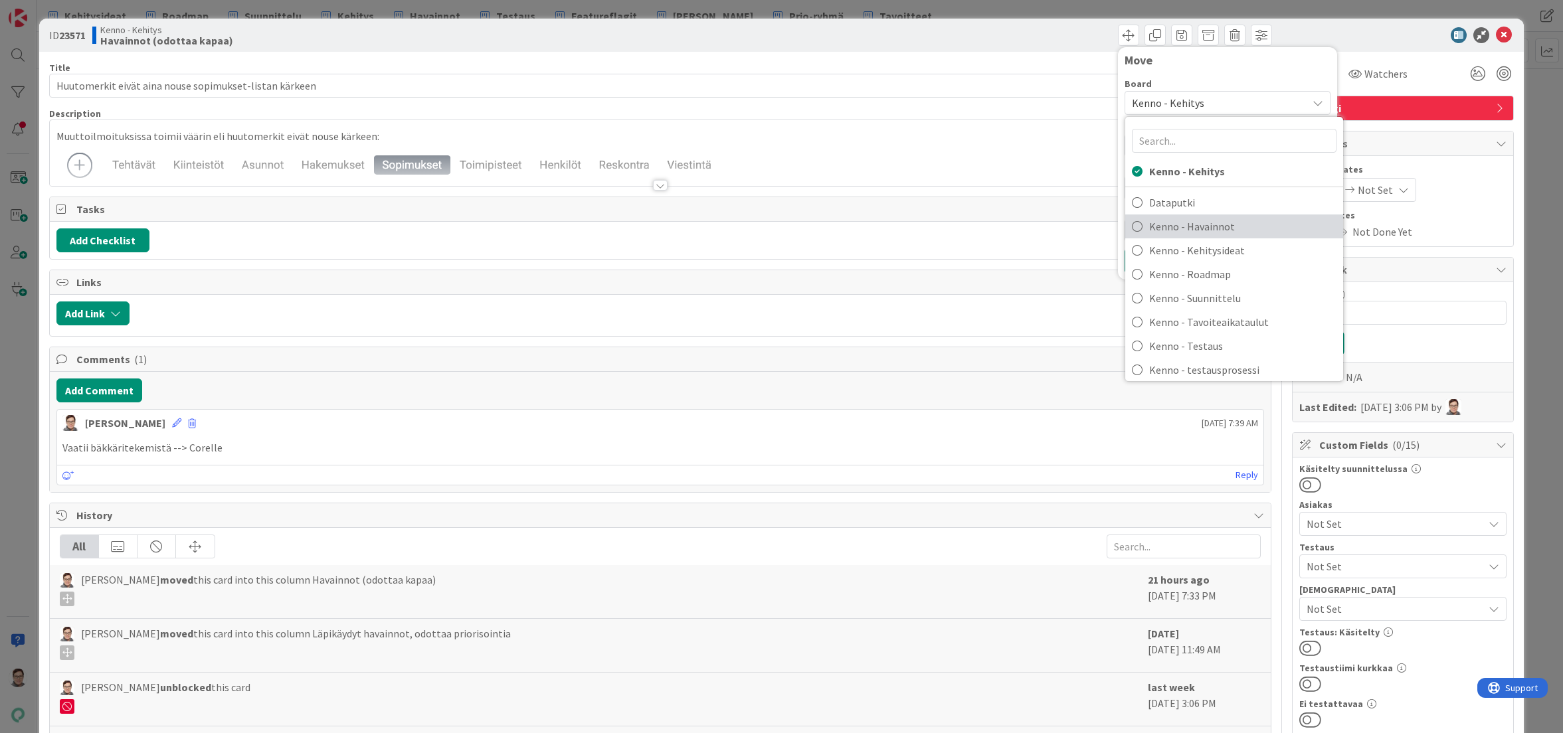
click at [1221, 232] on span "Kenno - Havainnot" at bounding box center [1242, 227] width 187 height 20
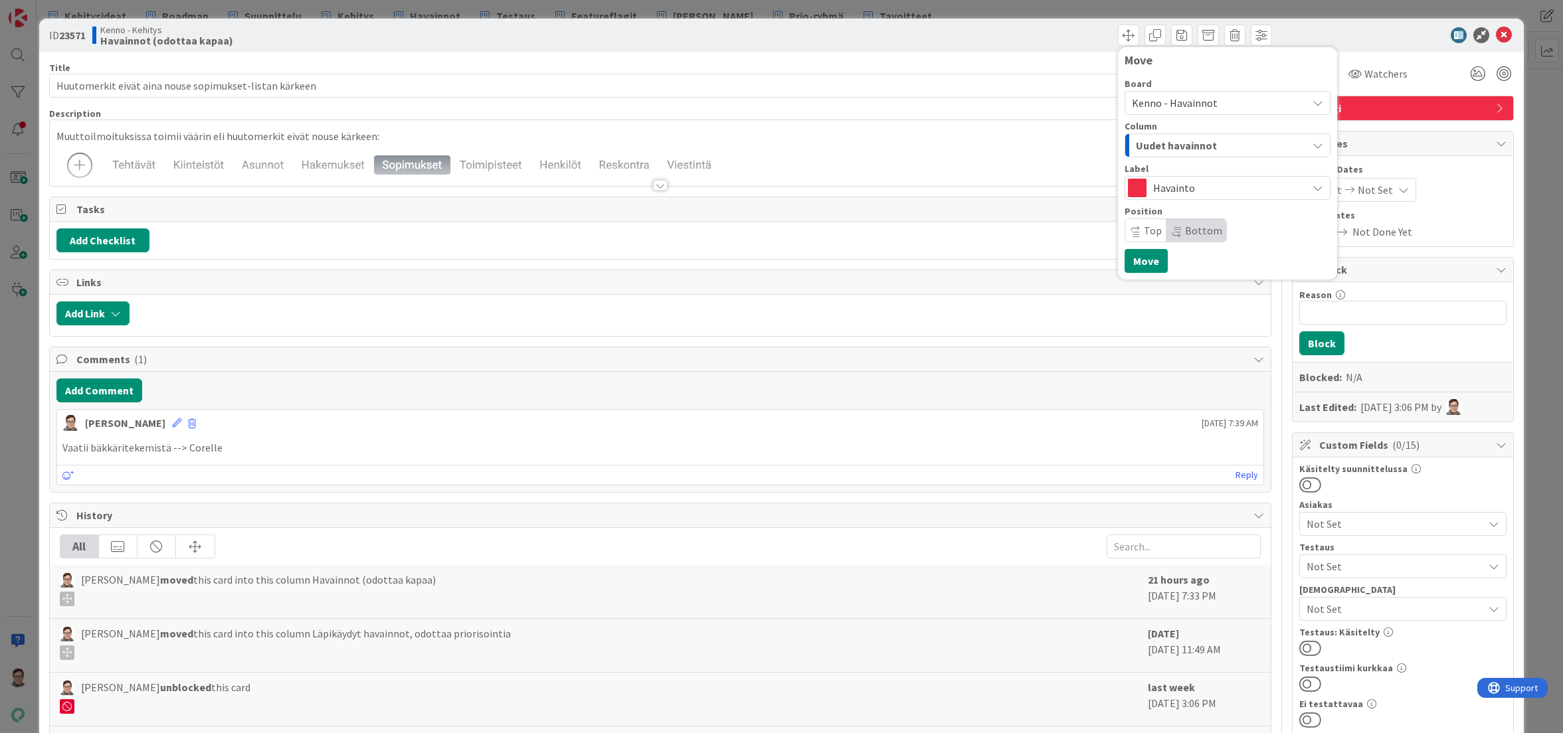
click at [1192, 145] on span "Uudet havainnot" at bounding box center [1176, 145] width 81 height 17
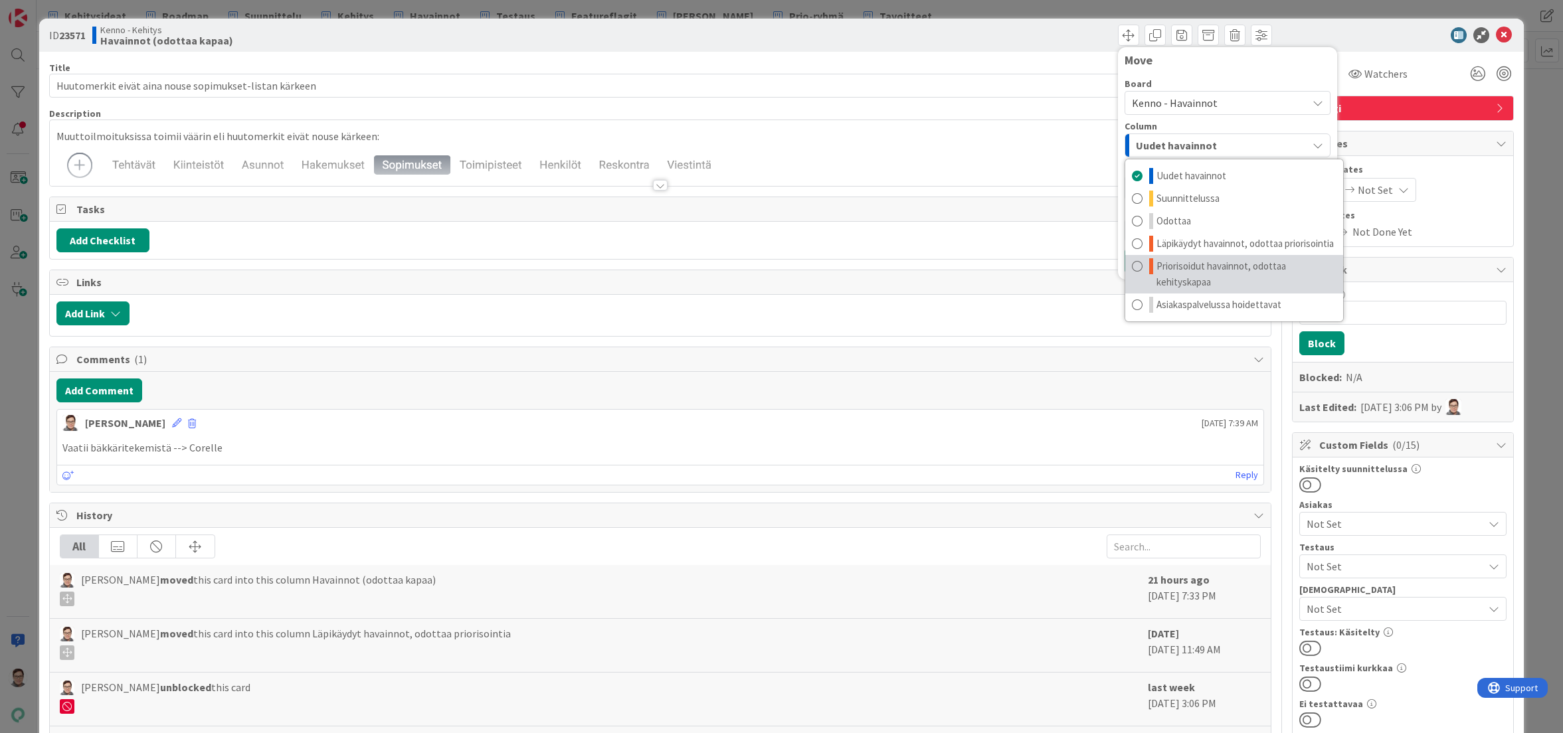
click at [1216, 266] on span "Priorisoidut havainnot, odottaa kehityskapaa" at bounding box center [1246, 274] width 180 height 32
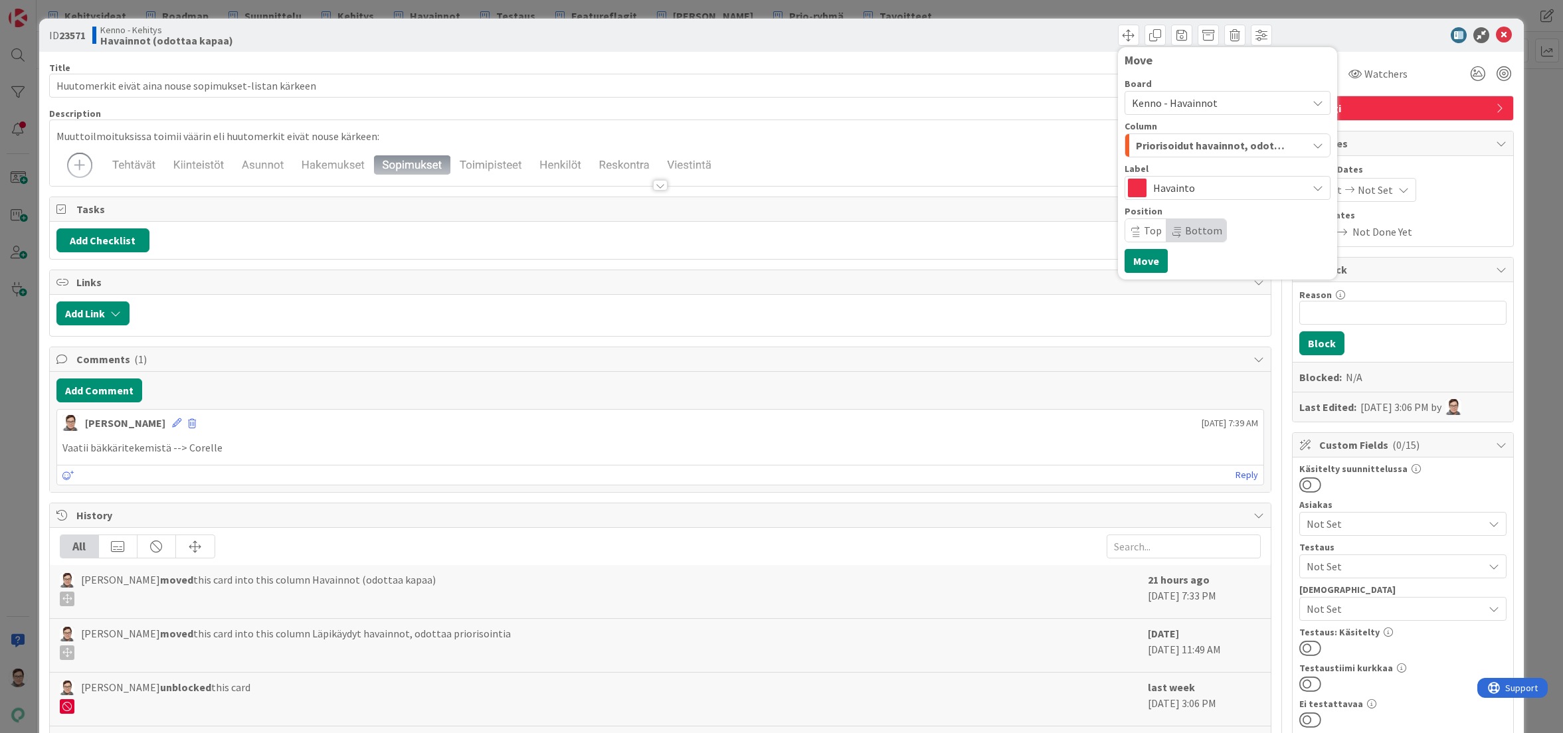
click at [1171, 139] on span "Priorisoidut havainnot, odottaa kehityskapaa" at bounding box center [1212, 145] width 153 height 17
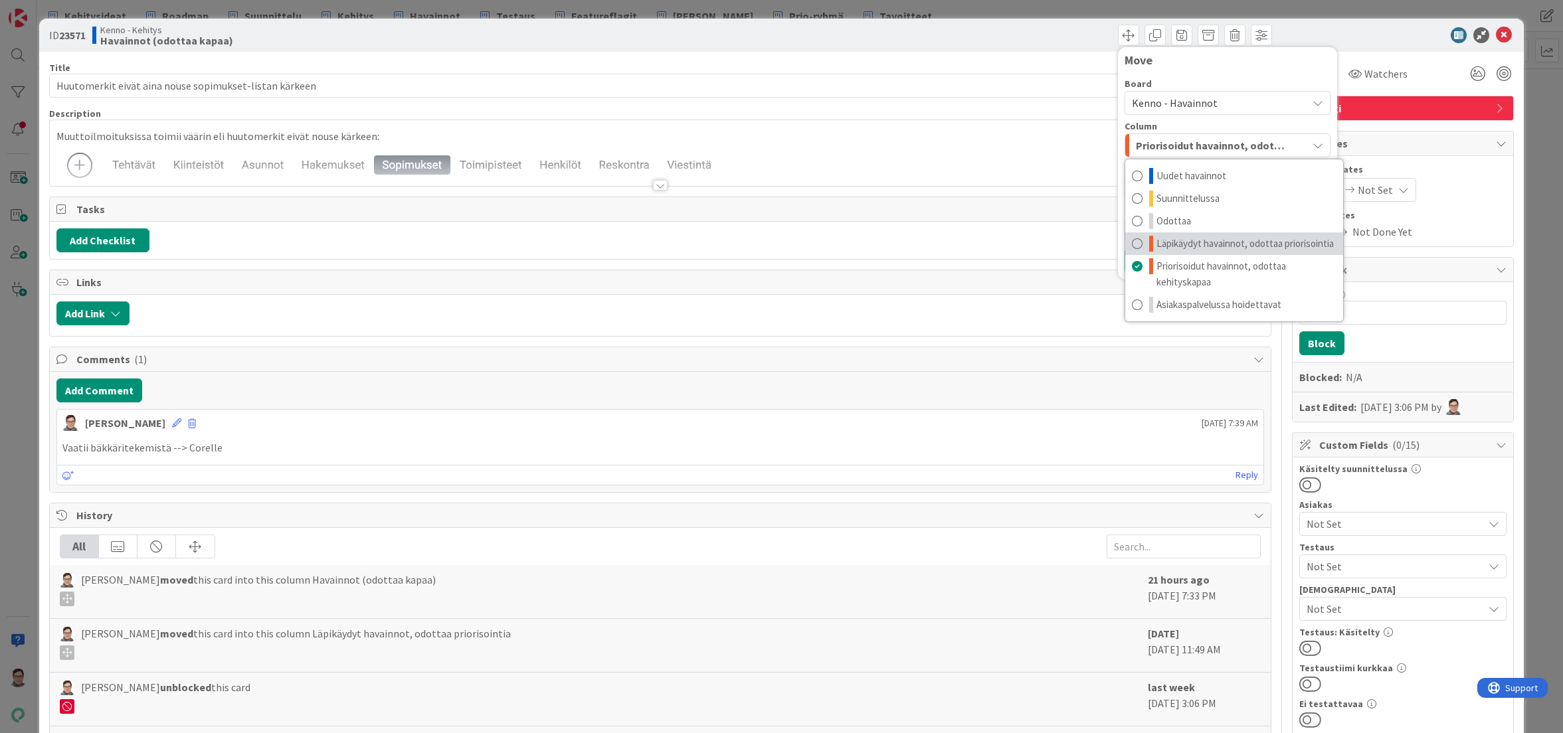
click at [1192, 242] on span "Läpikäydyt havainnot, odottaa priorisointia" at bounding box center [1244, 244] width 177 height 16
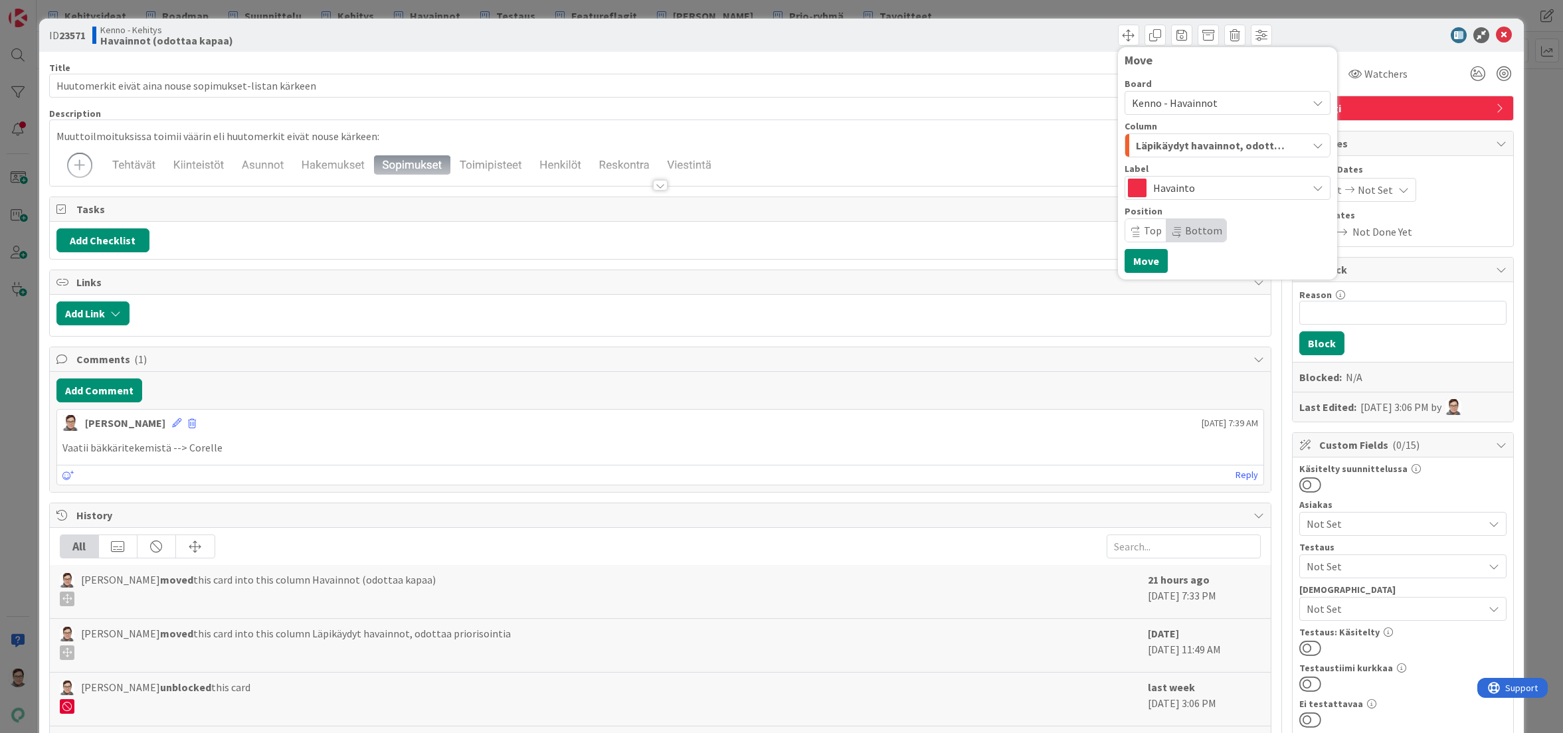
click at [1136, 237] on span "Top" at bounding box center [1145, 230] width 41 height 23
click at [1133, 256] on button "Move" at bounding box center [1146, 261] width 43 height 24
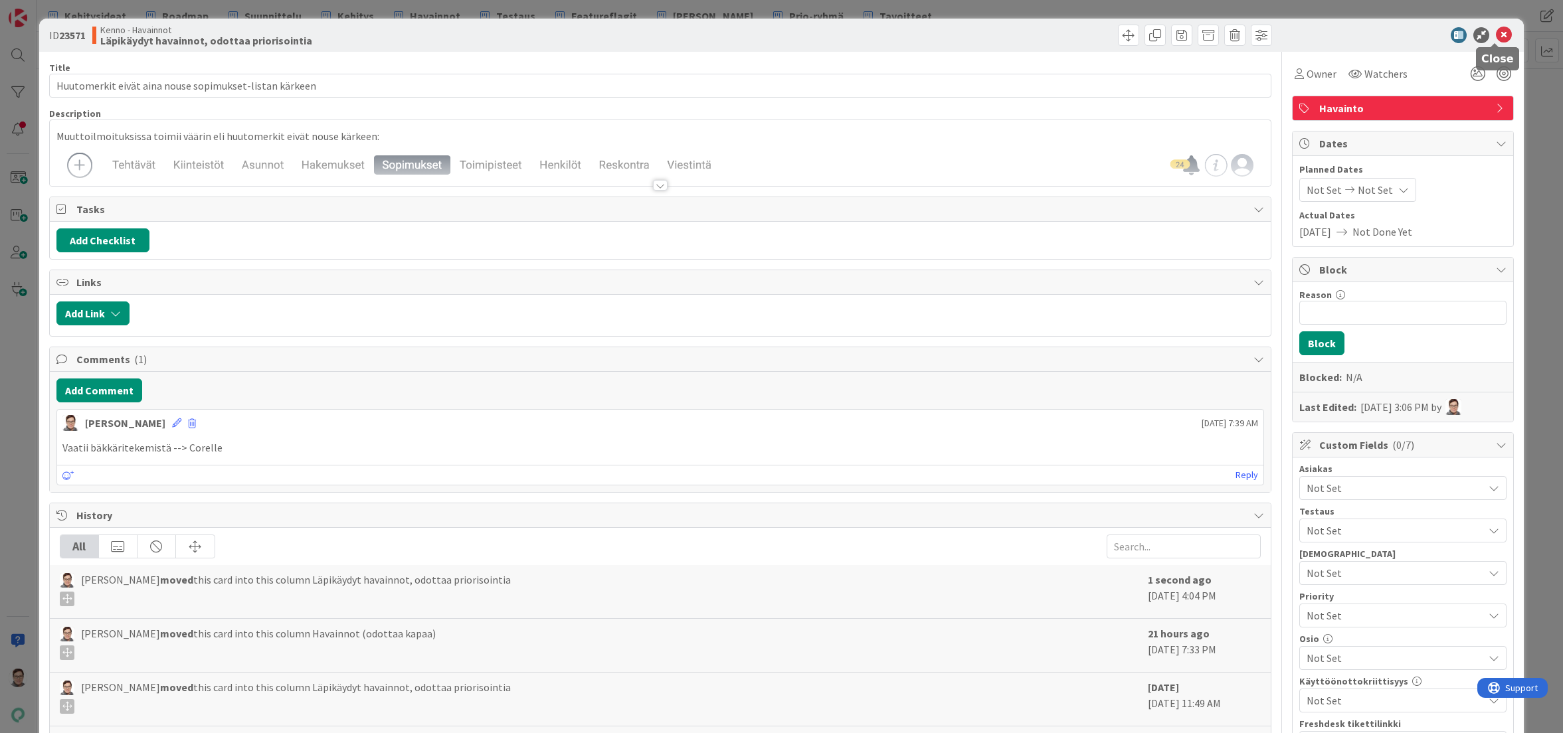
click at [1499, 32] on icon at bounding box center [1504, 35] width 16 height 16
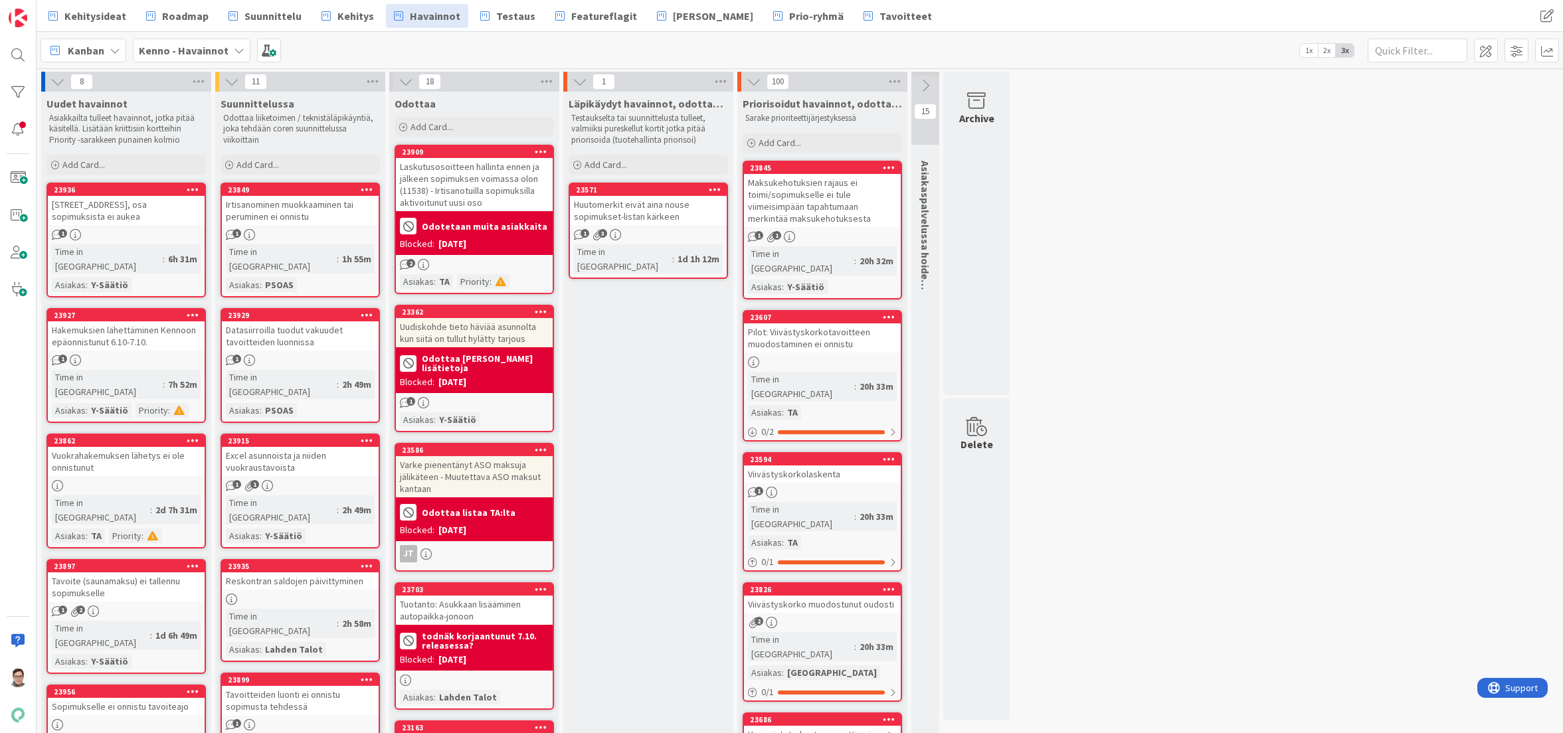
click at [10, 558] on div at bounding box center [18, 366] width 37 height 733
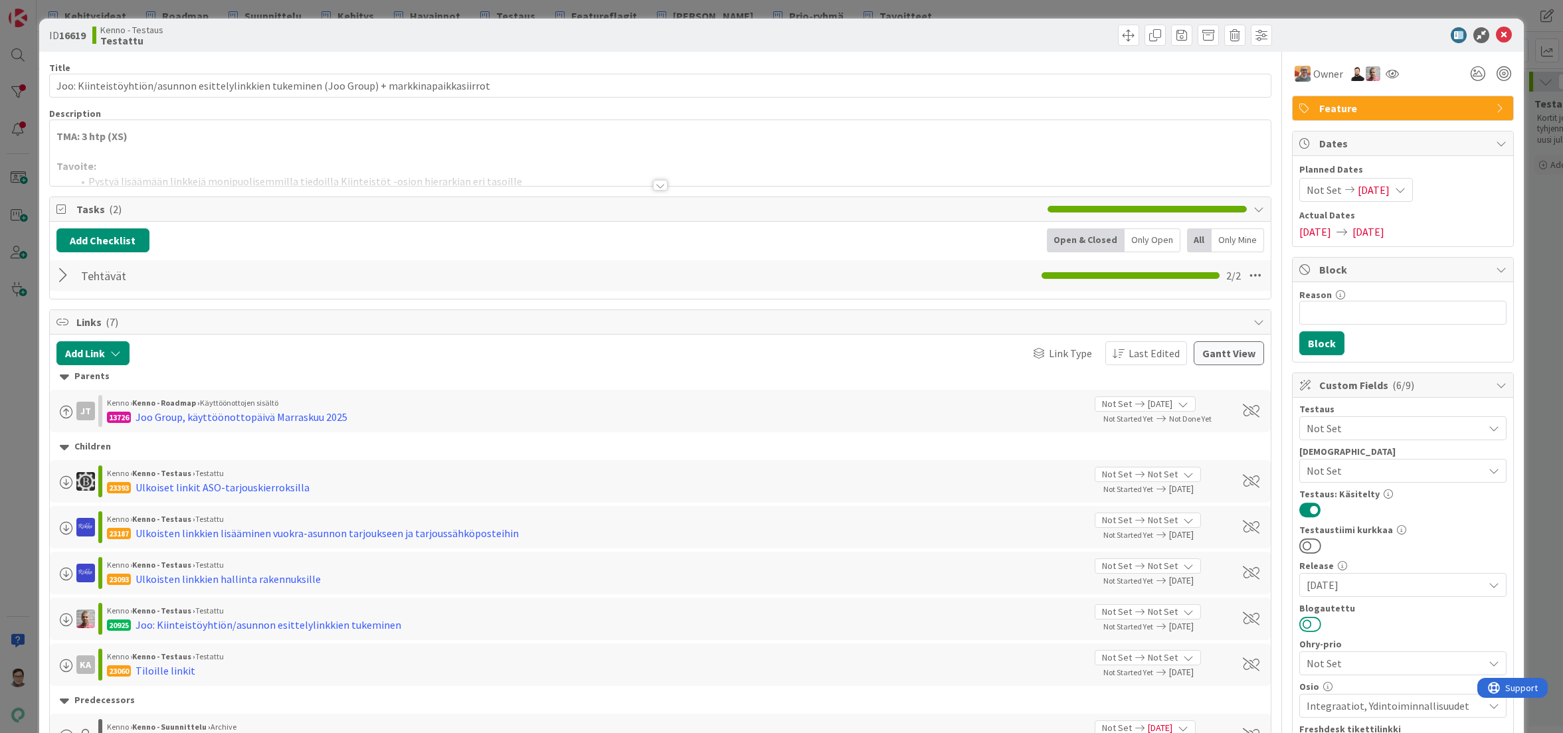
click at [1303, 620] on button at bounding box center [1310, 624] width 22 height 17
click at [654, 186] on div at bounding box center [660, 185] width 15 height 11
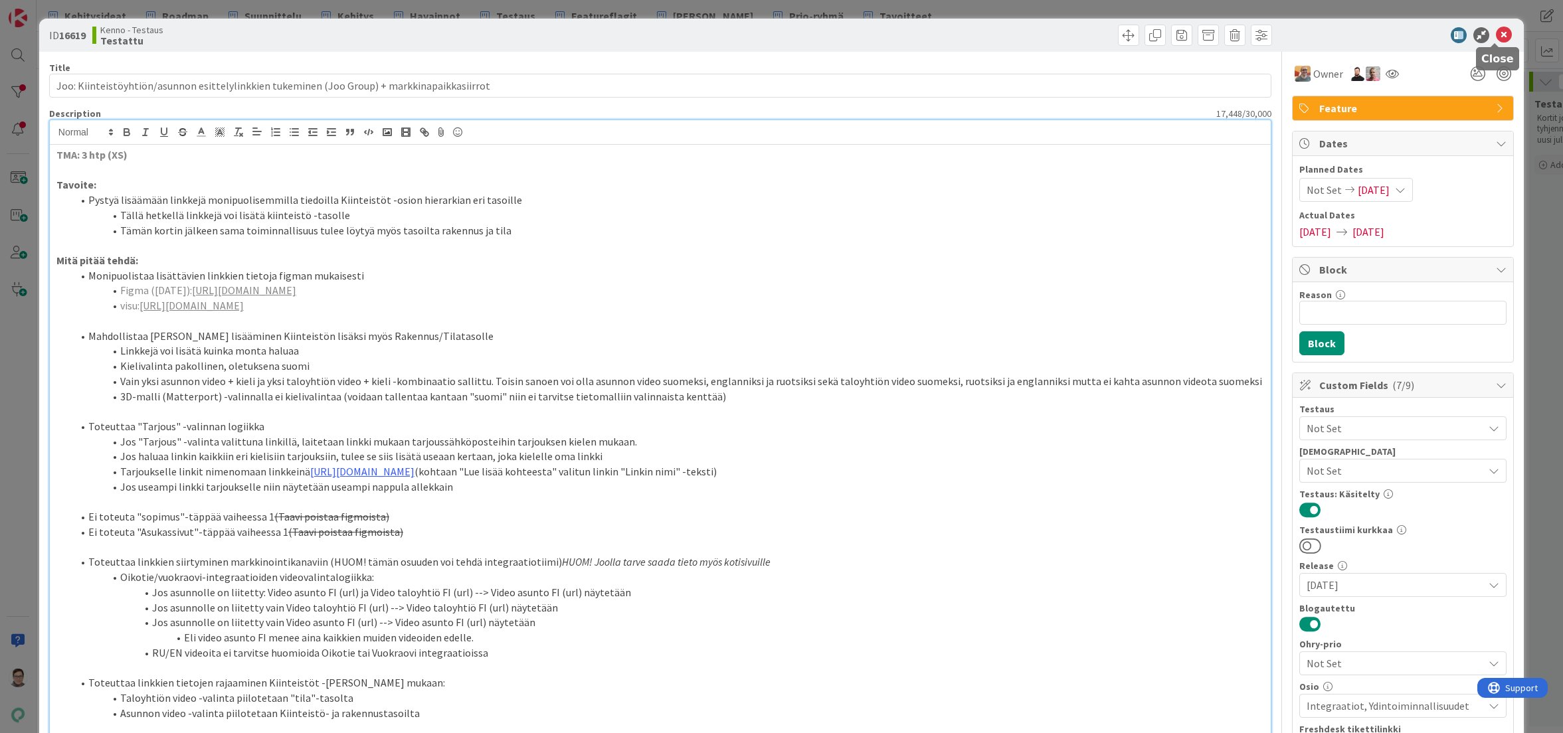
click at [1496, 39] on icon at bounding box center [1504, 35] width 16 height 16
